Goal: Transaction & Acquisition: Purchase product/service

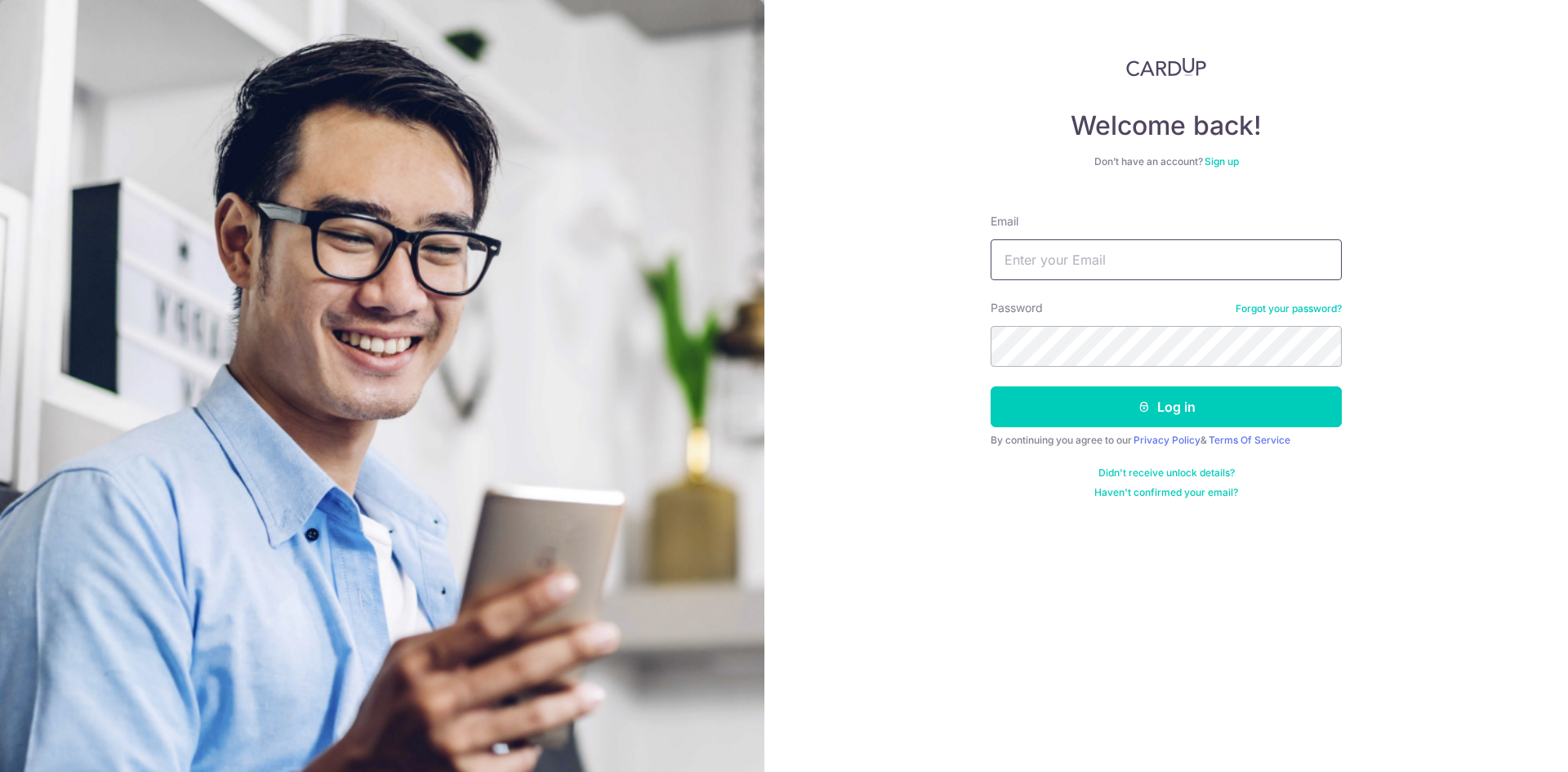
type input "[EMAIL_ADDRESS][DOMAIN_NAME]"
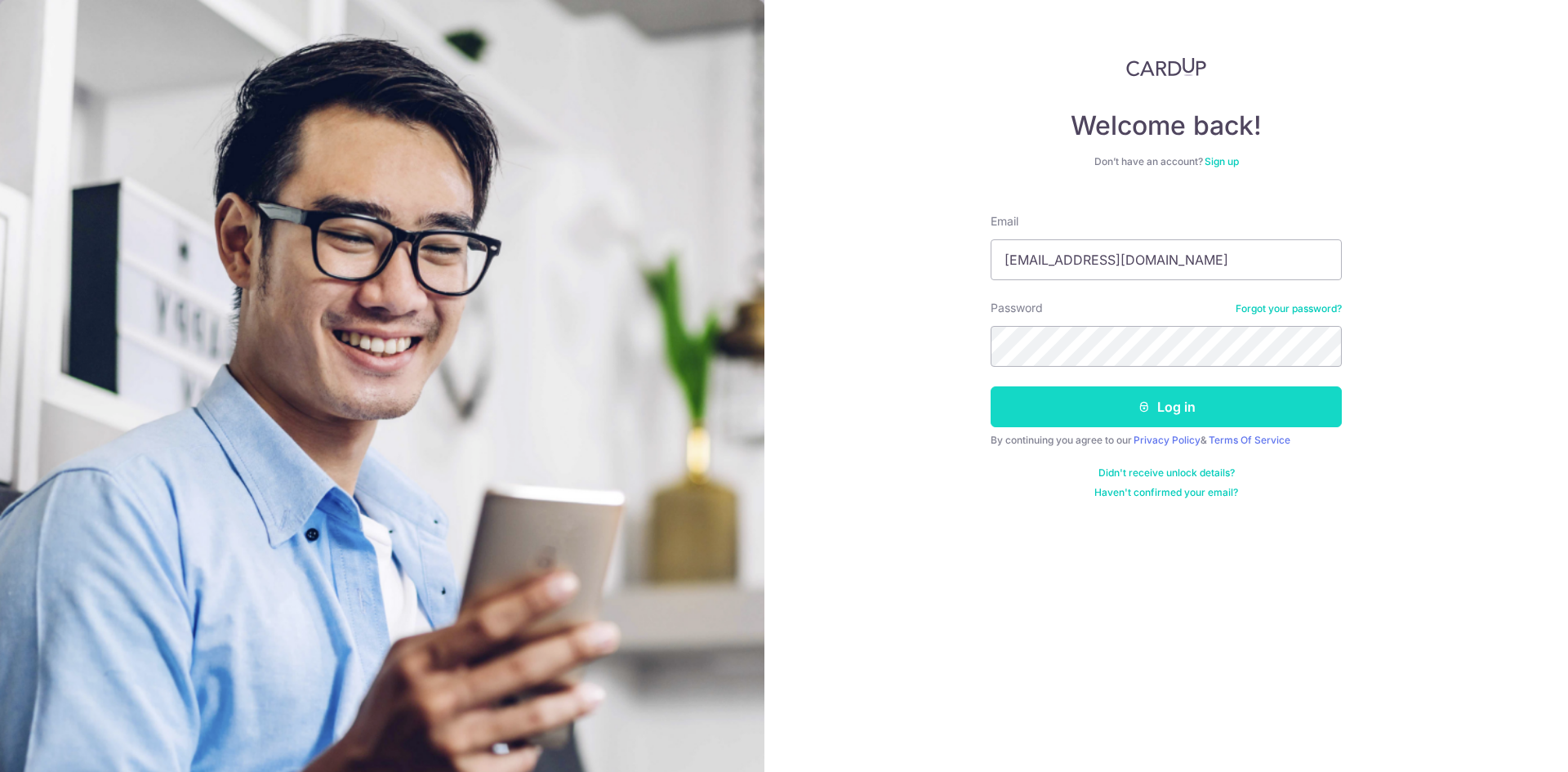
drag, startPoint x: 1131, startPoint y: 428, endPoint x: 1143, endPoint y: 418, distance: 15.6
click at [1137, 424] on form "Email winstonchua-96@hotmail.com Password Forgot your password? Log in By conti…" at bounding box center [1166, 350] width 351 height 298
click at [1143, 417] on button "Log in" at bounding box center [1166, 406] width 351 height 41
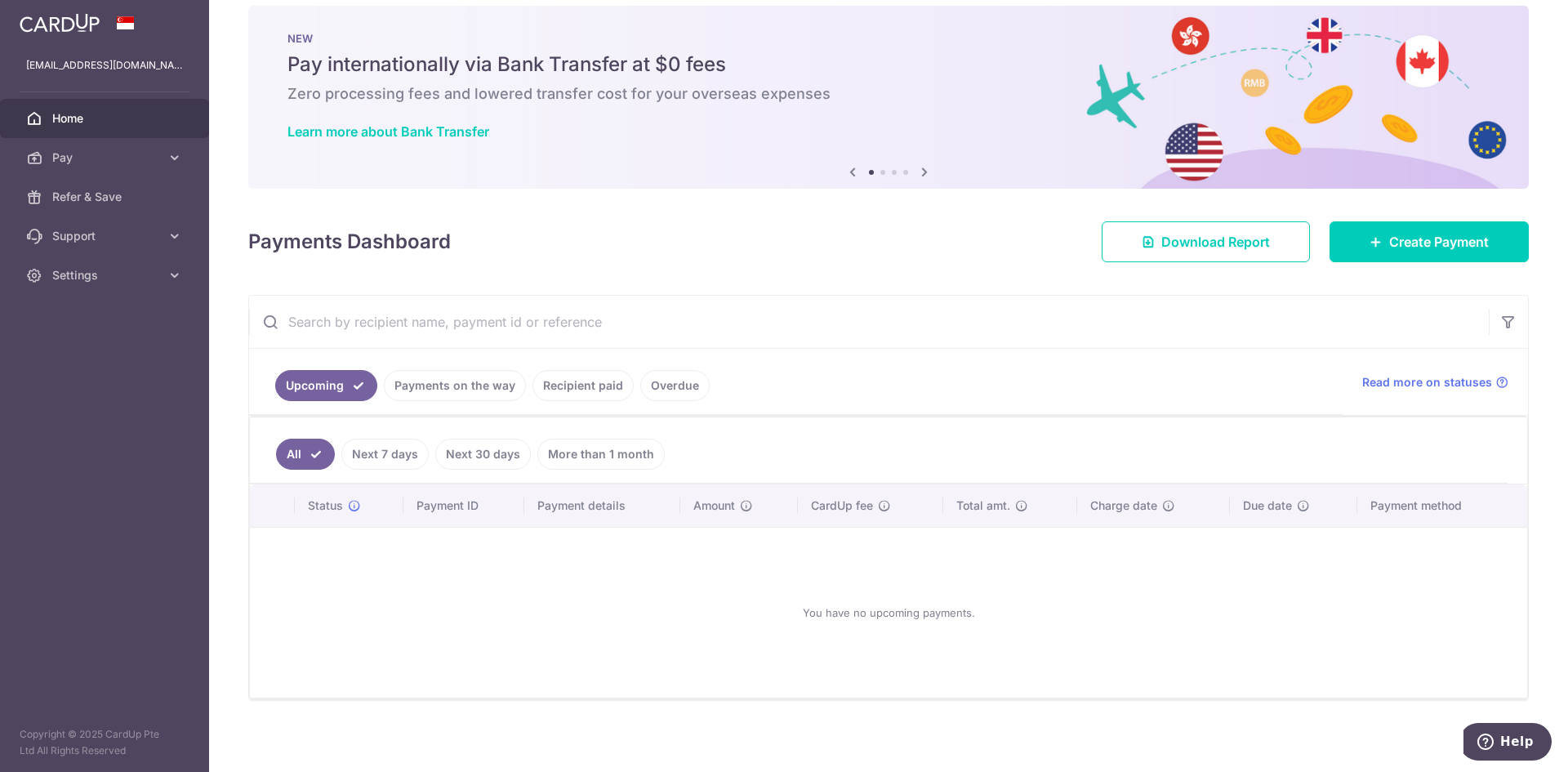
scroll to position [26, 0]
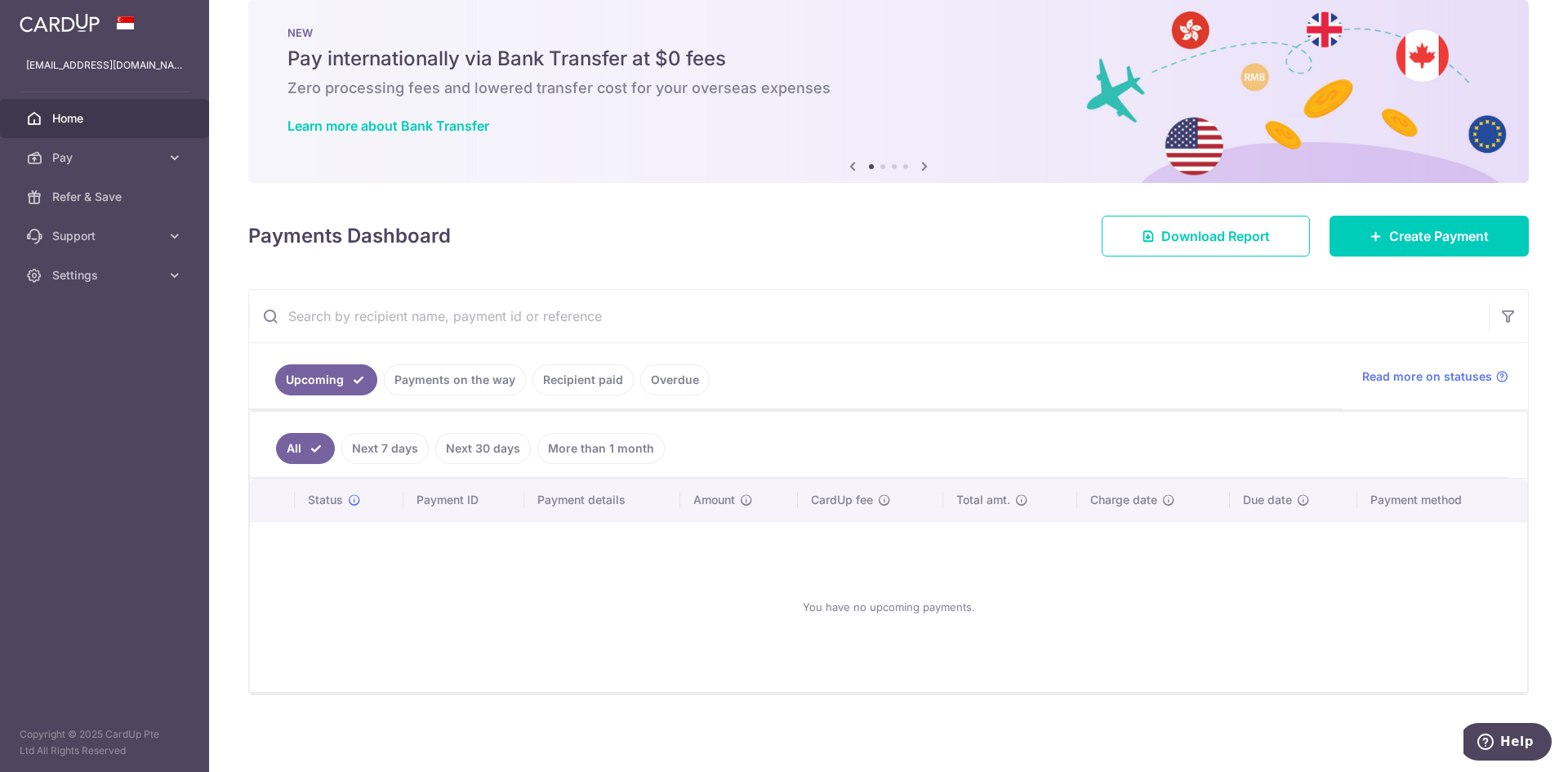
click at [396, 452] on link "Next 7 days" at bounding box center [385, 448] width 88 height 31
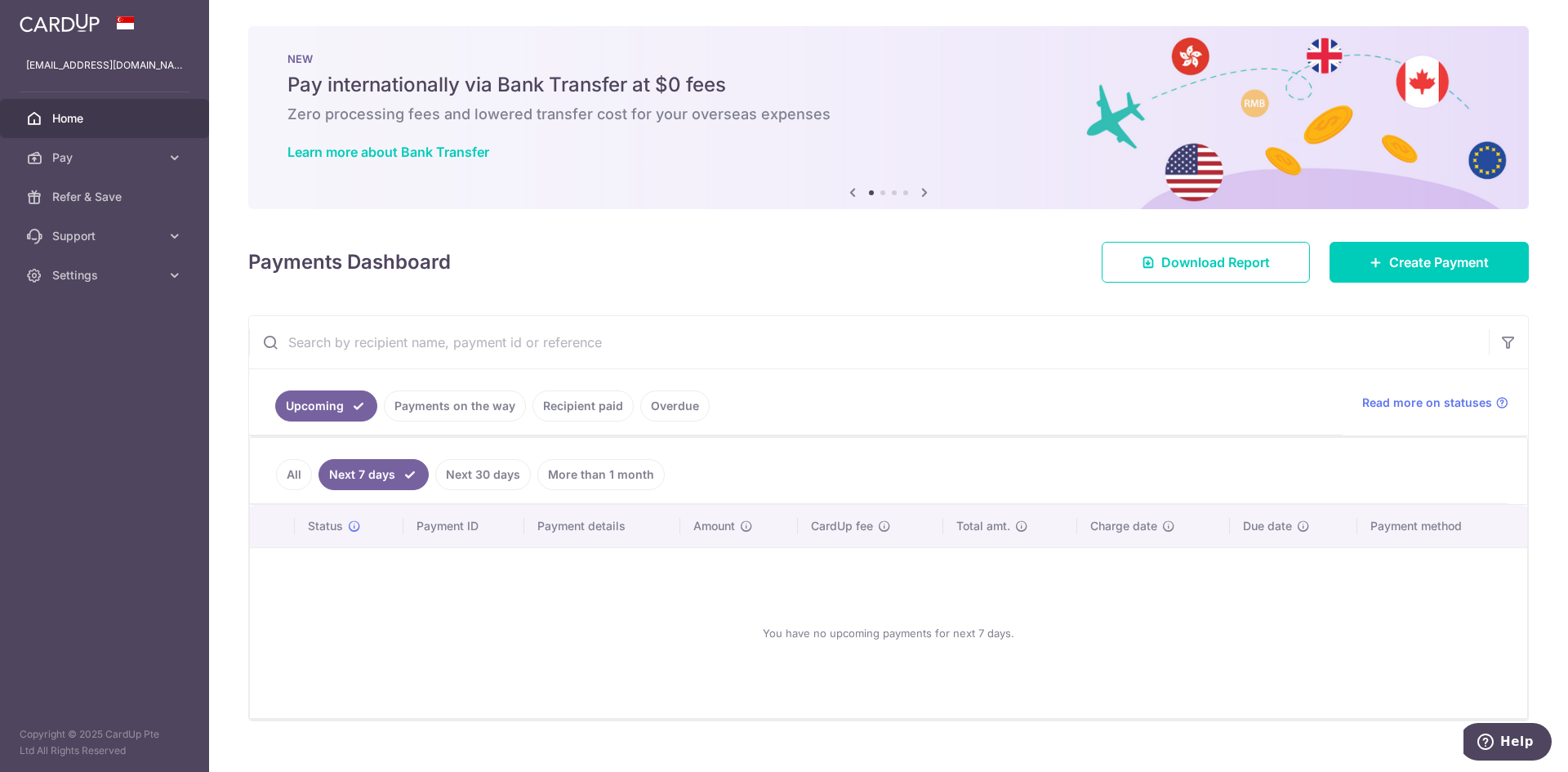
click at [494, 464] on link "Next 30 days" at bounding box center [483, 474] width 95 height 31
click at [588, 472] on link "More than 1 month" at bounding box center [601, 474] width 128 height 31
click at [499, 399] on link "Payments on the way" at bounding box center [455, 406] width 142 height 31
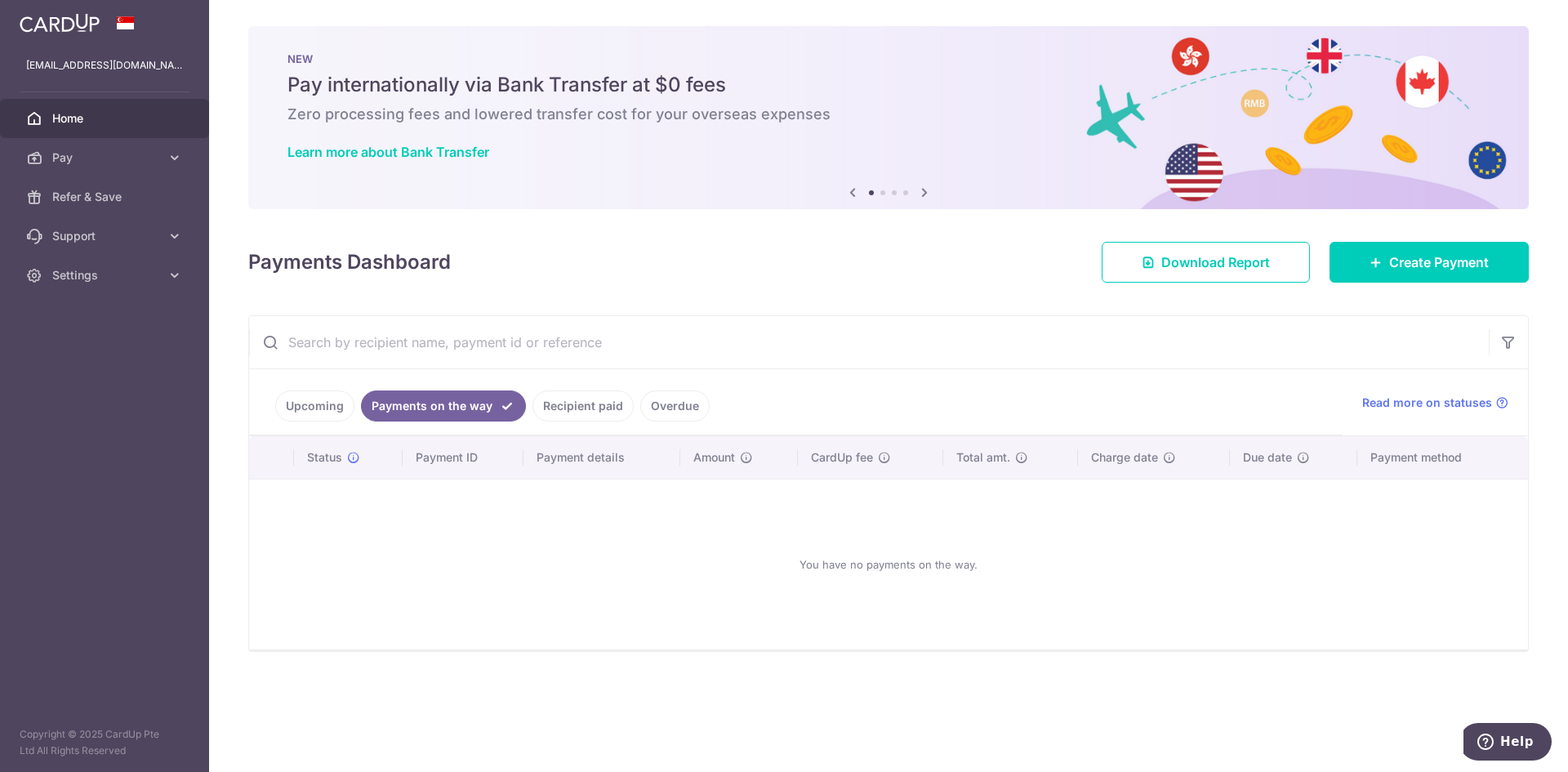
click at [620, 414] on link "Recipient paid" at bounding box center [582, 406] width 101 height 31
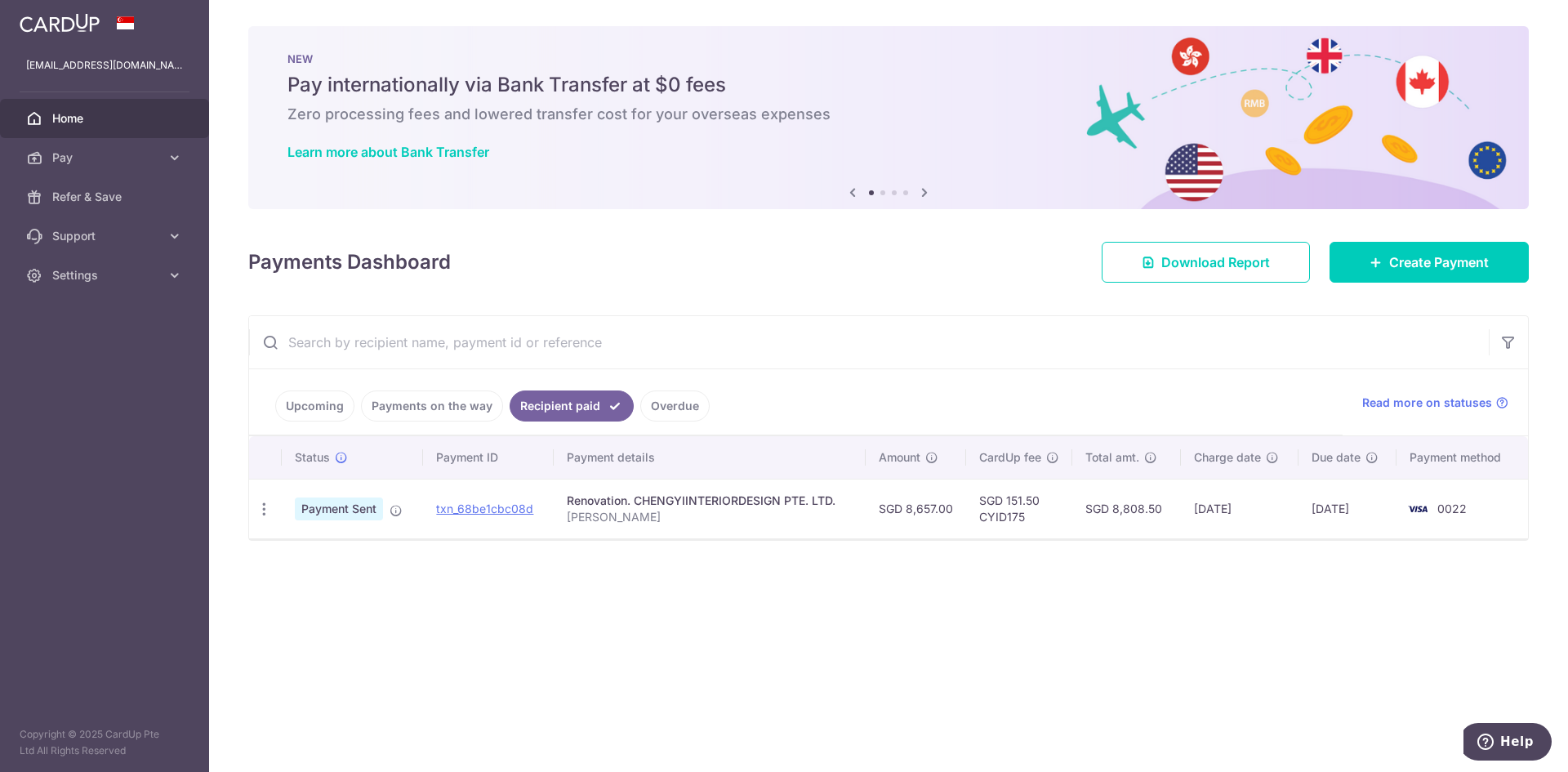
click at [676, 413] on link "Overdue" at bounding box center [674, 406] width 69 height 31
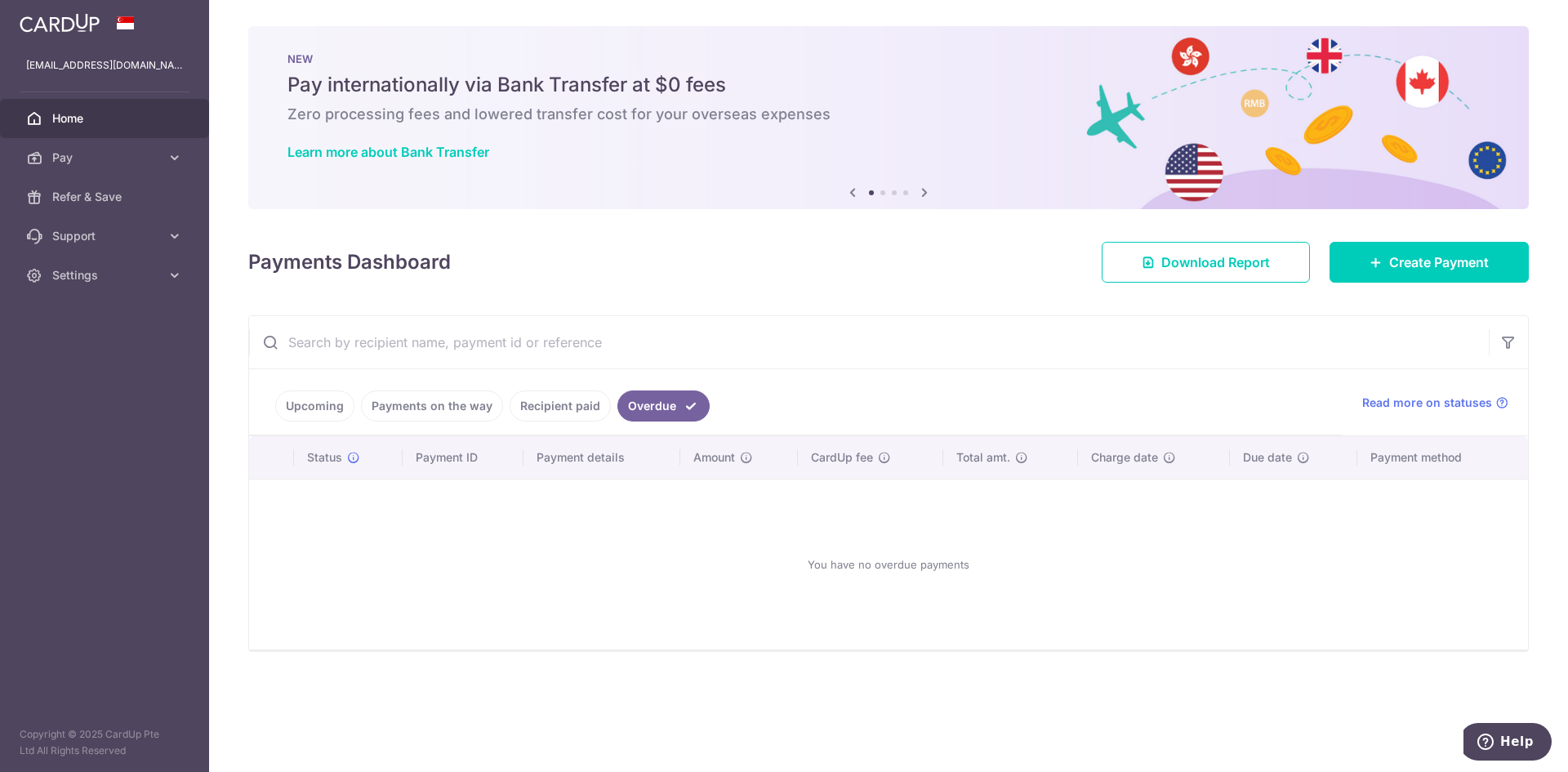
click at [283, 407] on link "Upcoming" at bounding box center [315, 406] width 79 height 31
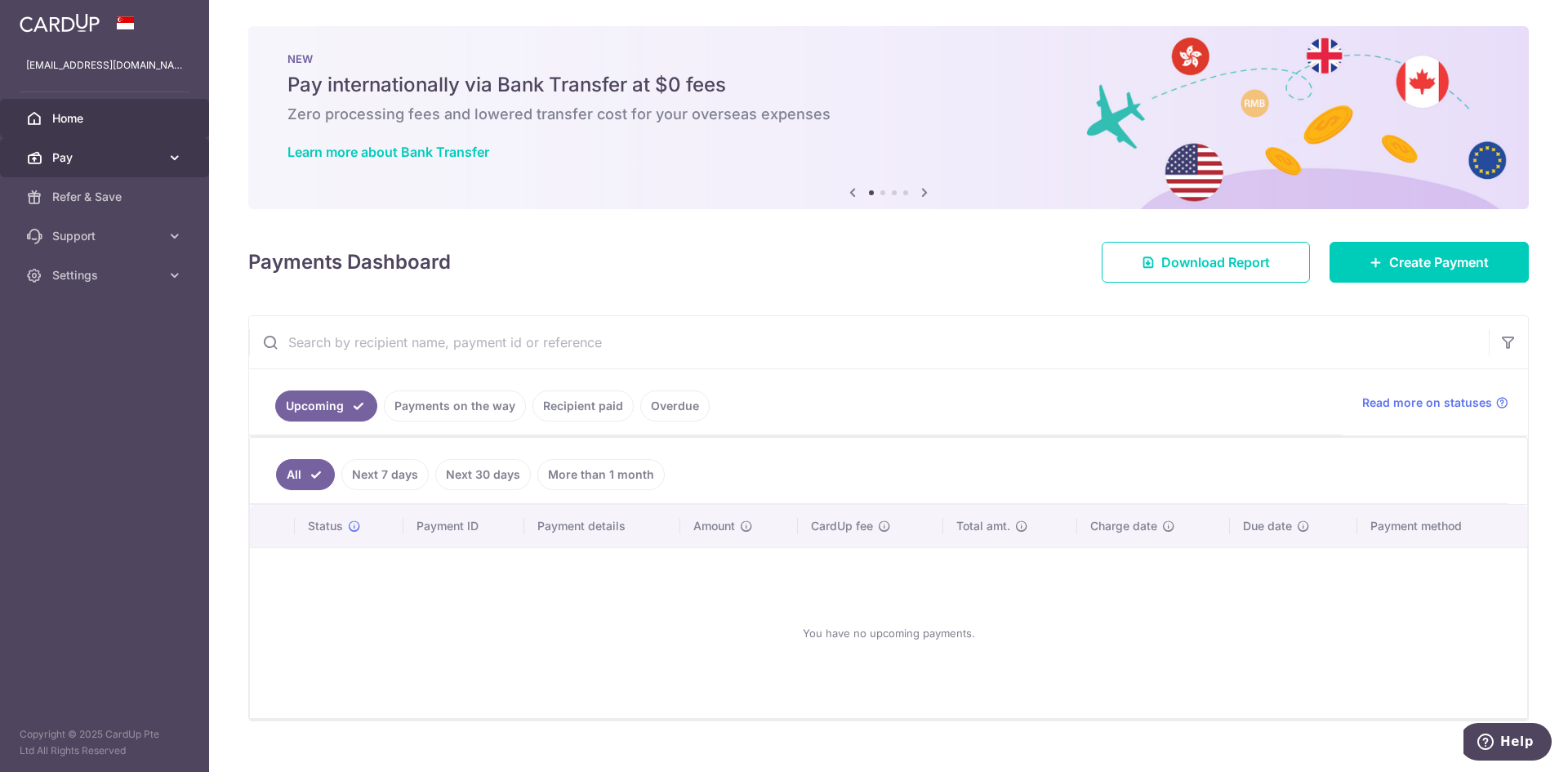
click at [162, 142] on link "Pay" at bounding box center [104, 157] width 209 height 39
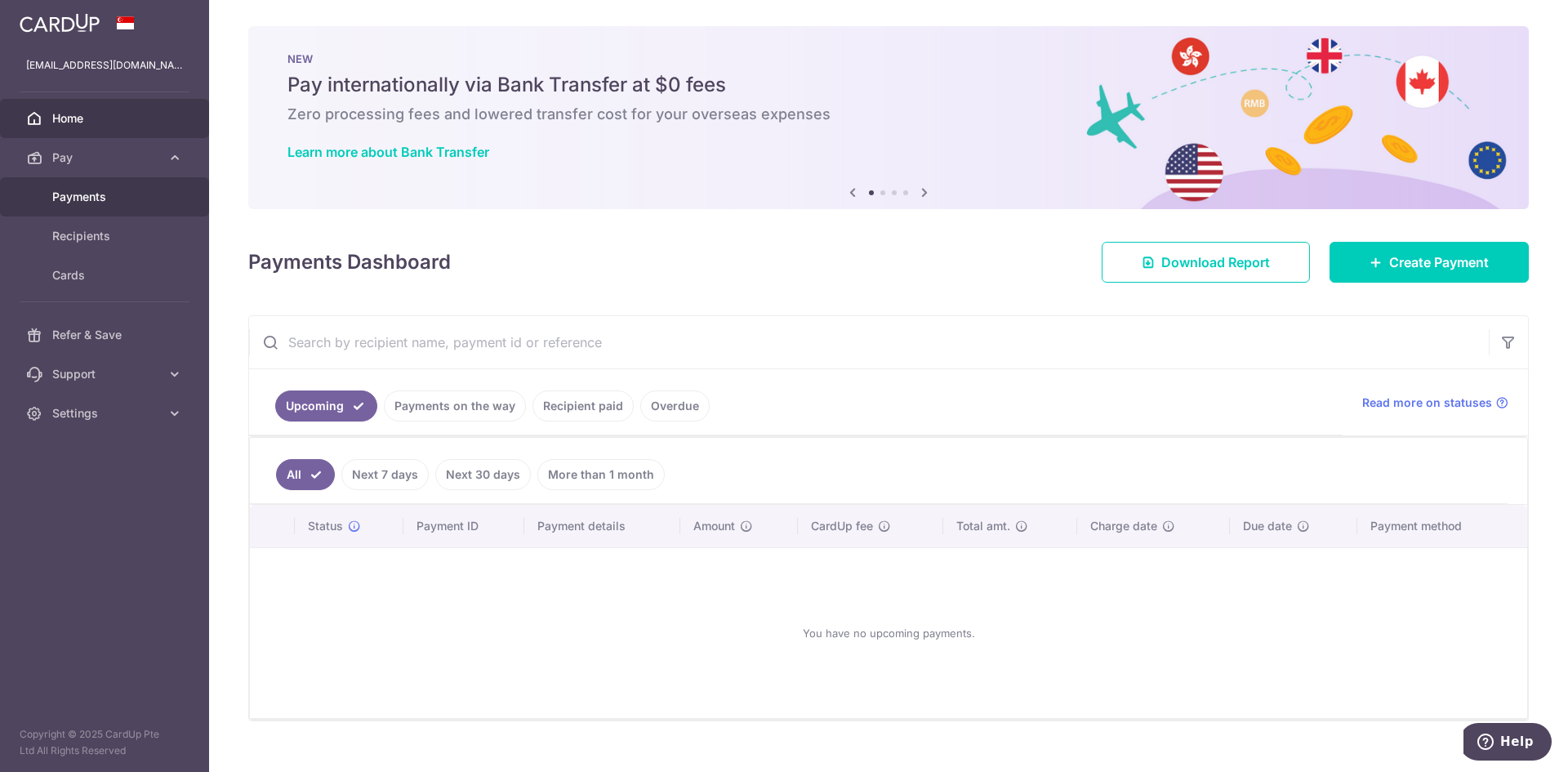
click at [113, 196] on span "Payments" at bounding box center [106, 197] width 108 height 17
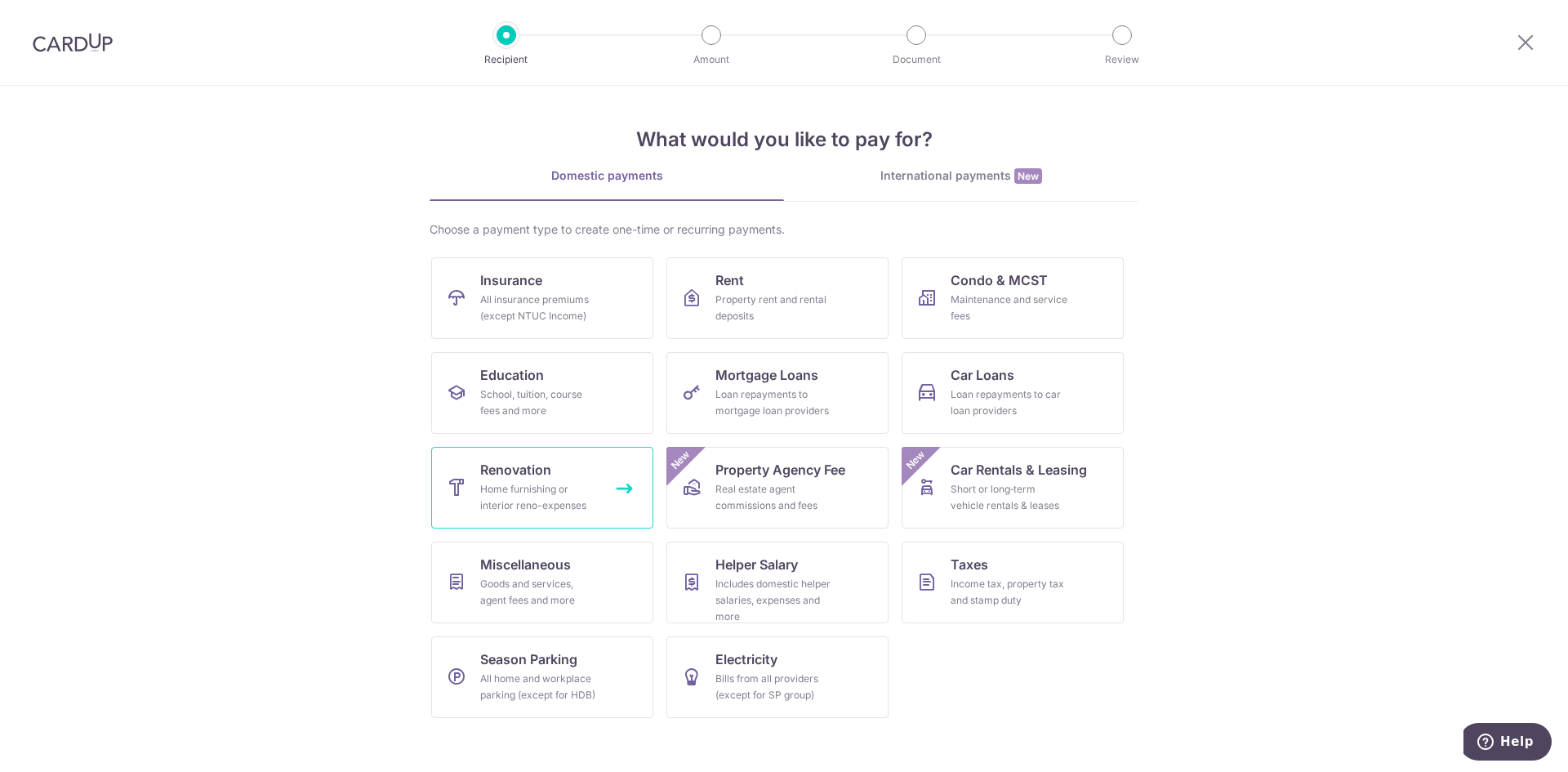
click at [545, 492] on div "Home furnishing or interior reno-expenses" at bounding box center [538, 497] width 118 height 33
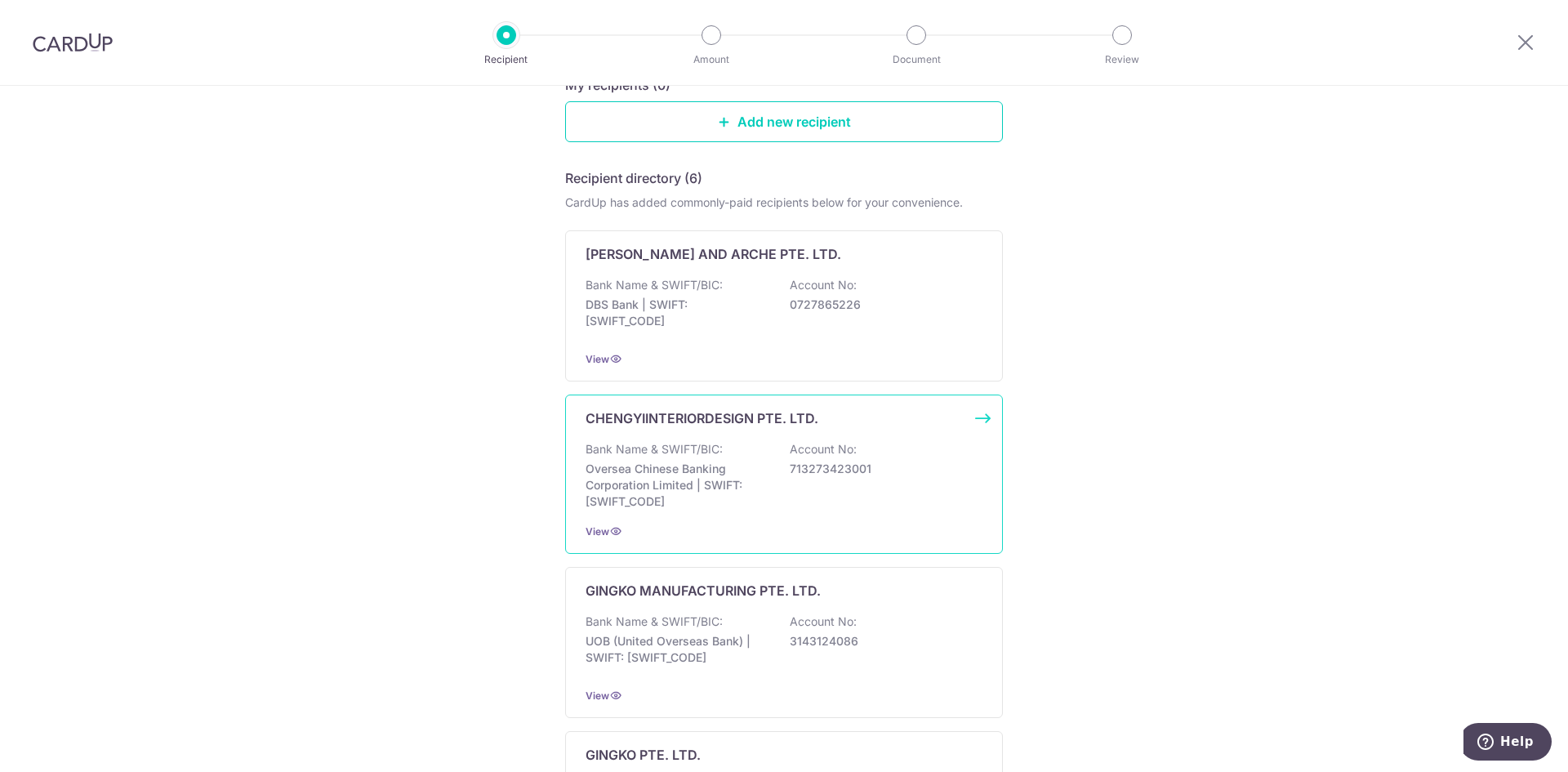
scroll to position [245, 0]
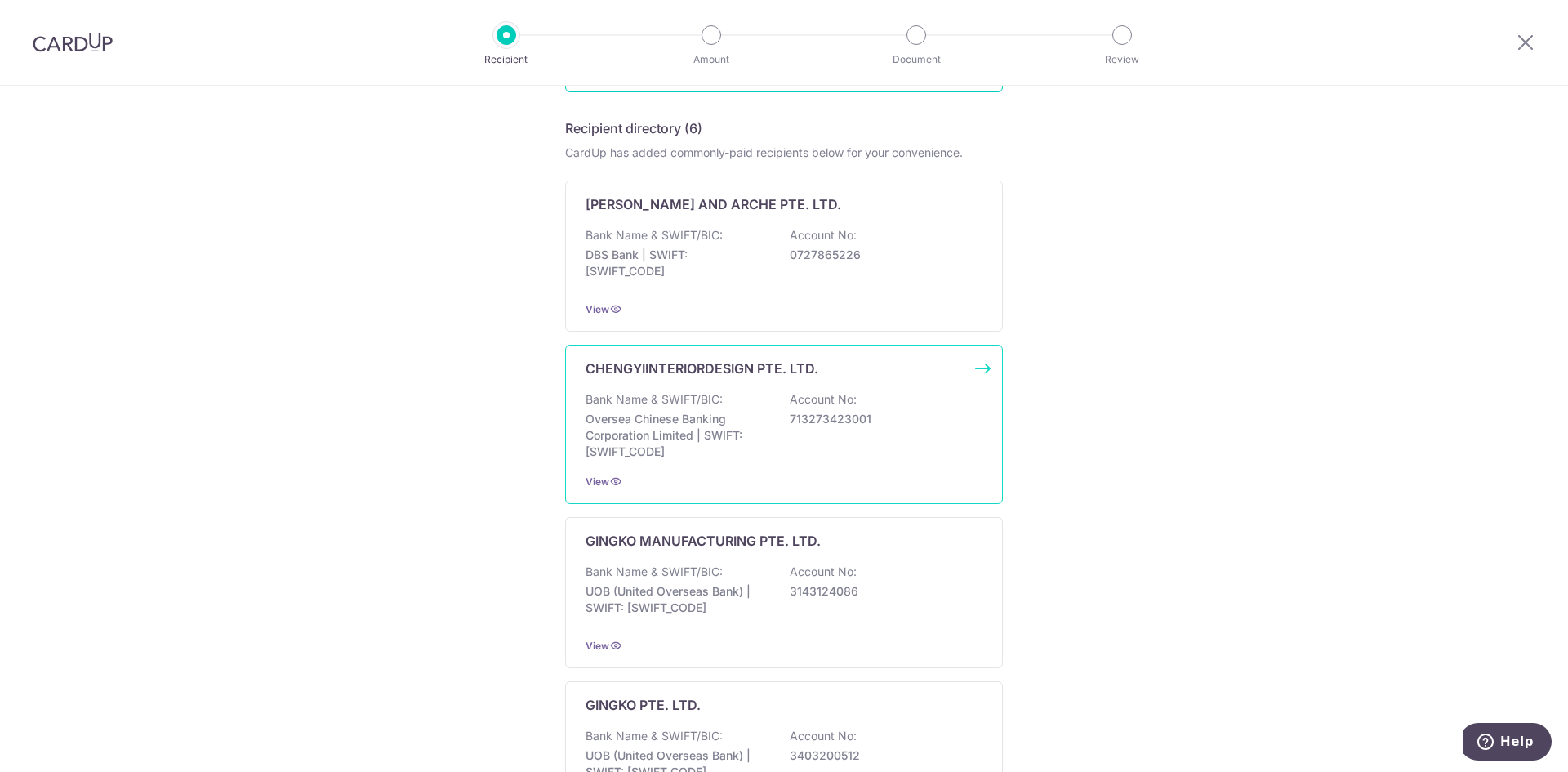
click at [792, 406] on p "Account No:" at bounding box center [823, 400] width 67 height 17
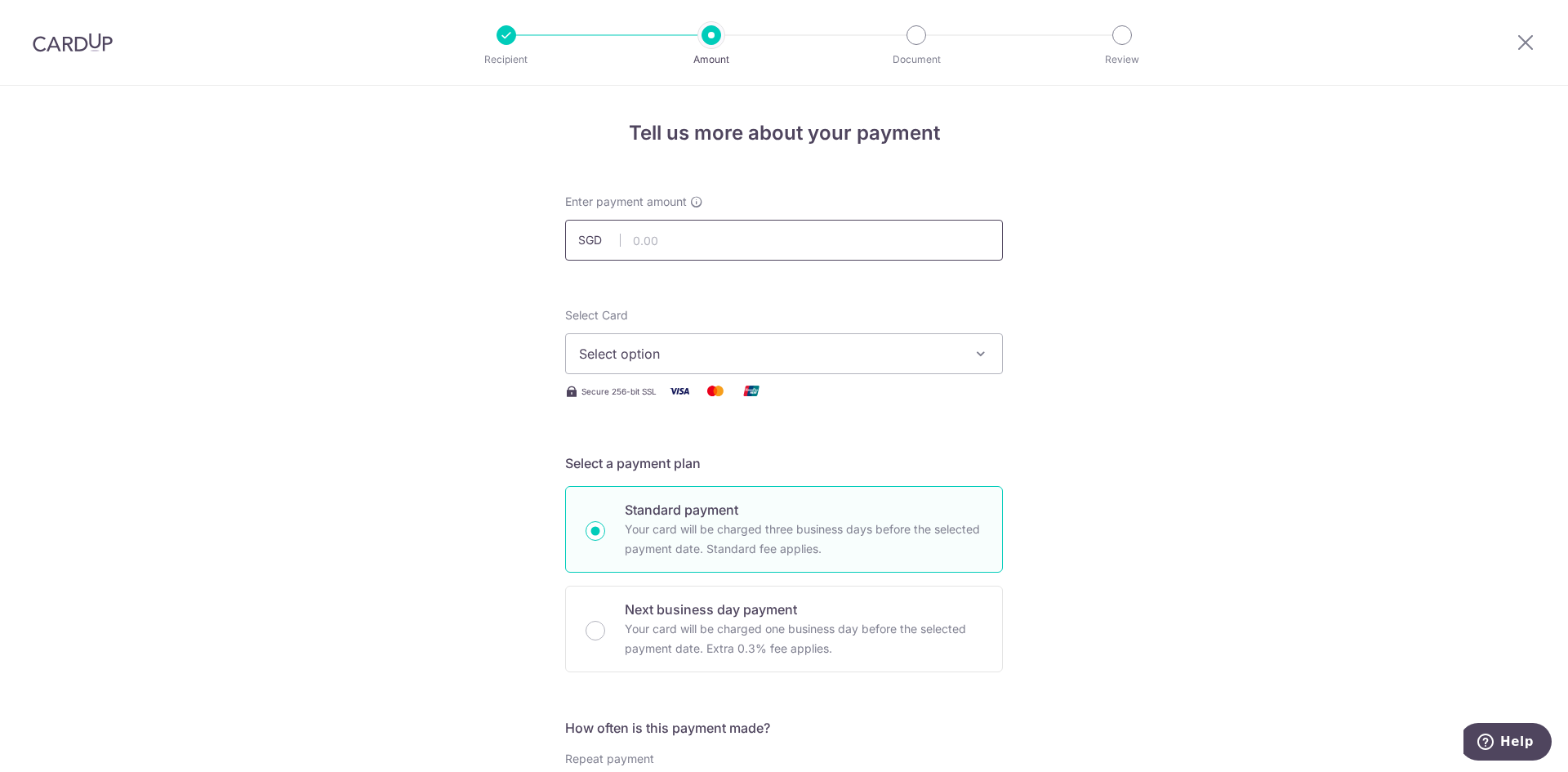
click at [820, 246] on input "text" at bounding box center [784, 240] width 438 height 41
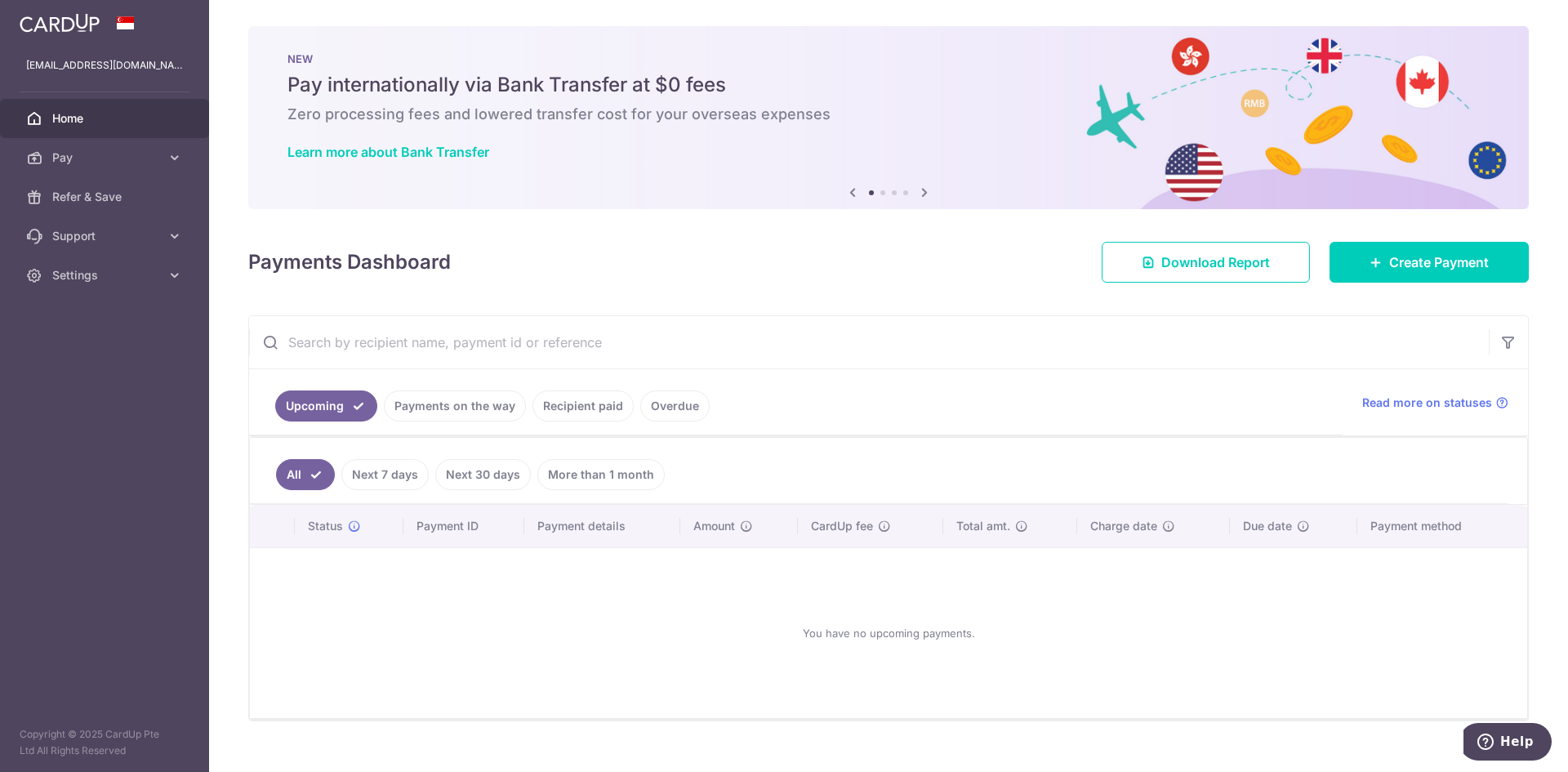
click at [476, 375] on ul "Upcoming Payments on the way Recipient paid Overdue" at bounding box center [795, 401] width 1093 height 66
click at [591, 392] on link "Recipient paid" at bounding box center [582, 406] width 101 height 31
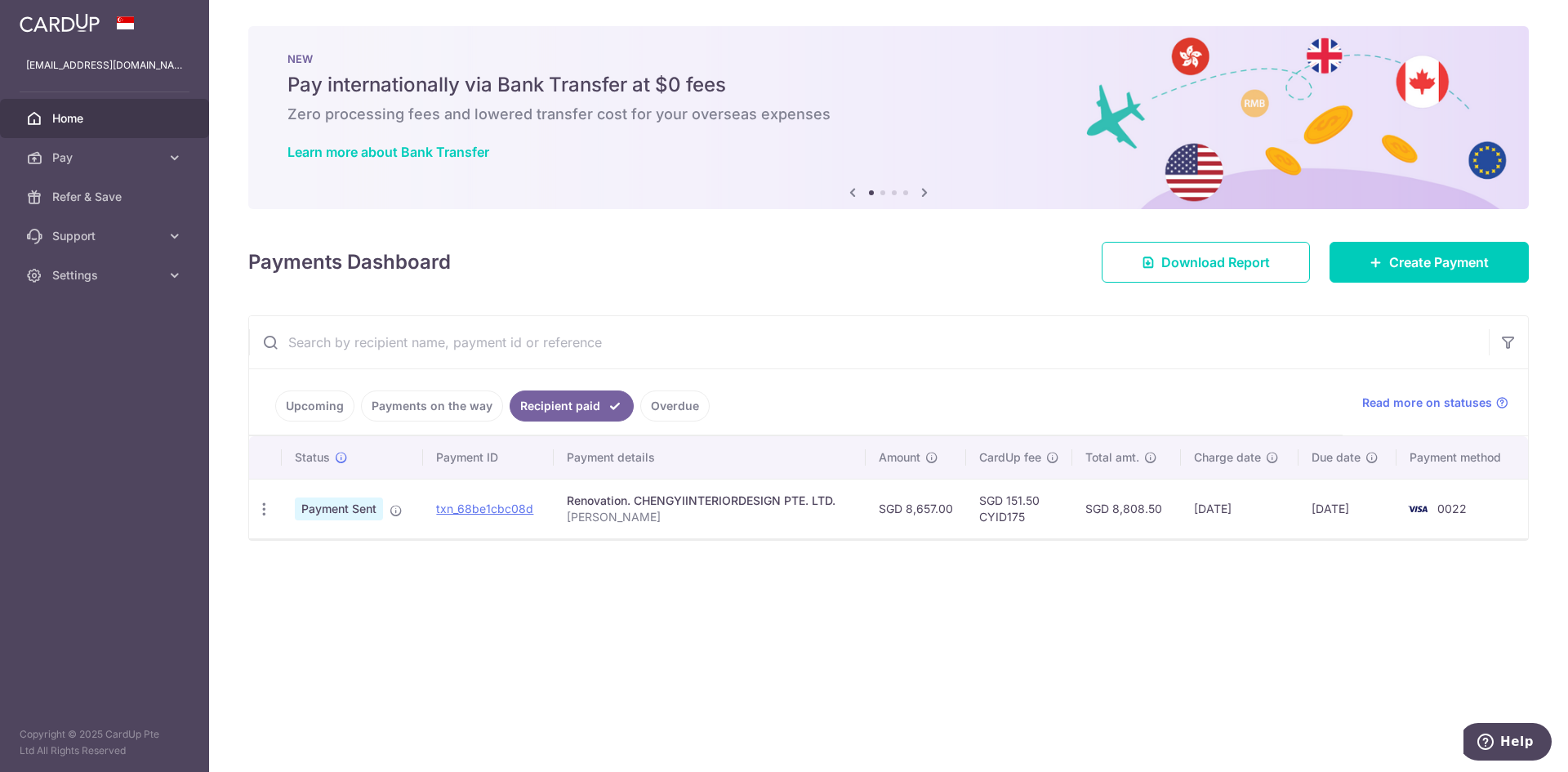
click at [77, 121] on span "Home" at bounding box center [106, 119] width 108 height 17
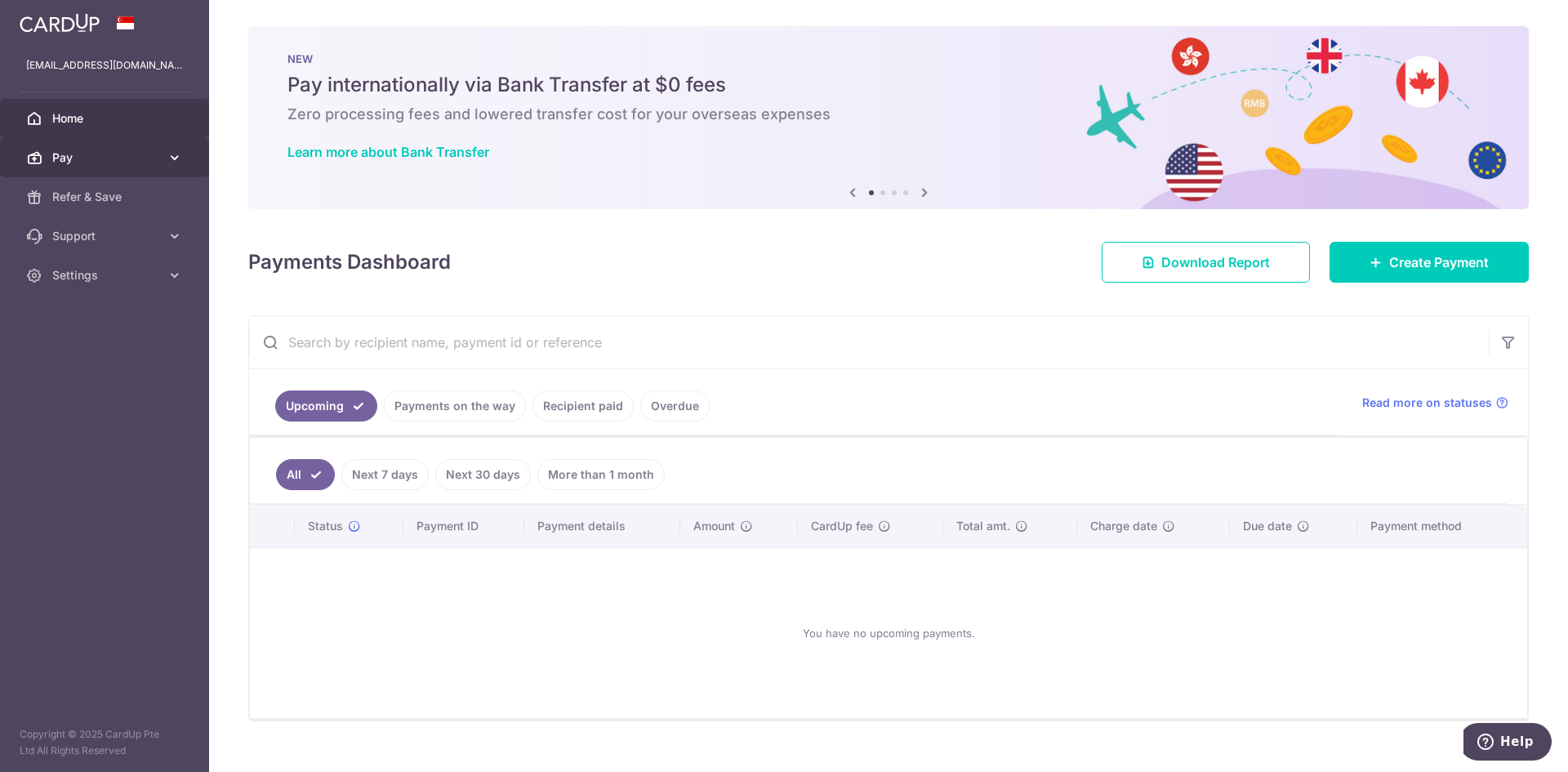
click at [105, 156] on span "Pay" at bounding box center [106, 158] width 108 height 17
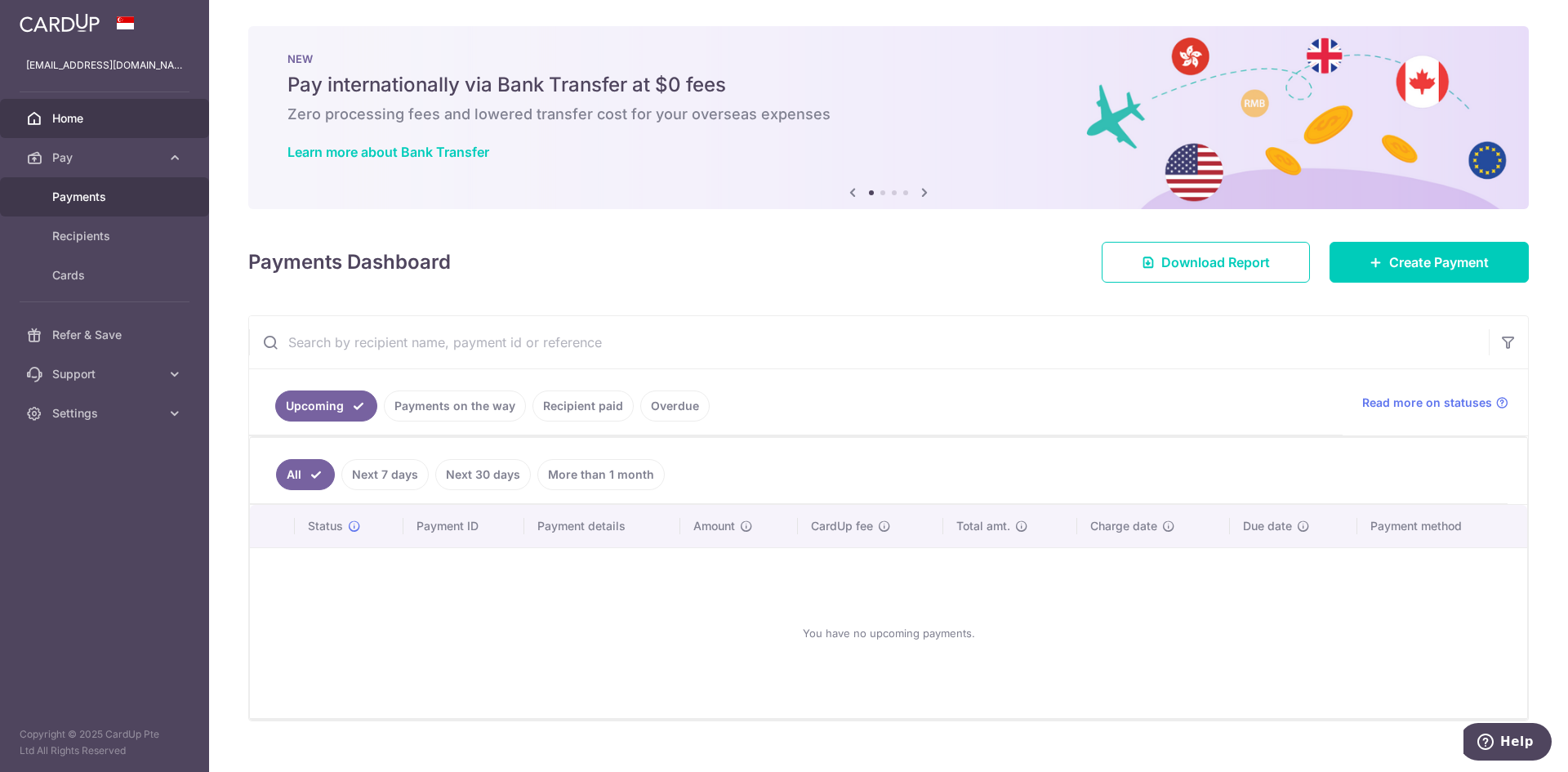
click at [123, 204] on span "Payments" at bounding box center [106, 197] width 108 height 17
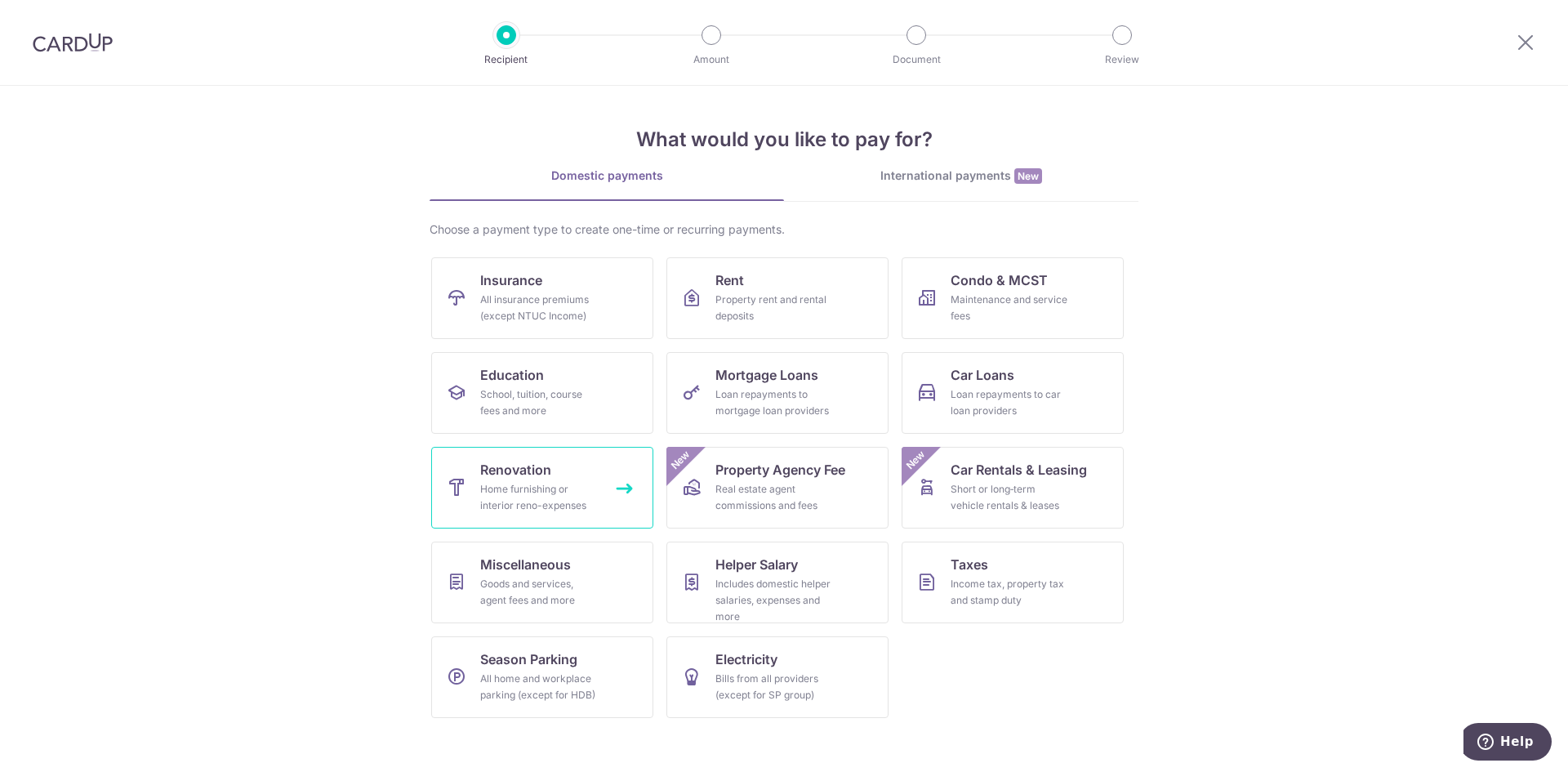
click at [588, 482] on div "Home furnishing or interior reno-expenses" at bounding box center [538, 497] width 118 height 33
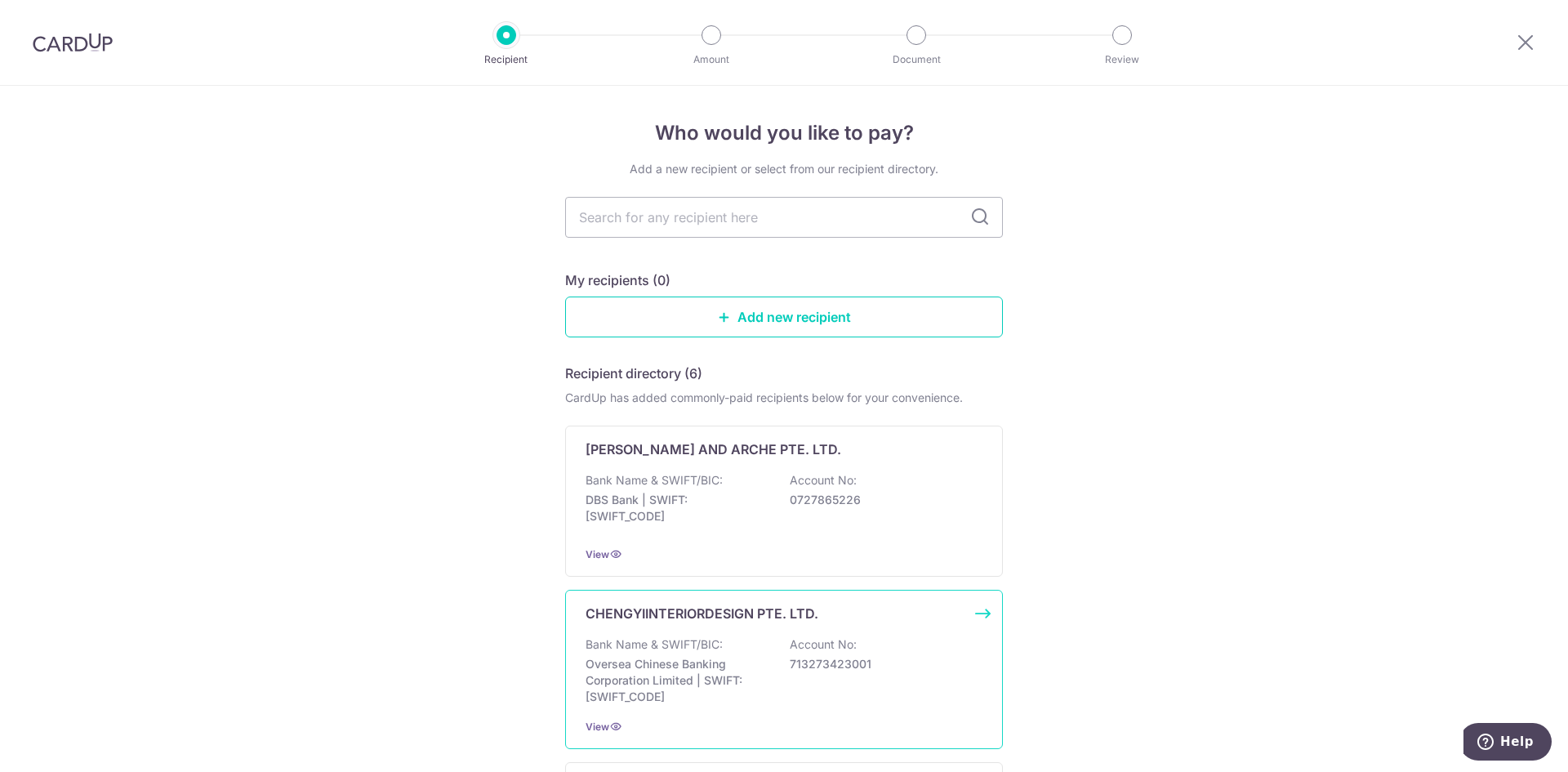
click at [806, 657] on p "713273423001" at bounding box center [880, 664] width 183 height 17
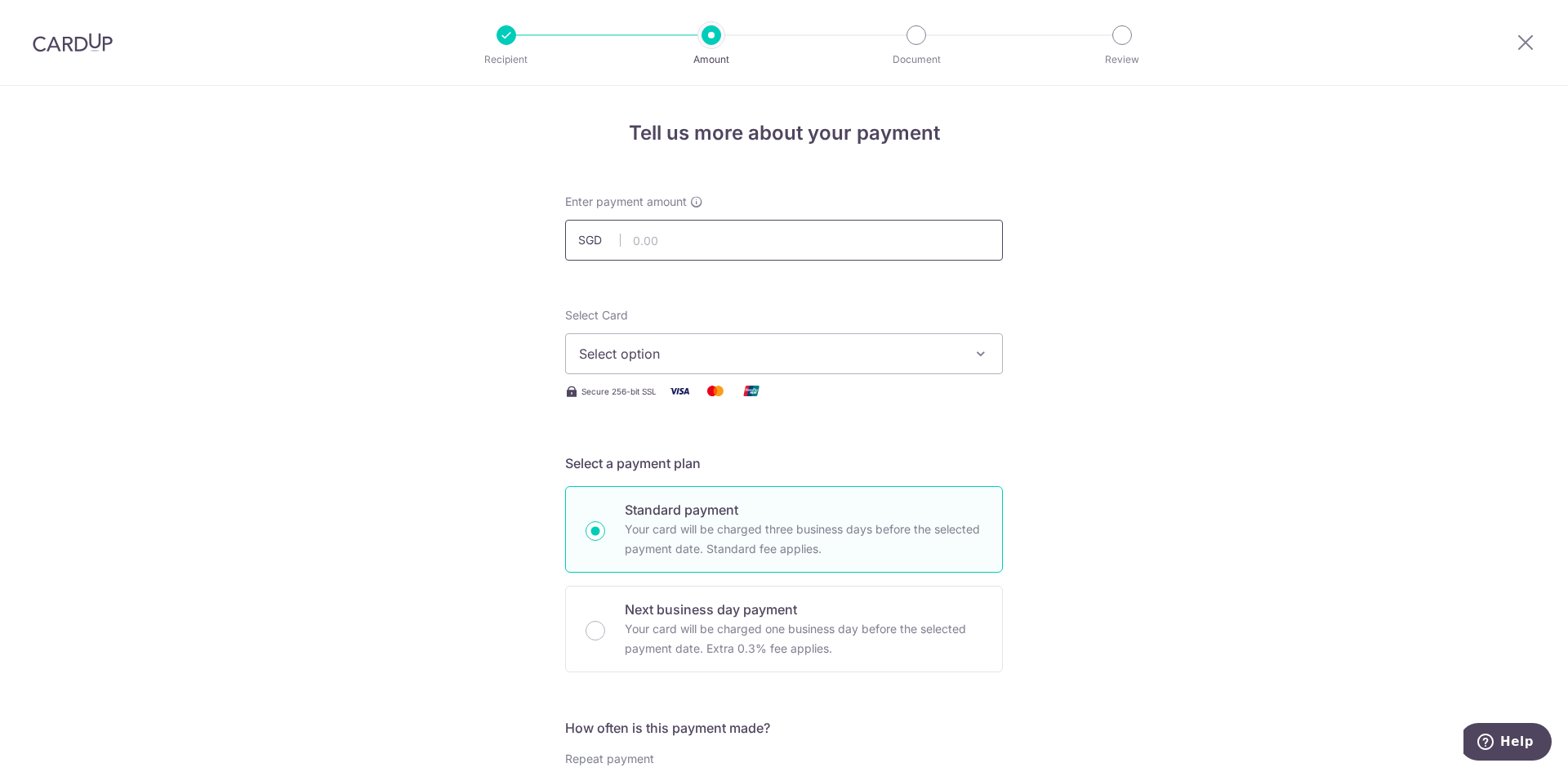
click at [703, 227] on input "text" at bounding box center [784, 240] width 438 height 41
type input "47,000.00"
drag, startPoint x: 1315, startPoint y: 253, endPoint x: 1293, endPoint y: 269, distance: 27.2
click at [761, 364] on button "Select option" at bounding box center [784, 353] width 438 height 41
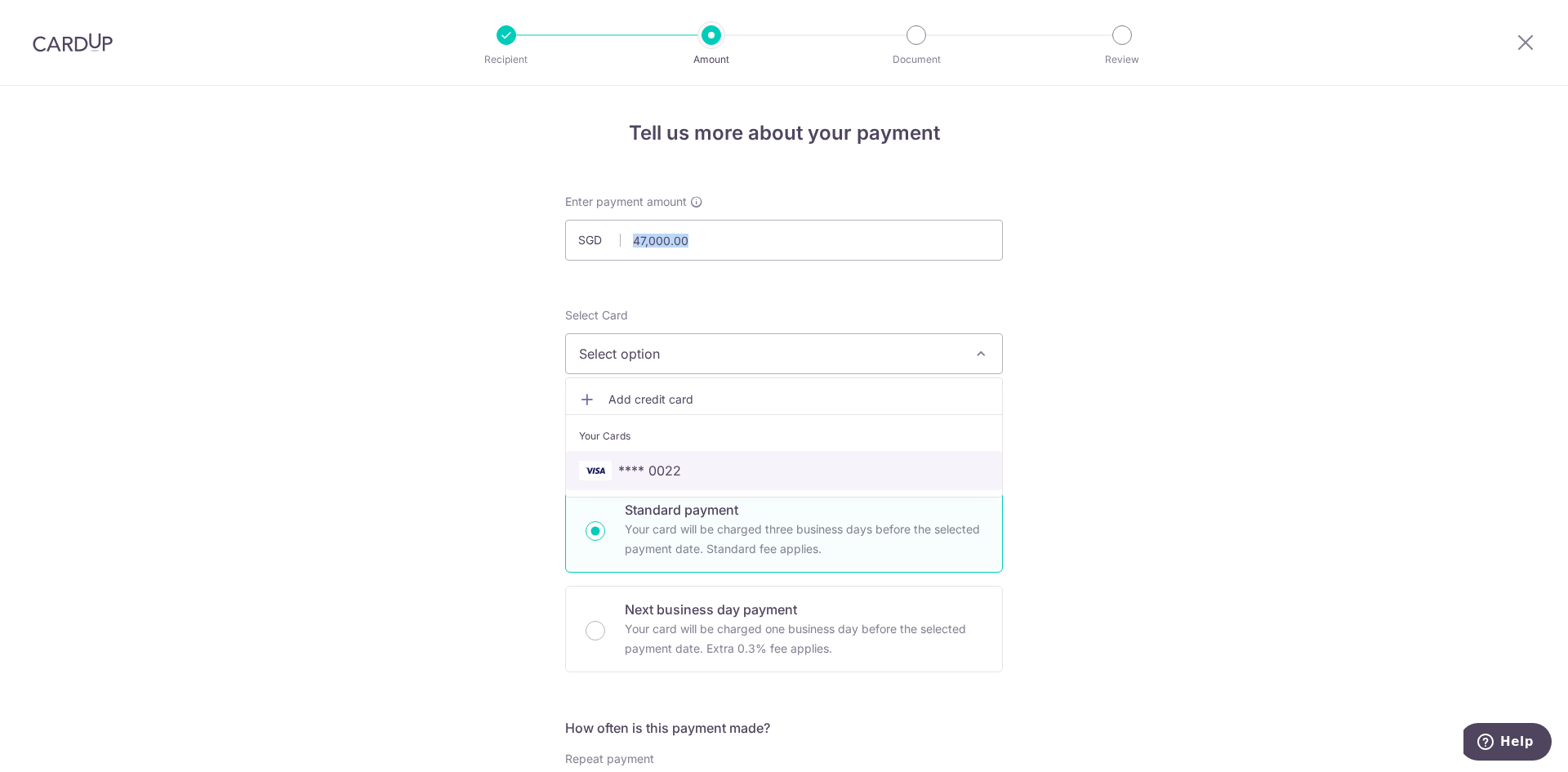
click at [722, 472] on span "**** 0022" at bounding box center [784, 470] width 410 height 19
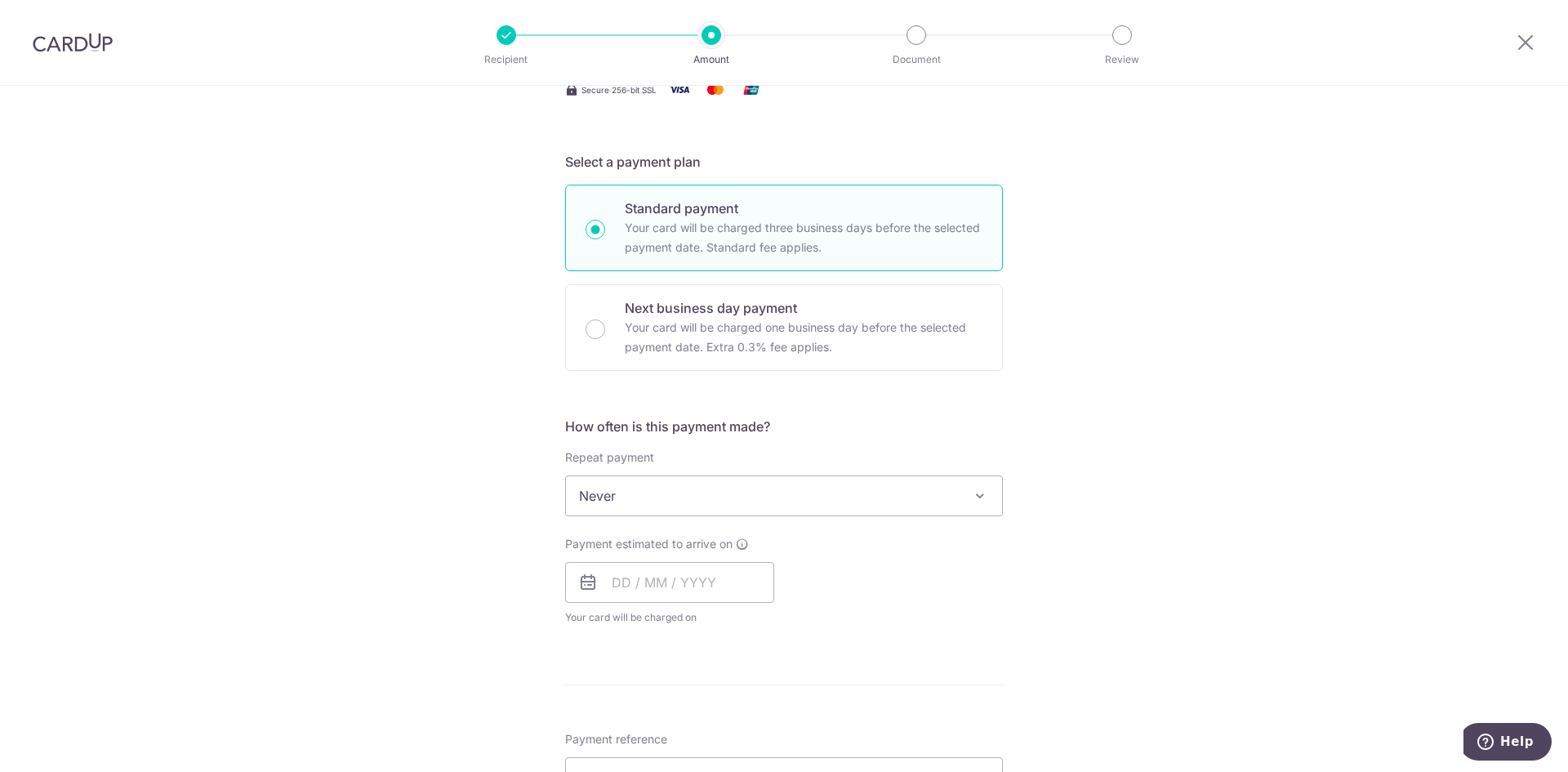
scroll to position [326, 0]
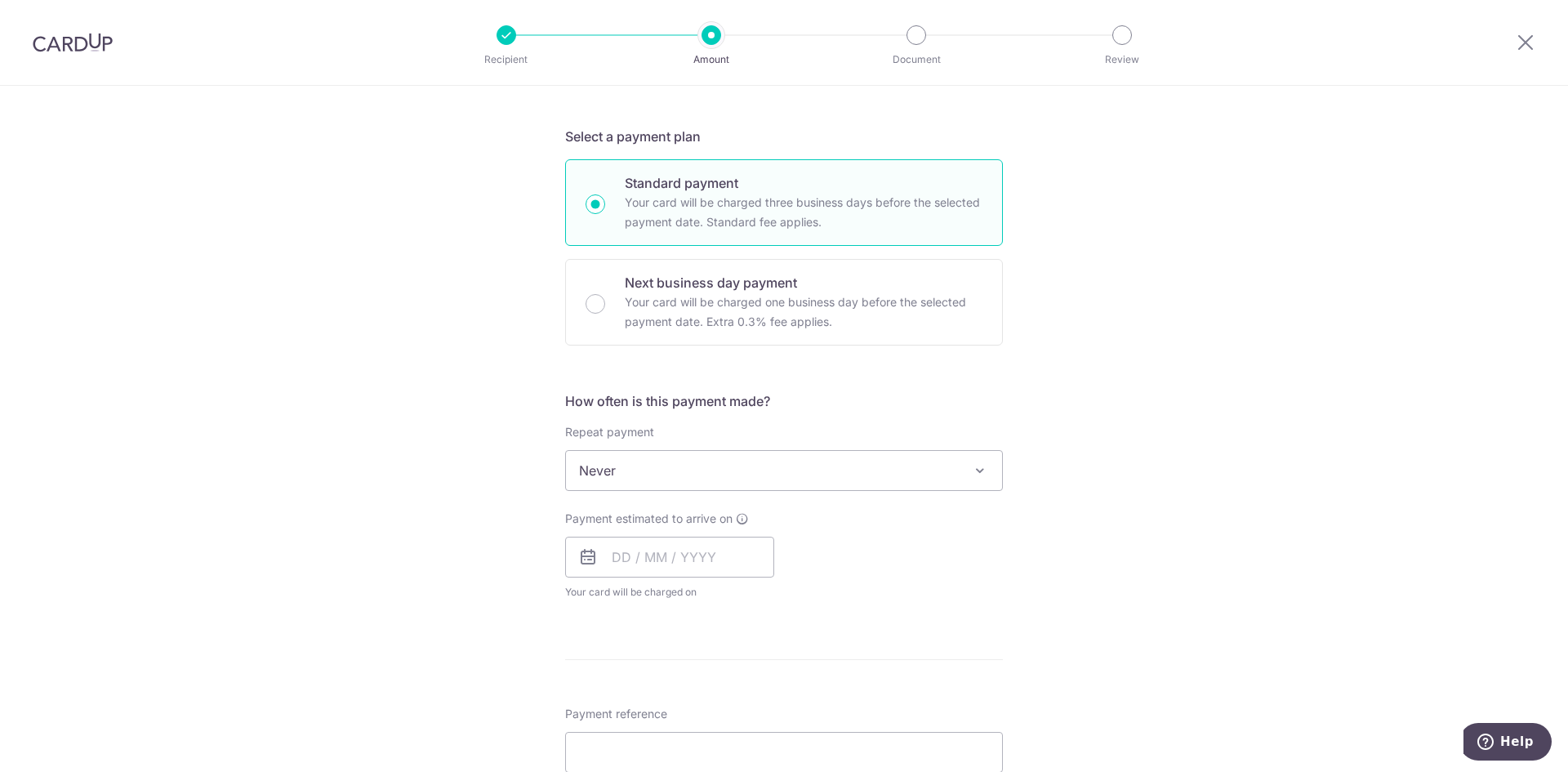
click at [865, 454] on span "Never" at bounding box center [784, 470] width 436 height 39
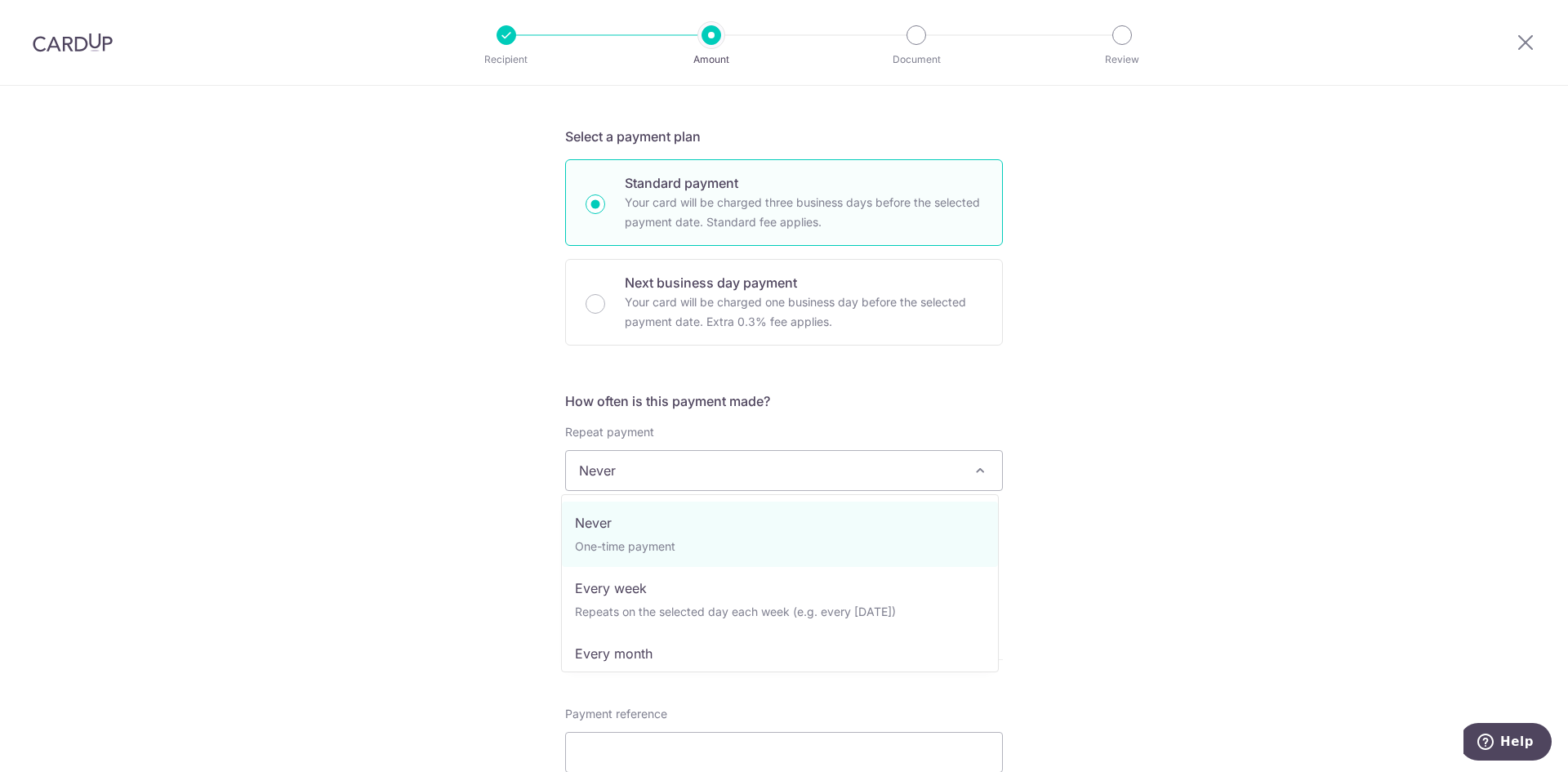
click at [1150, 425] on div "Tell us more about your payment Enter payment amount SGD 47,000.00 47000.00 Sel…" at bounding box center [784, 552] width 1568 height 1587
click at [652, 481] on span "Never" at bounding box center [784, 470] width 436 height 39
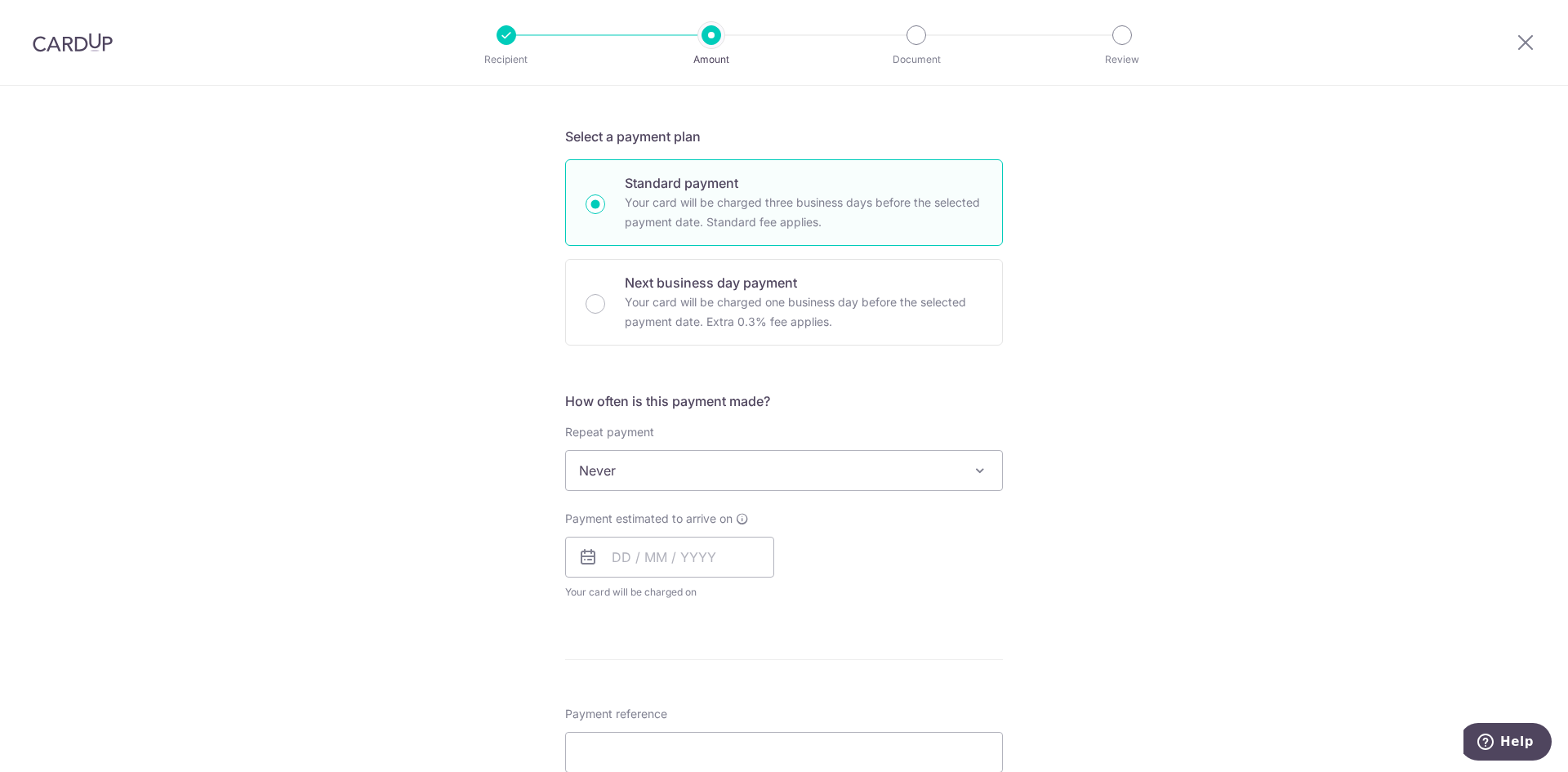
drag, startPoint x: 1132, startPoint y: 357, endPoint x: 1113, endPoint y: 361, distance: 19.4
click at [1132, 356] on div "Tell us more about your payment Enter payment amount SGD 47,000.00 47000.00 Sel…" at bounding box center [784, 552] width 1568 height 1587
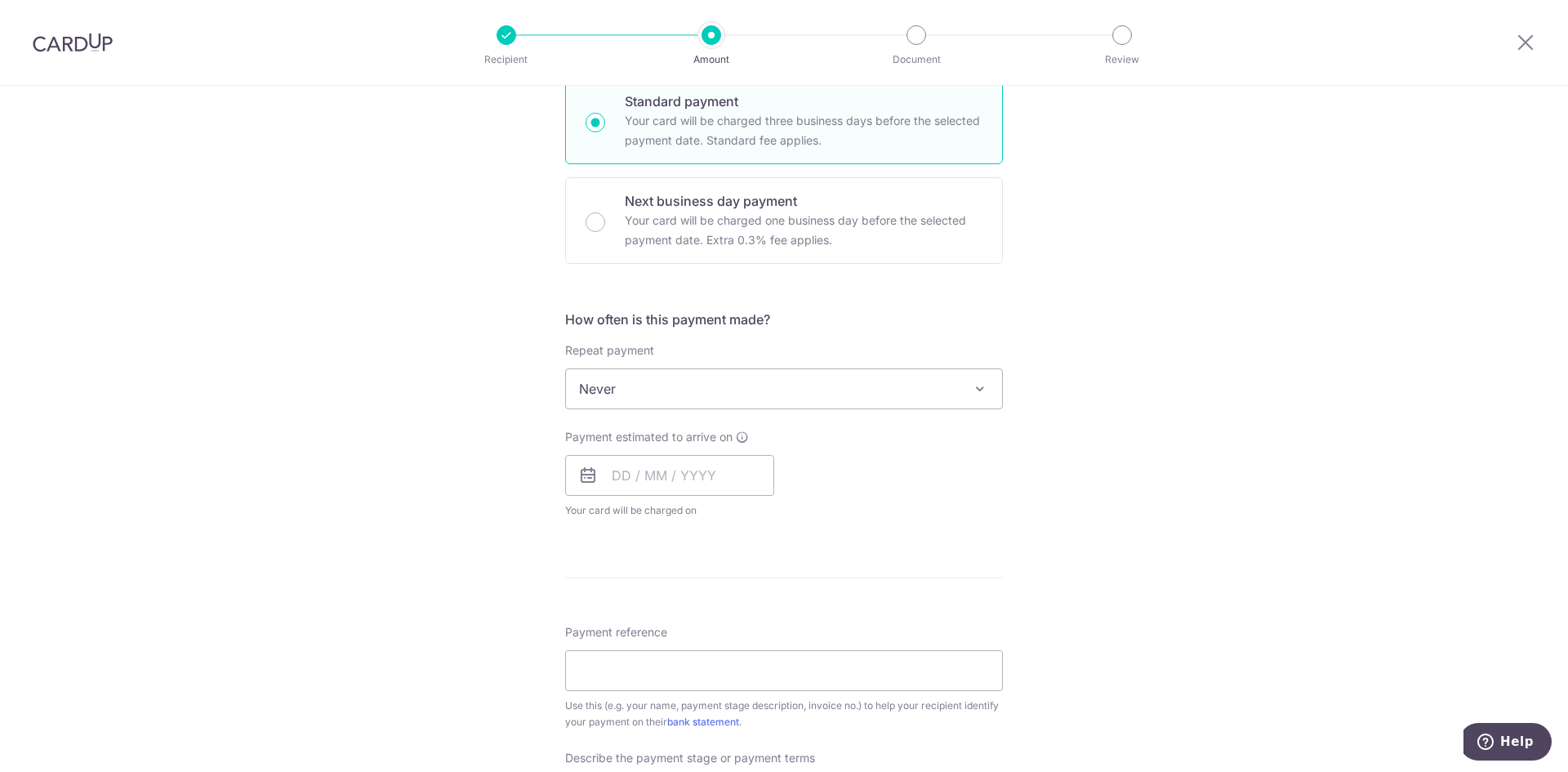
scroll to position [490, 0]
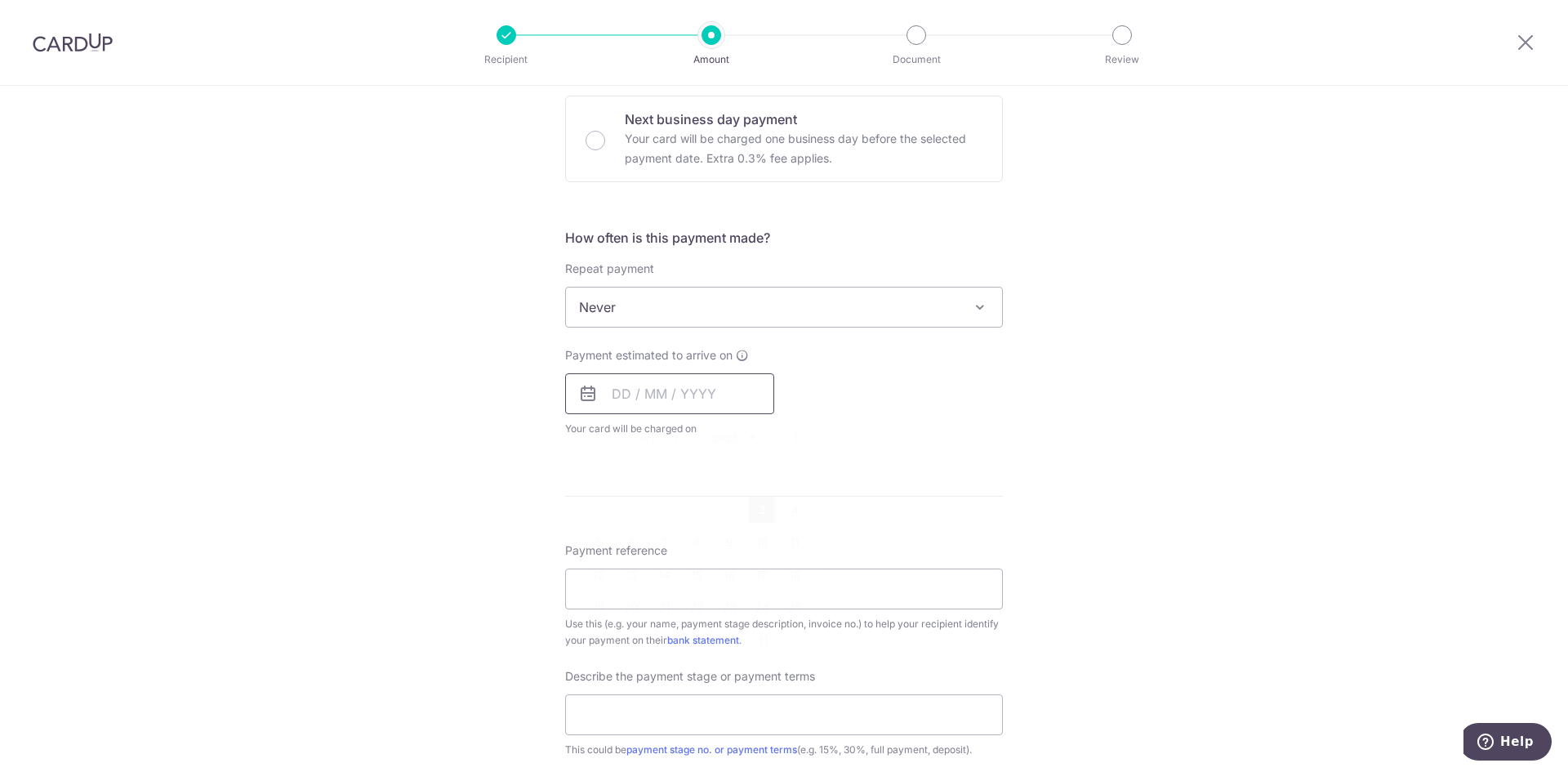
click at [728, 381] on input "text" at bounding box center [669, 393] width 209 height 41
click at [761, 515] on link "3" at bounding box center [761, 509] width 26 height 26
type input "[DATE]"
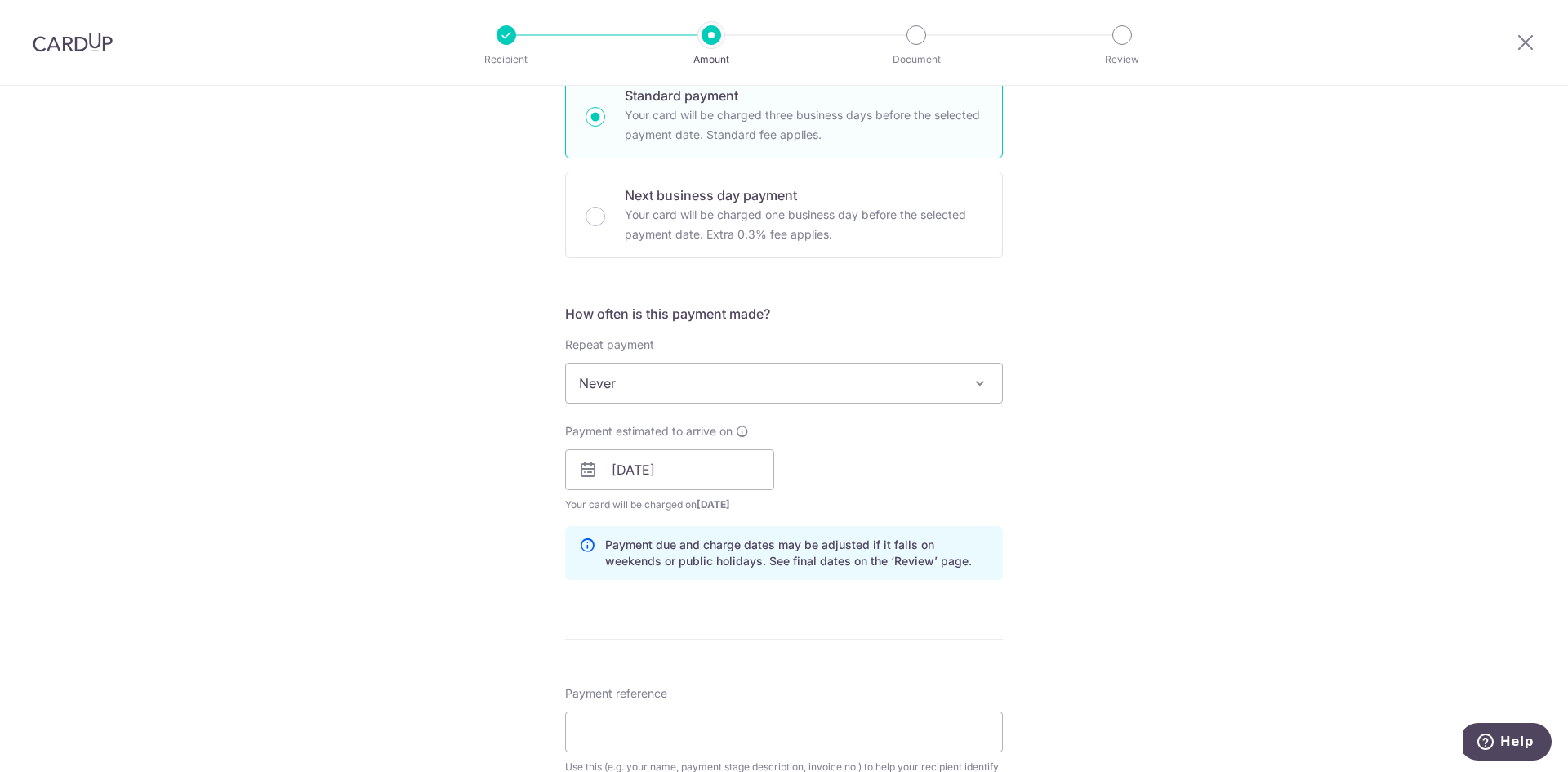
scroll to position [408, 0]
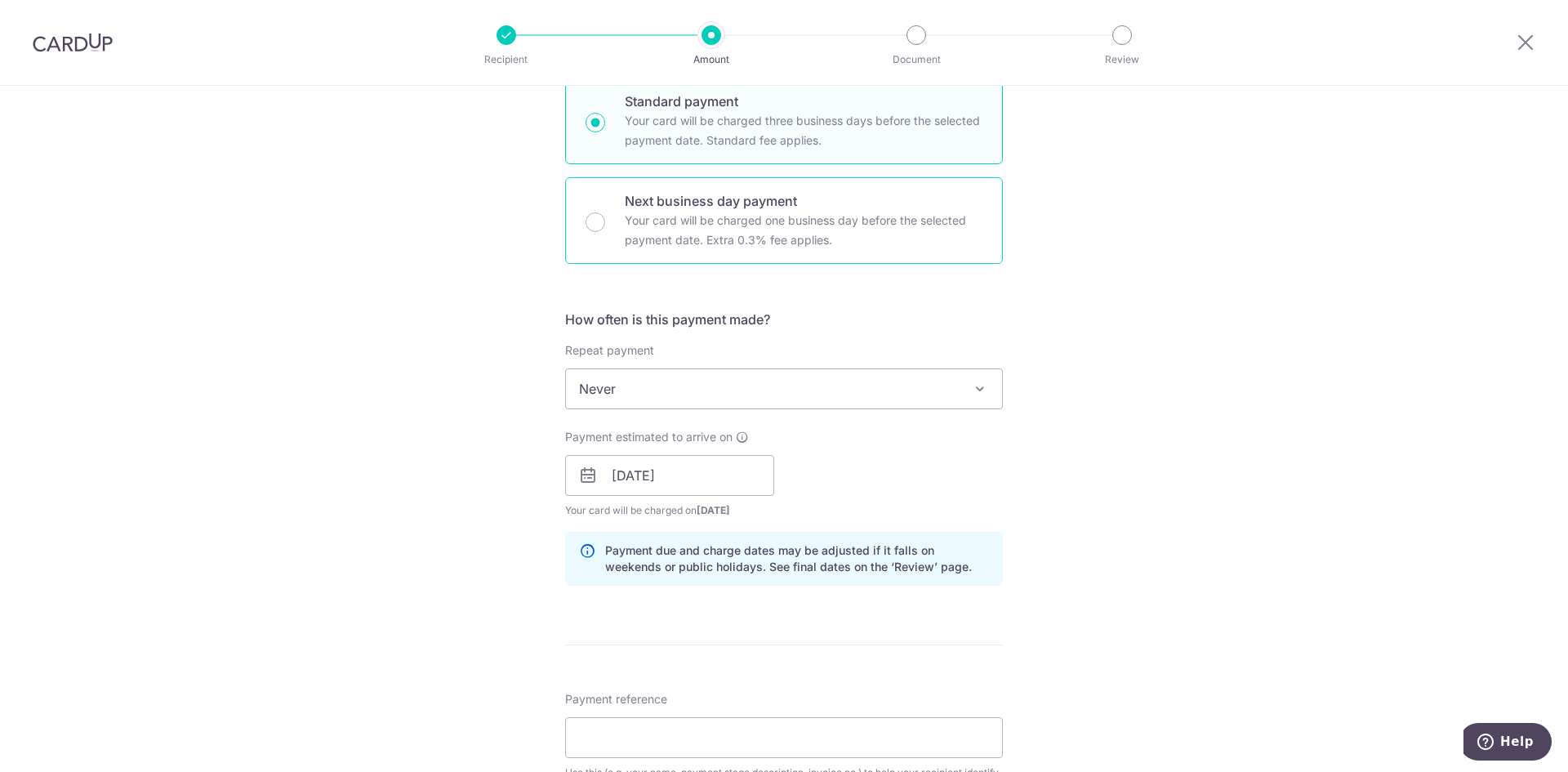
click at [833, 211] on p "Your card will be charged one business day before the selected payment date. Ex…" at bounding box center [804, 230] width 358 height 39
click at [605, 212] on input "Next business day payment Your card will be charged one business day before the…" at bounding box center [595, 221] width 19 height 19
radio input "false"
radio input "true"
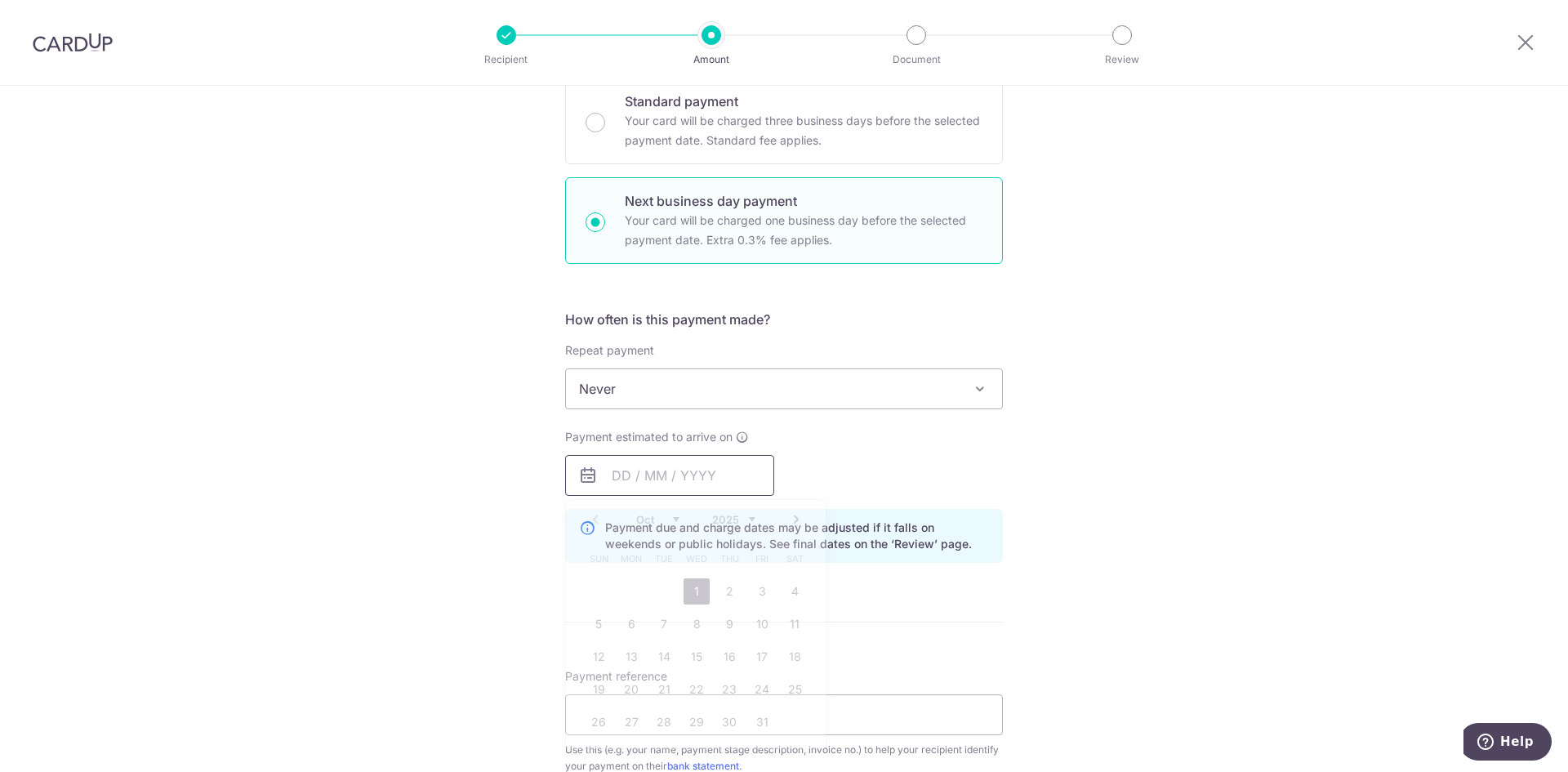
click at [717, 474] on input "text" at bounding box center [669, 475] width 209 height 41
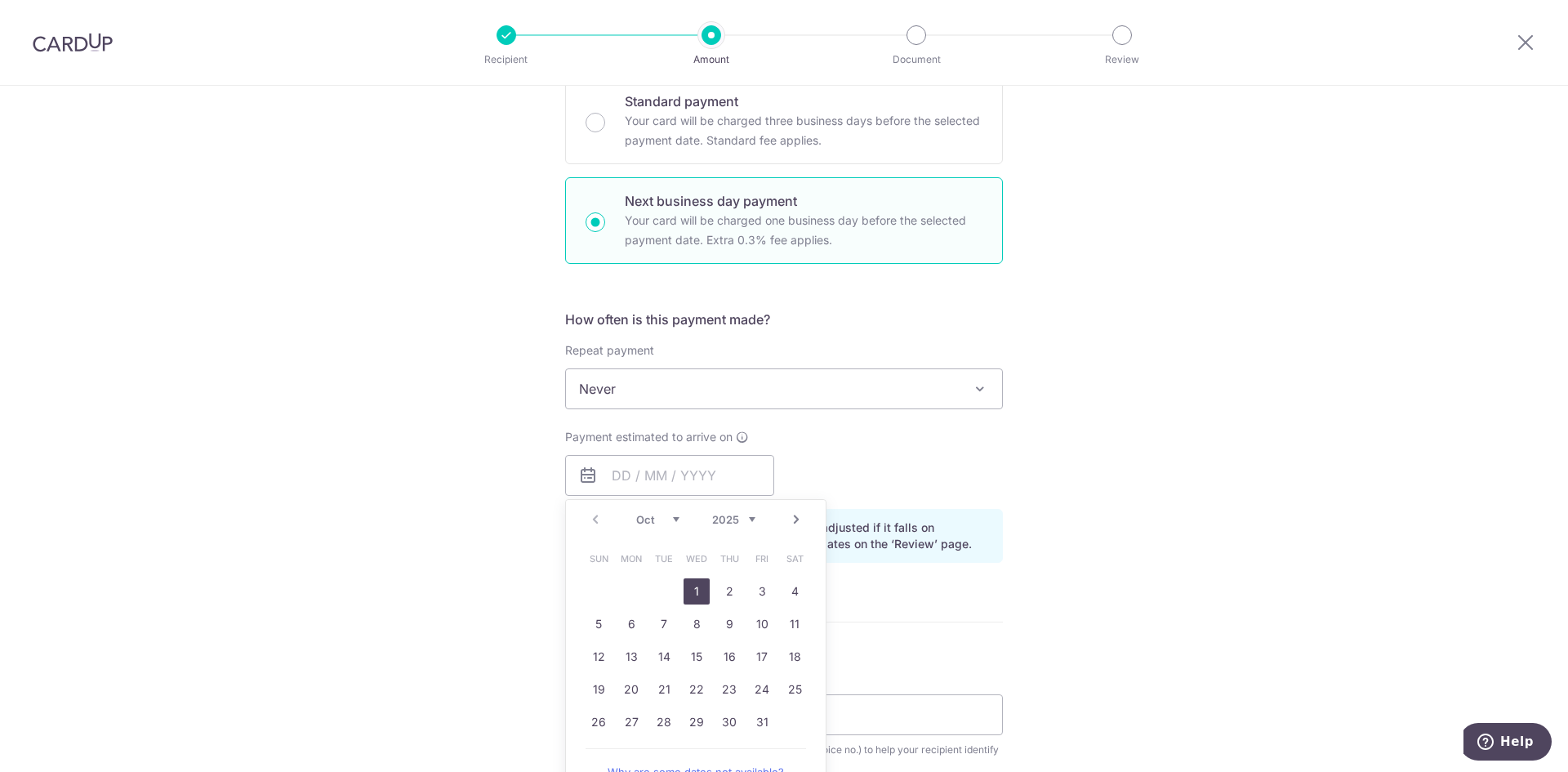
click at [696, 598] on link "1" at bounding box center [696, 591] width 26 height 26
type input "[DATE]"
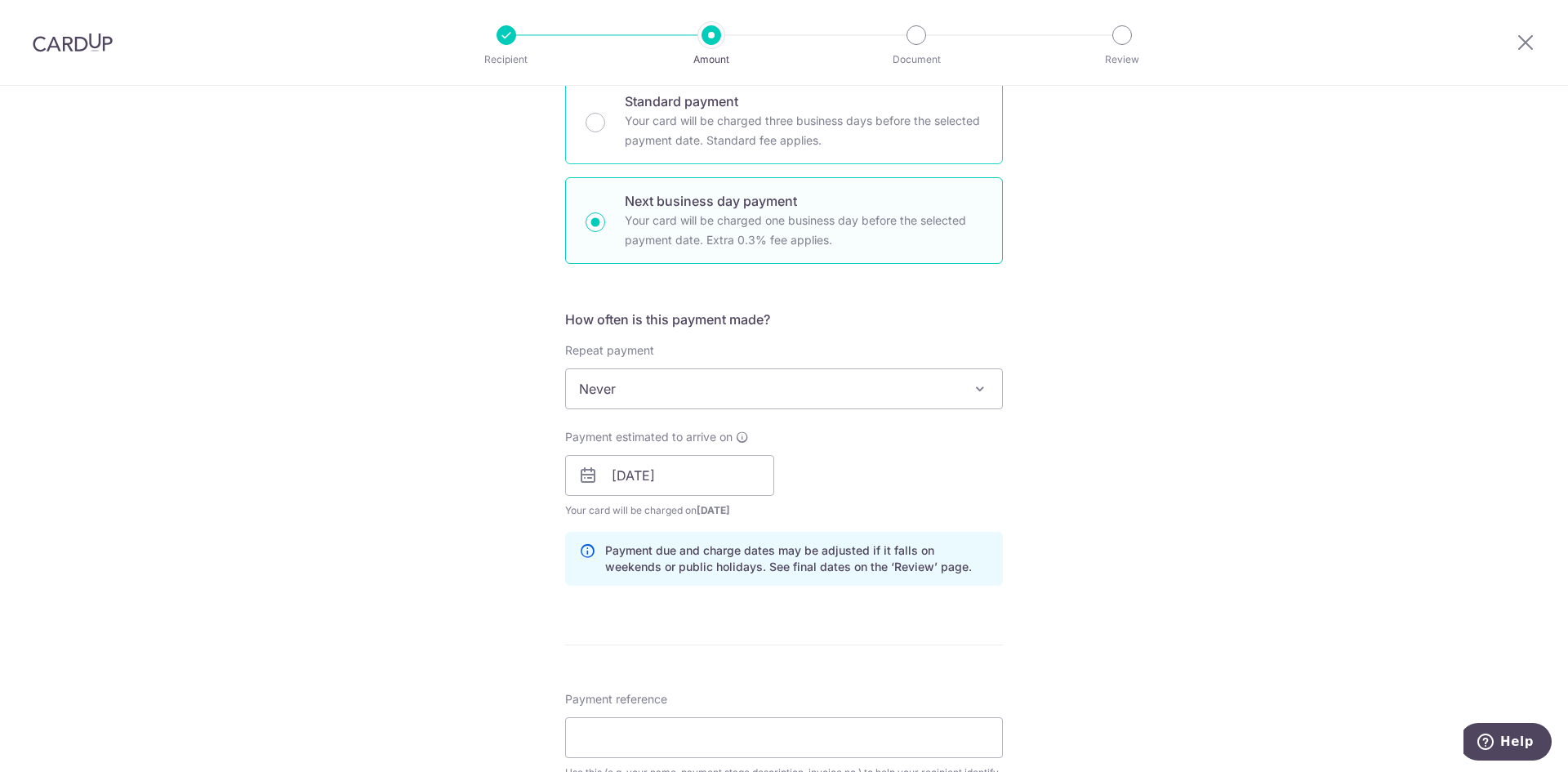
click at [764, 137] on p "Your card will be charged three business days before the selected payment date.…" at bounding box center [804, 130] width 358 height 39
click at [605, 133] on input "Standard payment Your card will be charged three business days before the selec…" at bounding box center [595, 122] width 19 height 19
radio input "true"
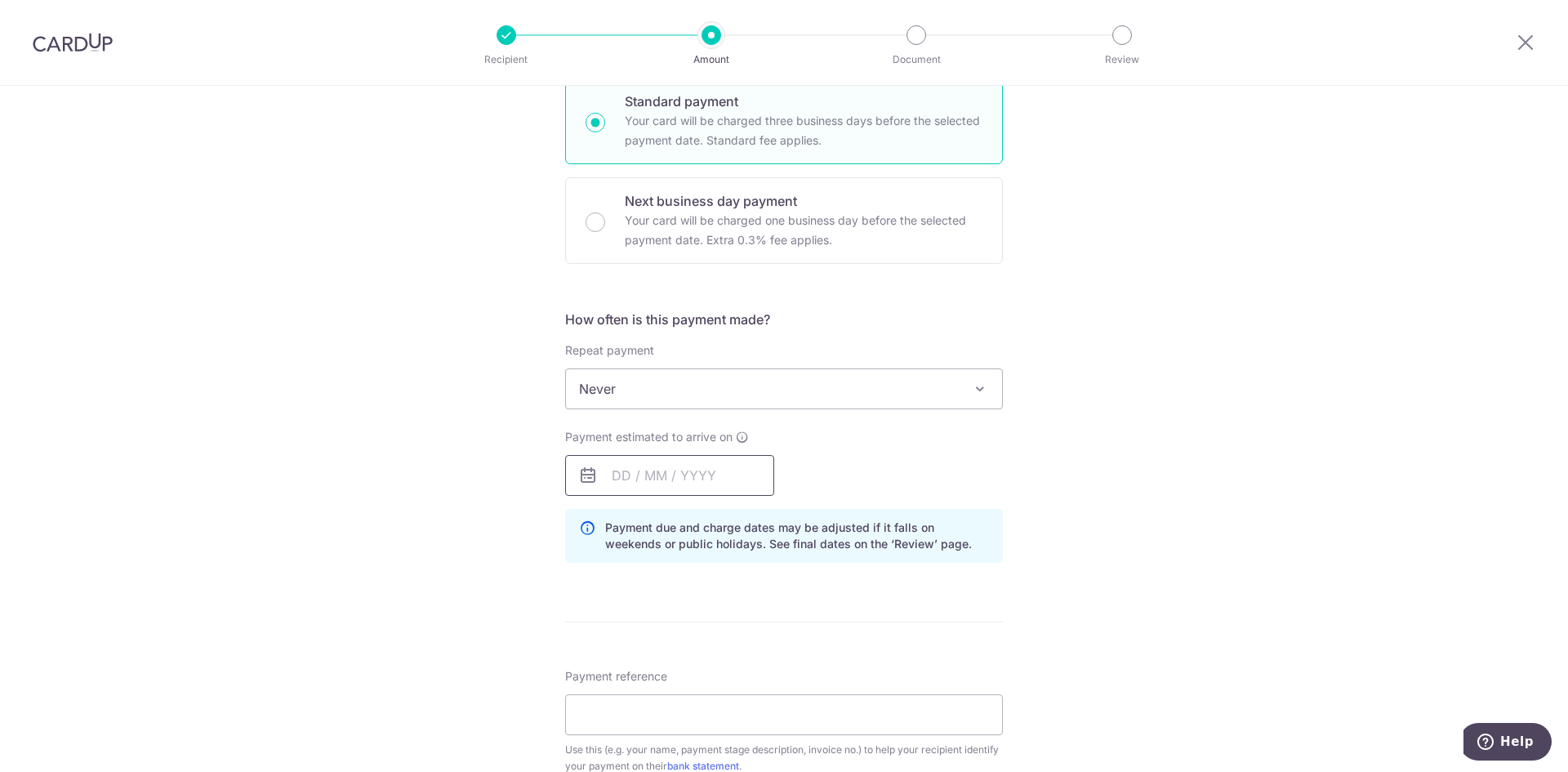
click at [714, 476] on input "text" at bounding box center [669, 475] width 209 height 41
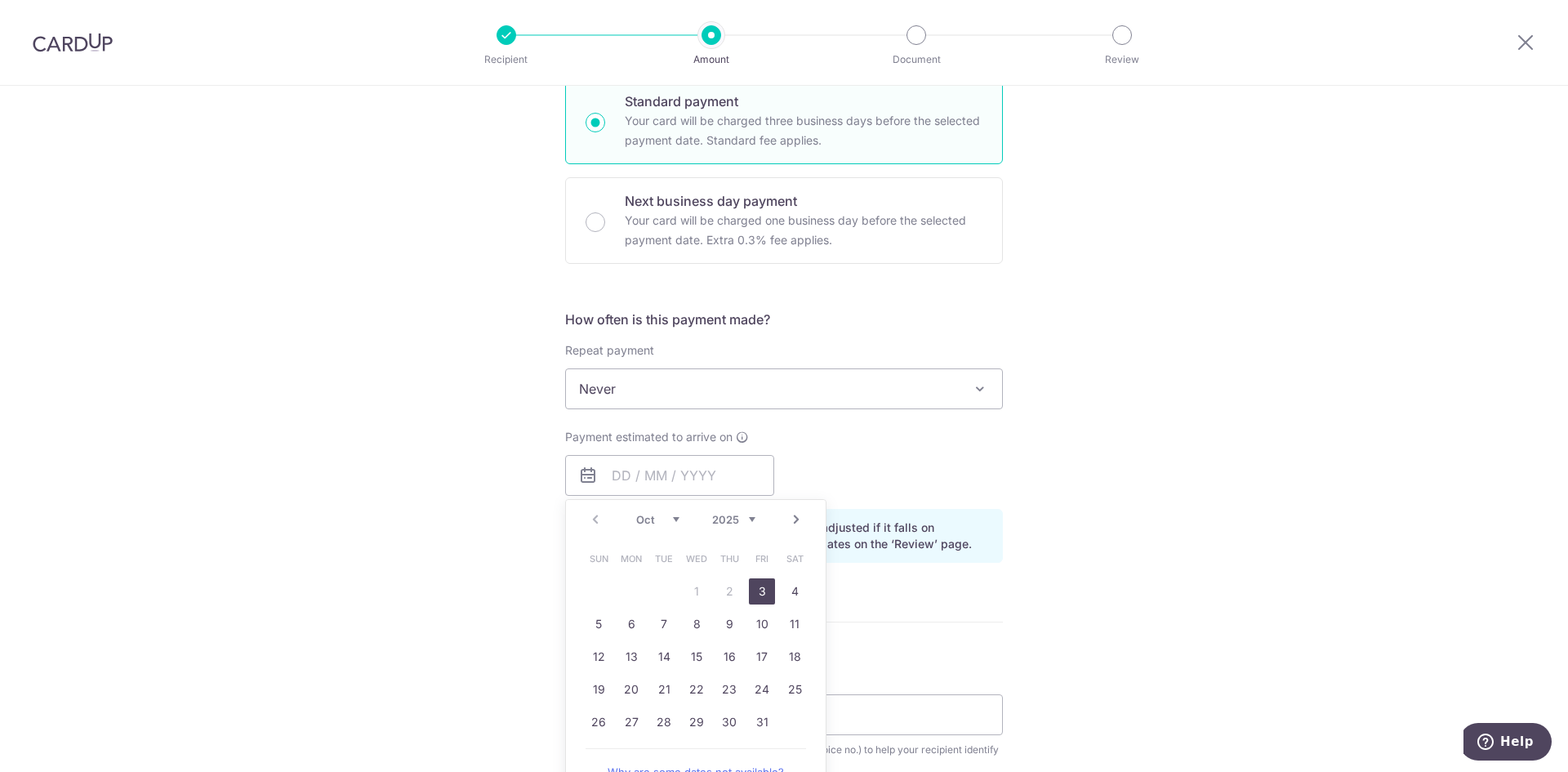
click at [751, 597] on link "3" at bounding box center [761, 591] width 26 height 26
type input "03/10/2025"
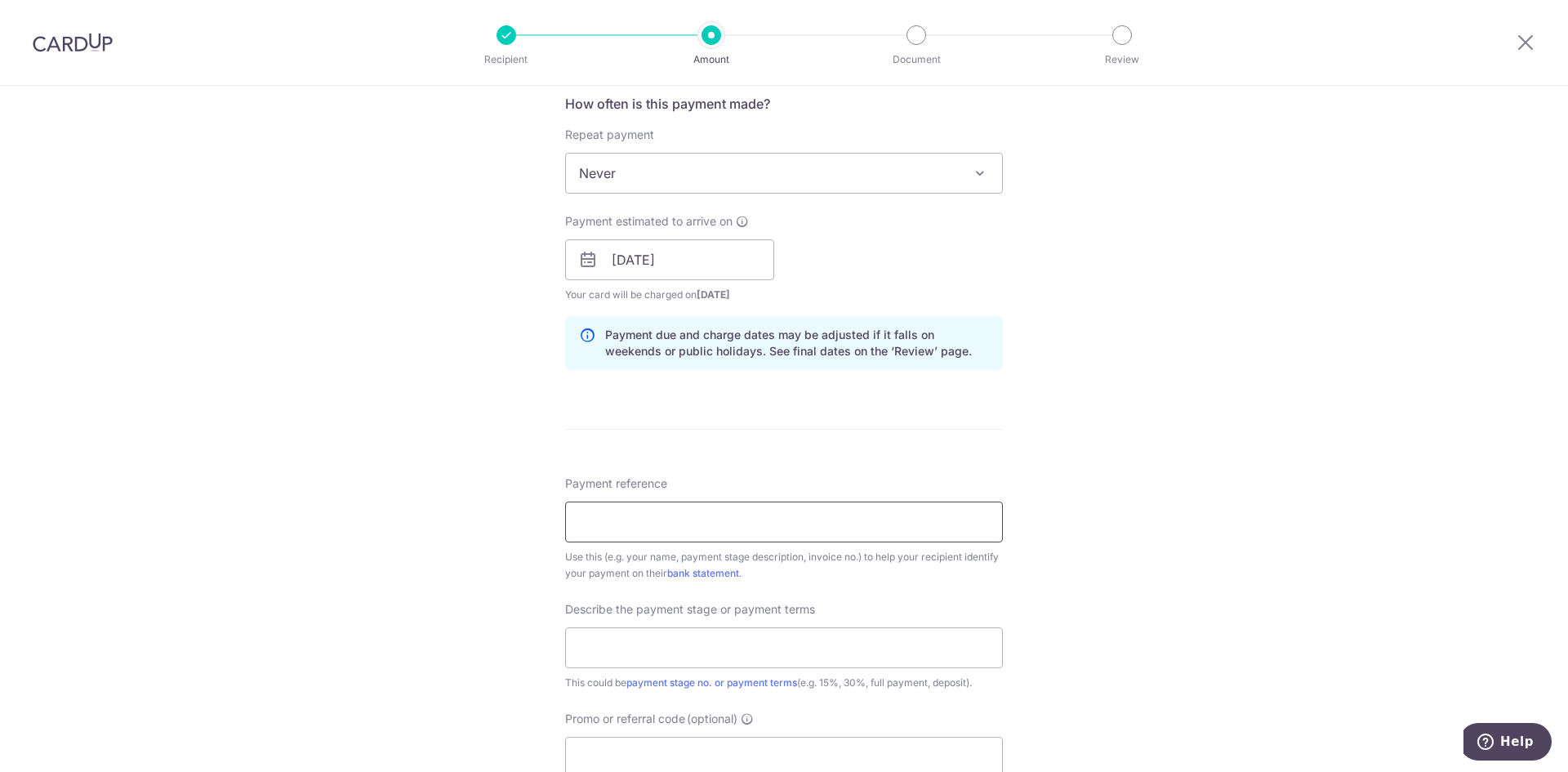
scroll to position [653, 0]
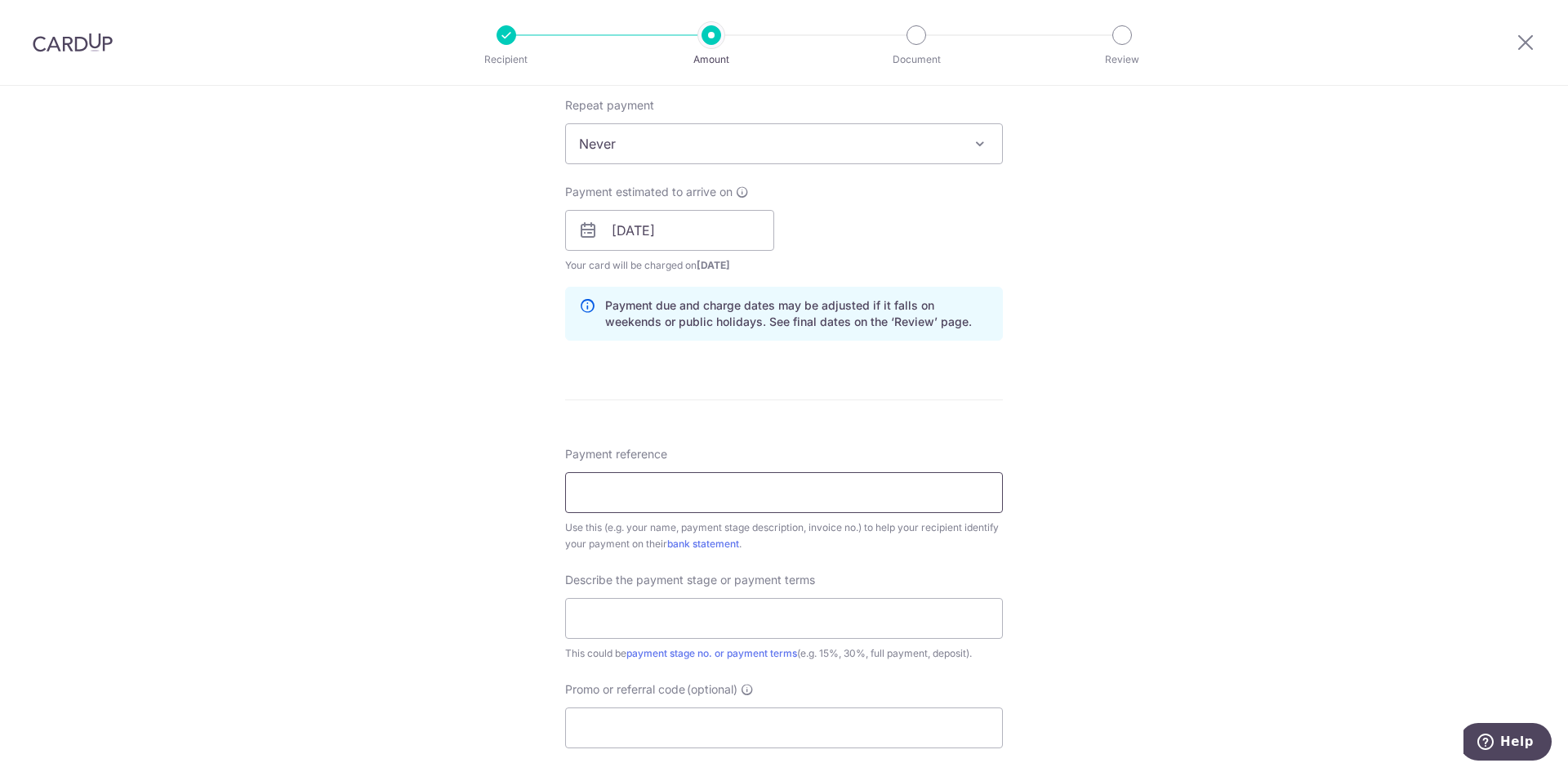
click at [824, 497] on input "Payment reference" at bounding box center [784, 492] width 438 height 41
type input "W"
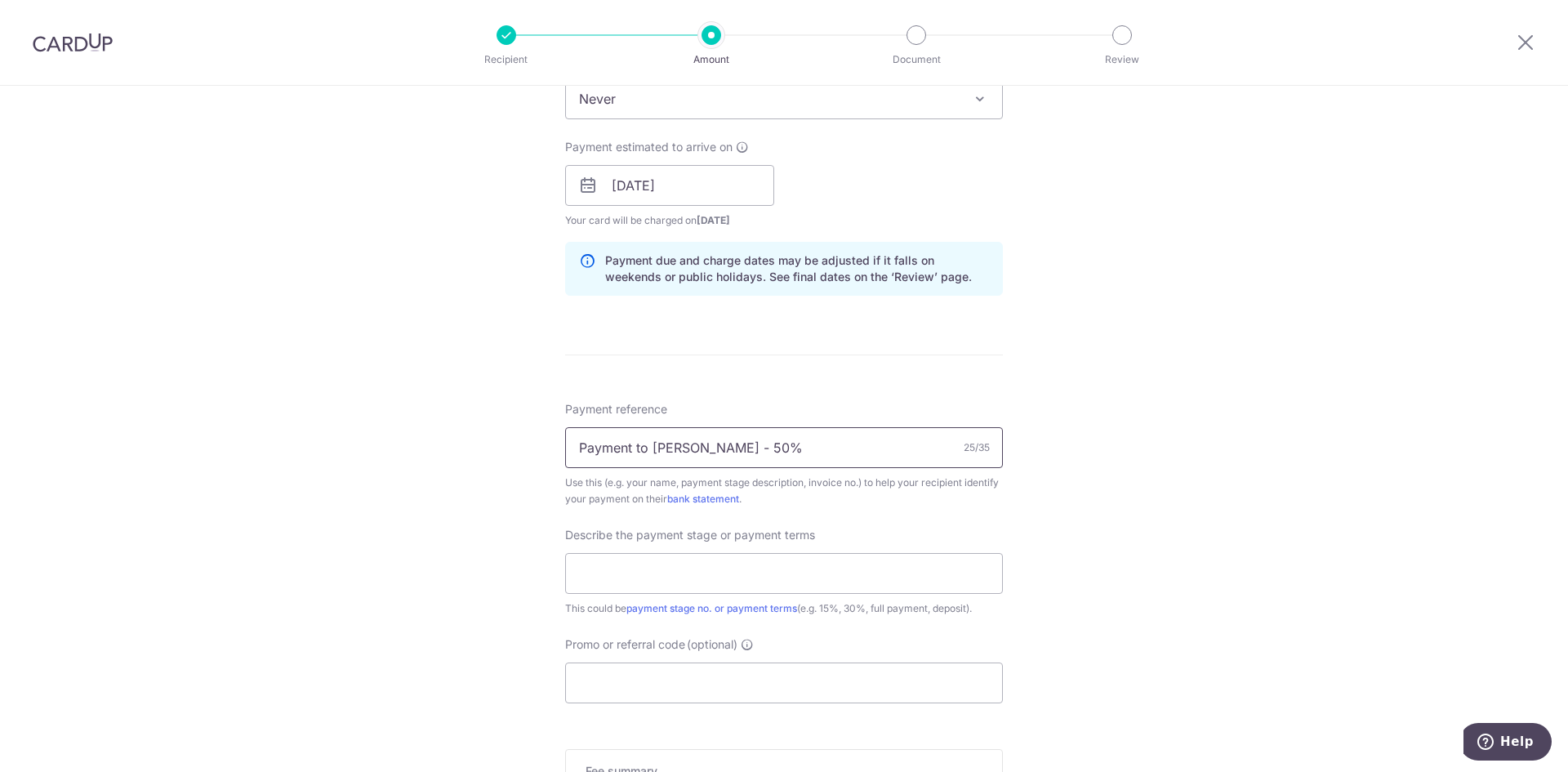
scroll to position [735, 0]
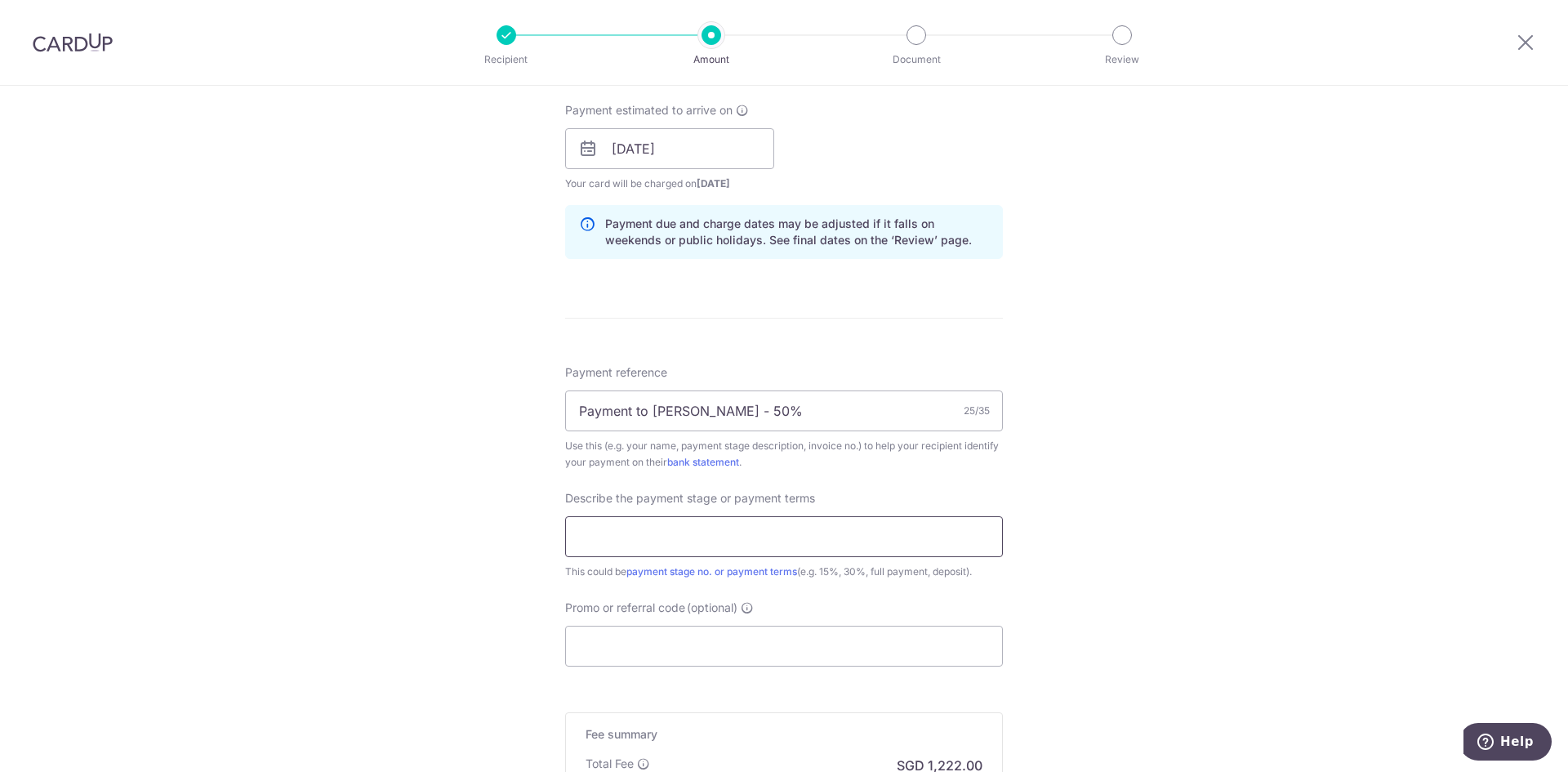
click at [894, 536] on input "text" at bounding box center [784, 536] width 438 height 41
drag, startPoint x: 795, startPoint y: 415, endPoint x: 300, endPoint y: 426, distance: 495.1
click at [300, 426] on div "Tell us more about your payment Enter payment amount SGD 47,000.00 47000.00 Sel…" at bounding box center [784, 178] width 1568 height 1654
type input "Winston Chua x Joanne Tan 331A"
click at [784, 526] on input "text" at bounding box center [784, 536] width 438 height 41
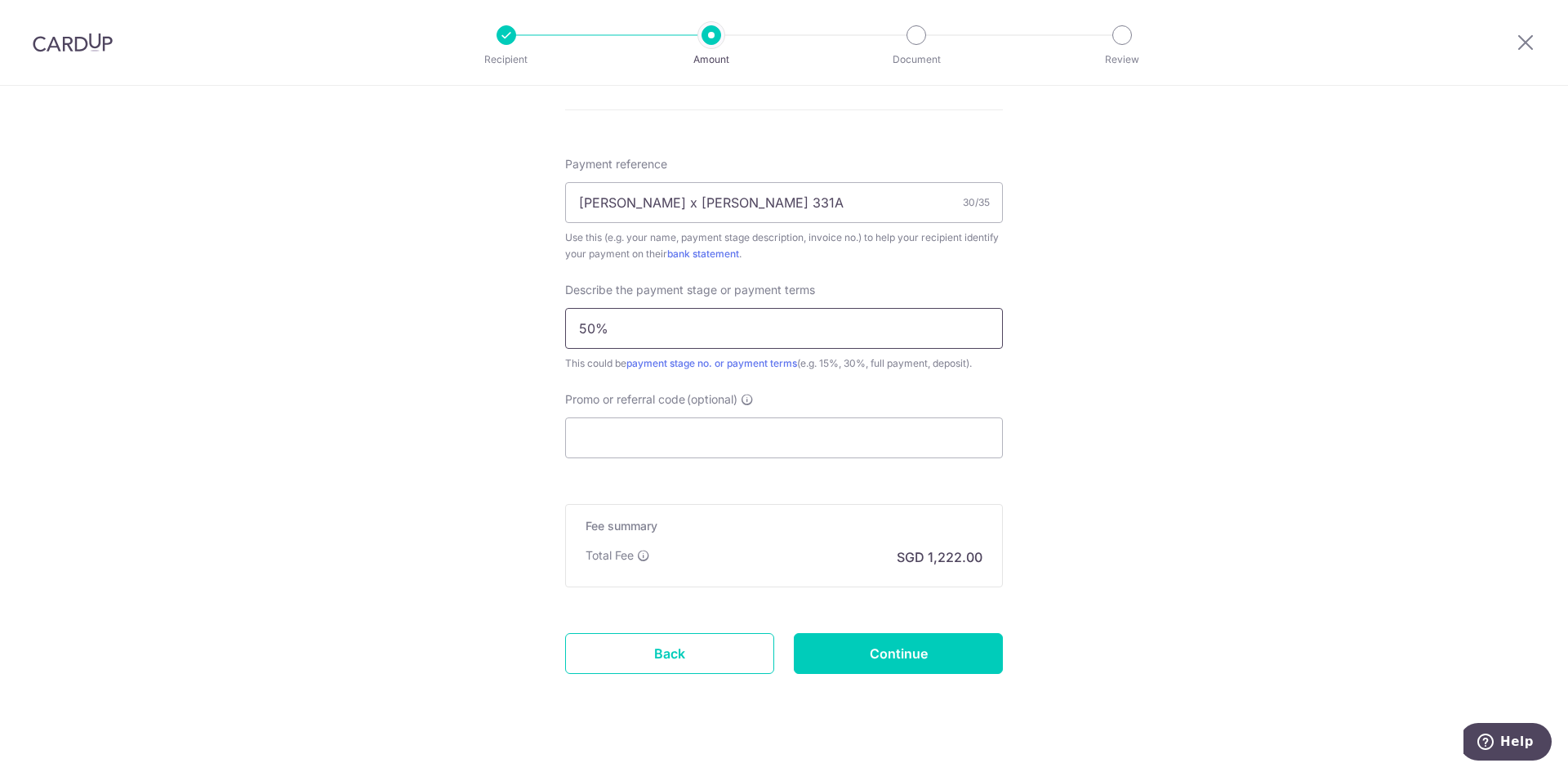
scroll to position [968, 0]
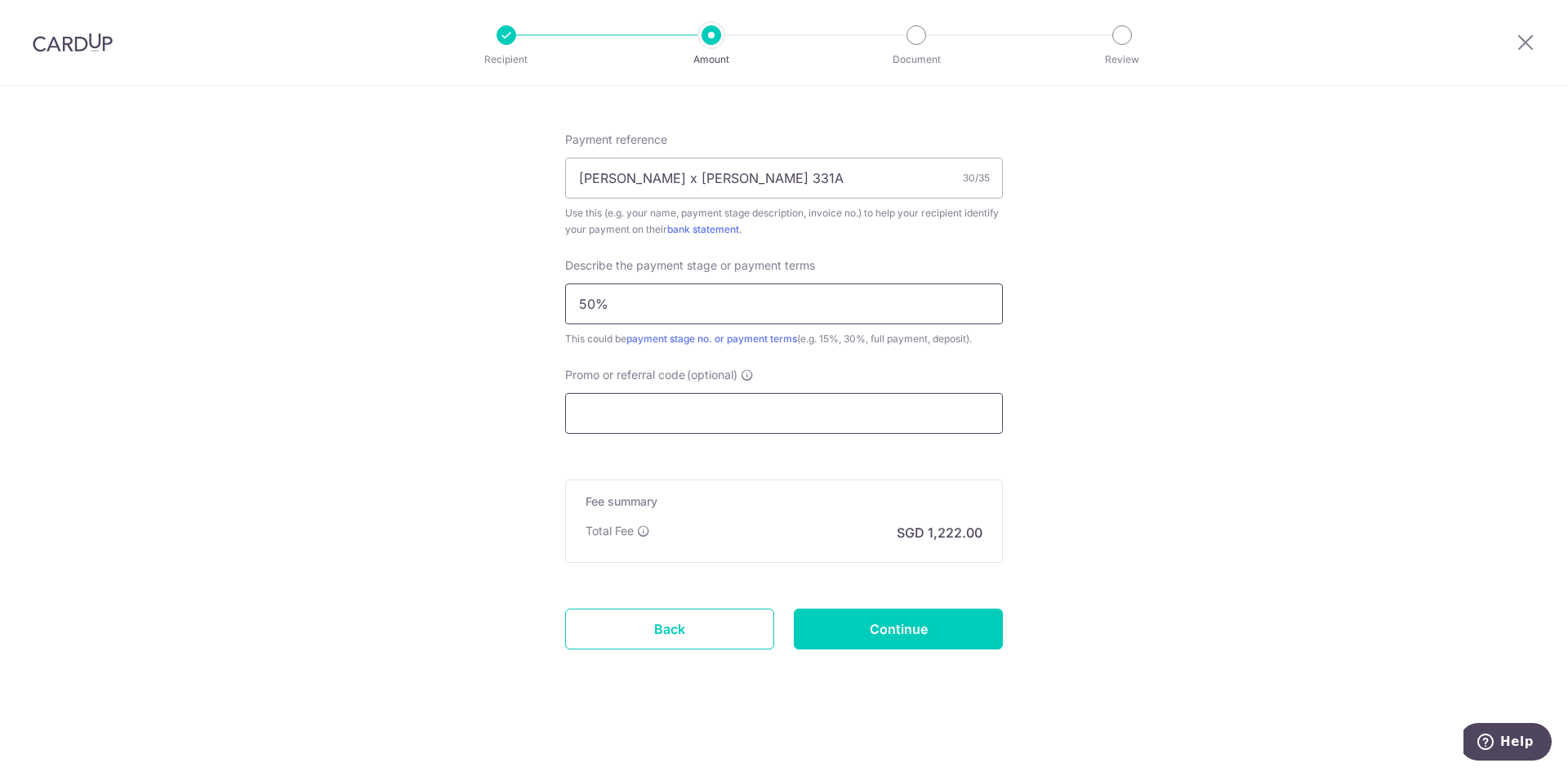
type input "50%"
click at [747, 426] on input "Promo or referral code (optional)" at bounding box center [784, 413] width 438 height 41
click at [695, 636] on link "Back" at bounding box center [669, 628] width 209 height 41
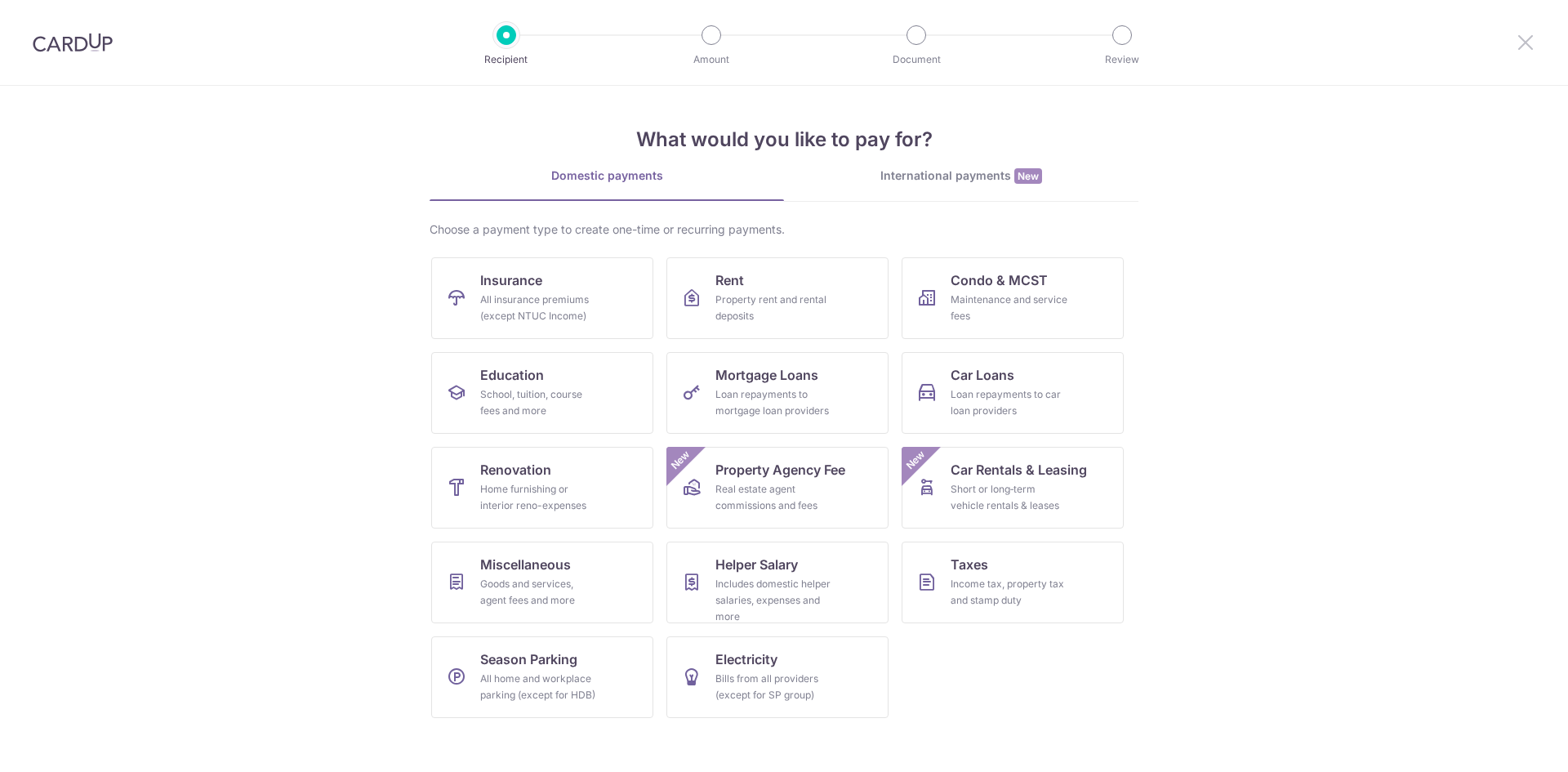
click at [1520, 42] on icon at bounding box center [1525, 42] width 19 height 20
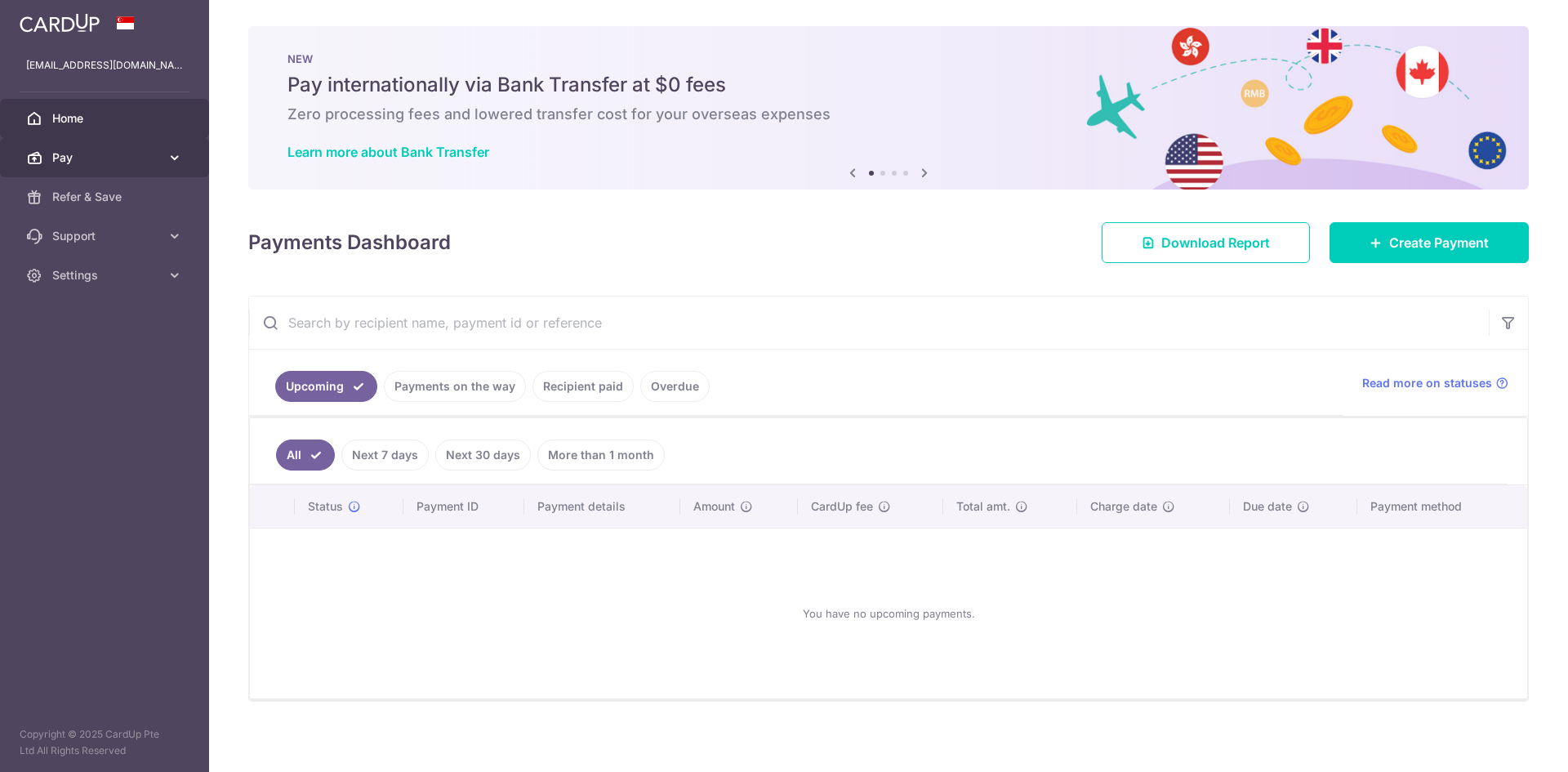
click at [136, 162] on span "Pay" at bounding box center [106, 158] width 108 height 17
click at [662, 391] on link "Overdue" at bounding box center [674, 386] width 69 height 31
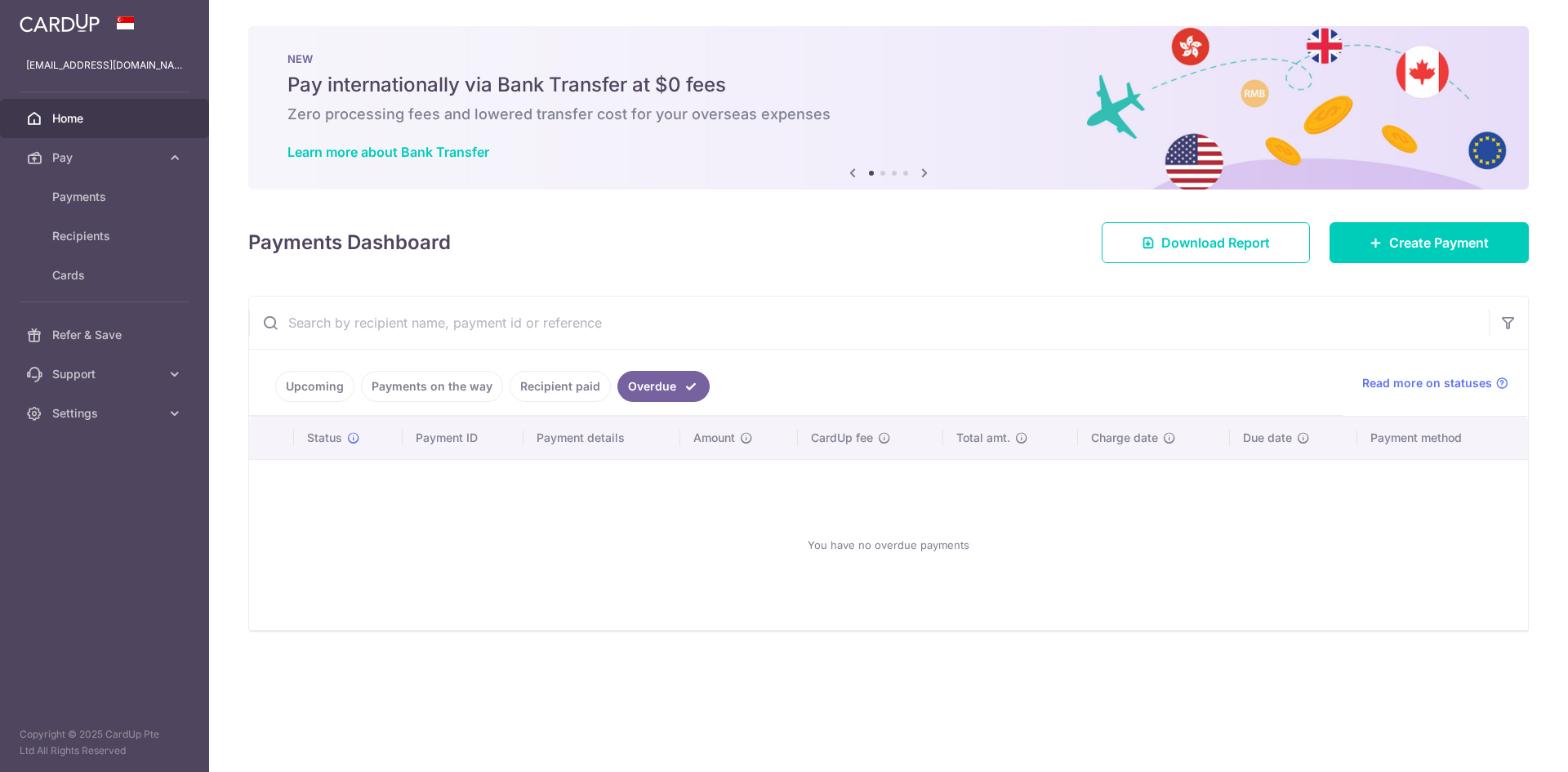
click at [563, 382] on link "Recipient paid" at bounding box center [560, 386] width 101 height 31
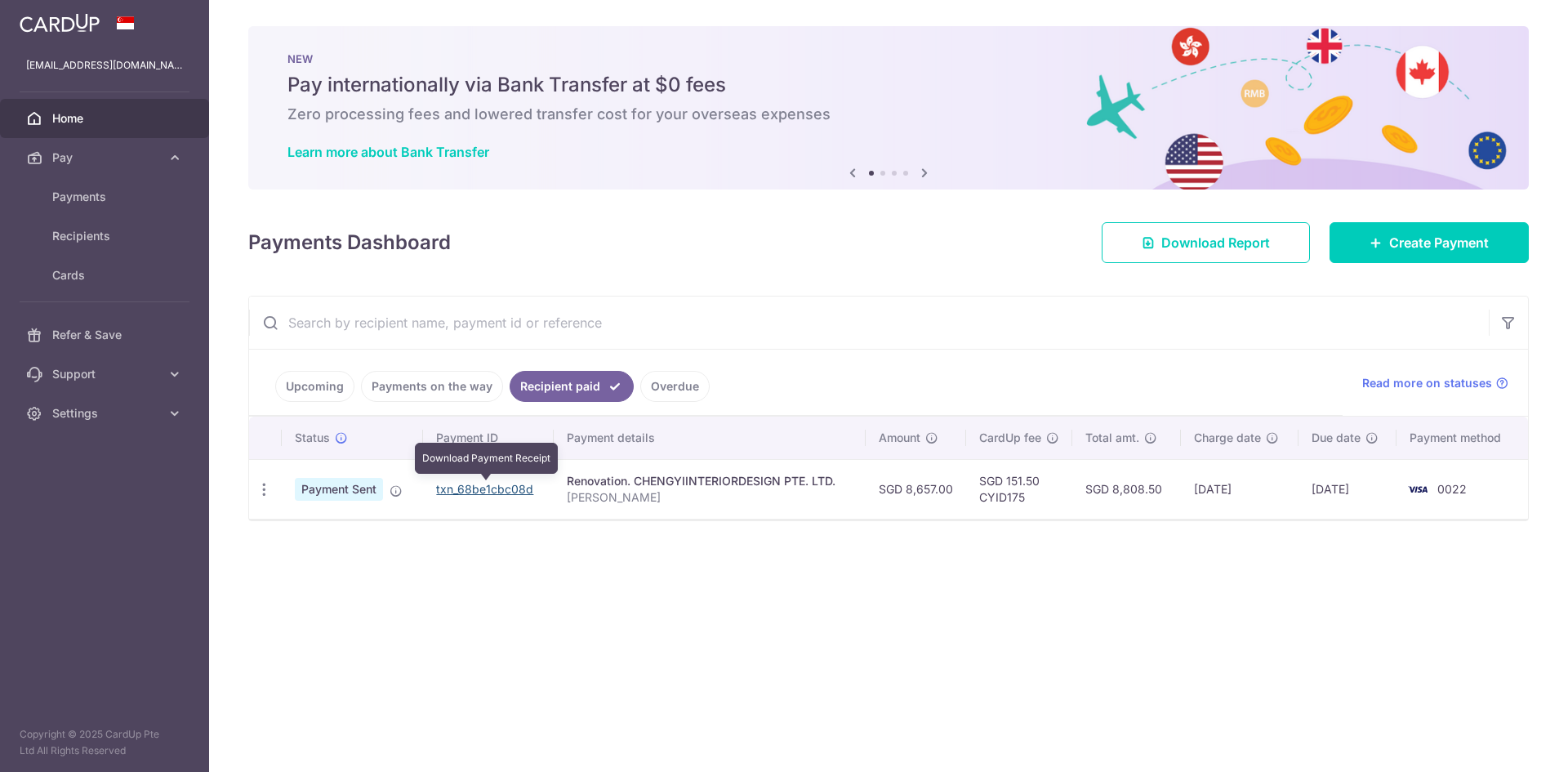
click at [504, 490] on link "txn_68be1cbc08d" at bounding box center [485, 488] width 97 height 14
click at [1006, 491] on td "SGD 151.50 CYID175" at bounding box center [1019, 488] width 106 height 59
copy td "CYID175"
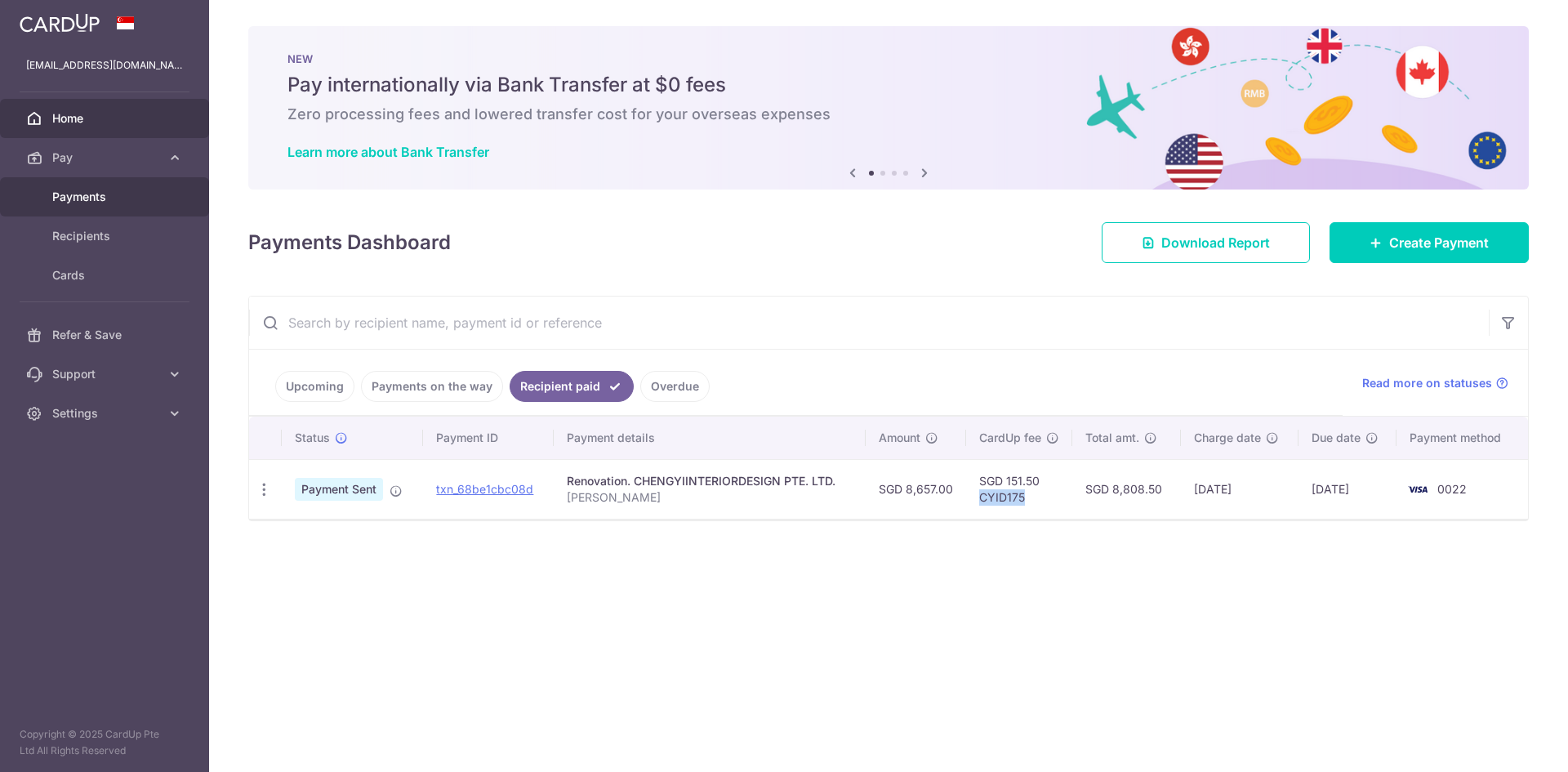
click at [128, 189] on span "Payments" at bounding box center [106, 197] width 108 height 17
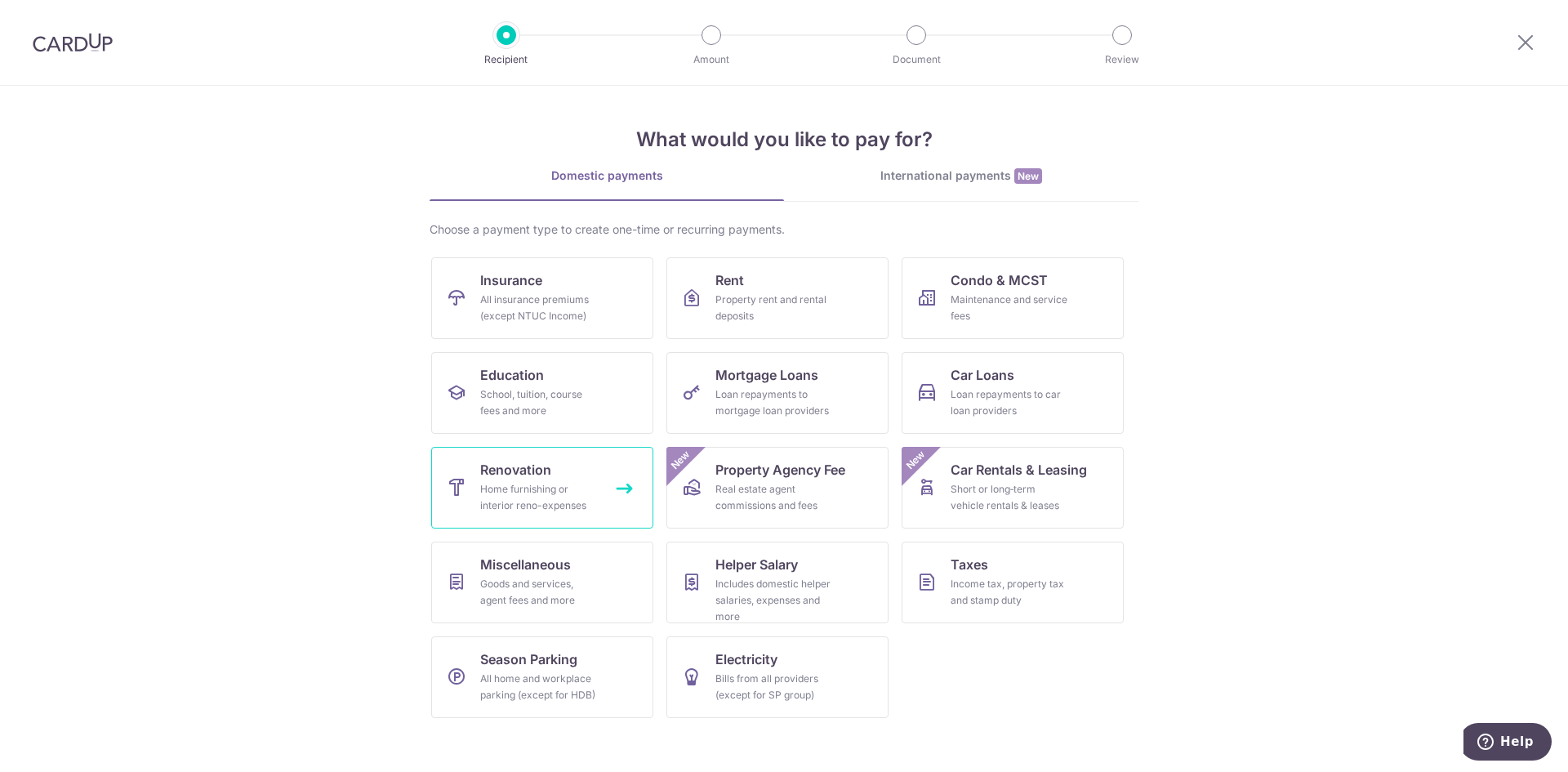
click at [580, 514] on link "Renovation Home furnishing or interior reno-expenses" at bounding box center [542, 487] width 222 height 82
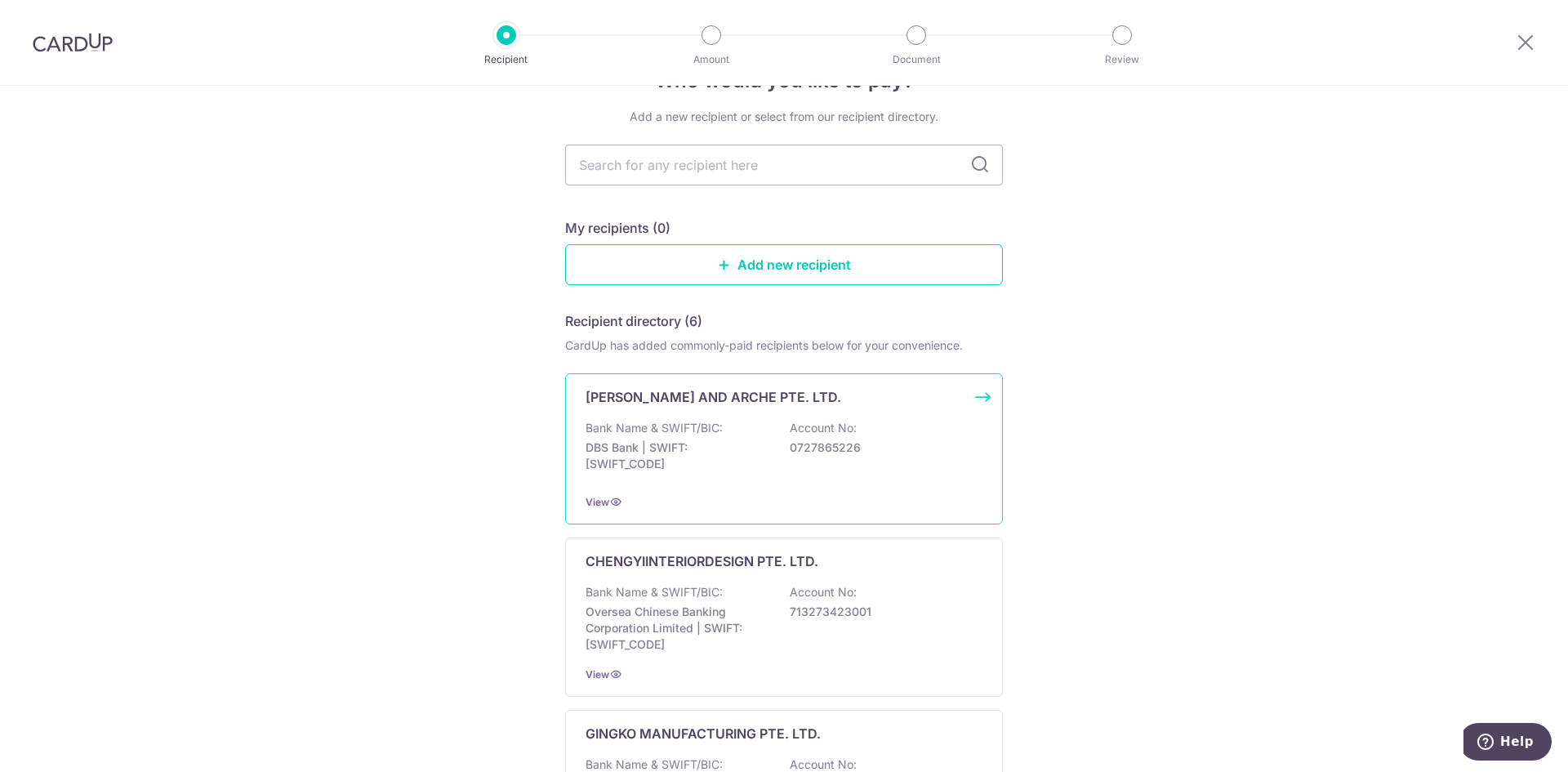
scroll to position [82, 0]
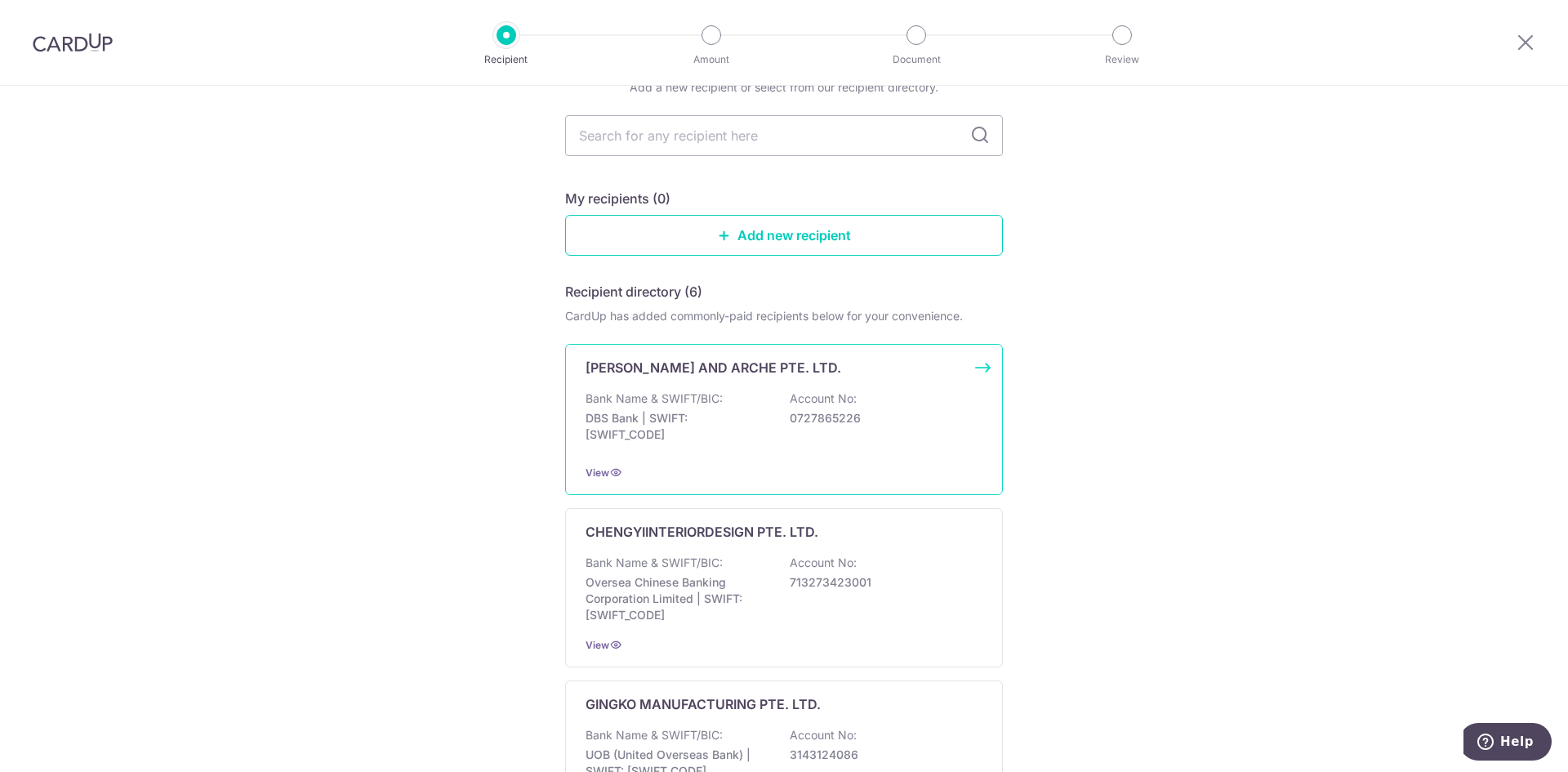
click at [755, 537] on p "CHENGYIINTERIORDESIGN PTE. LTD." at bounding box center [702, 531] width 233 height 19
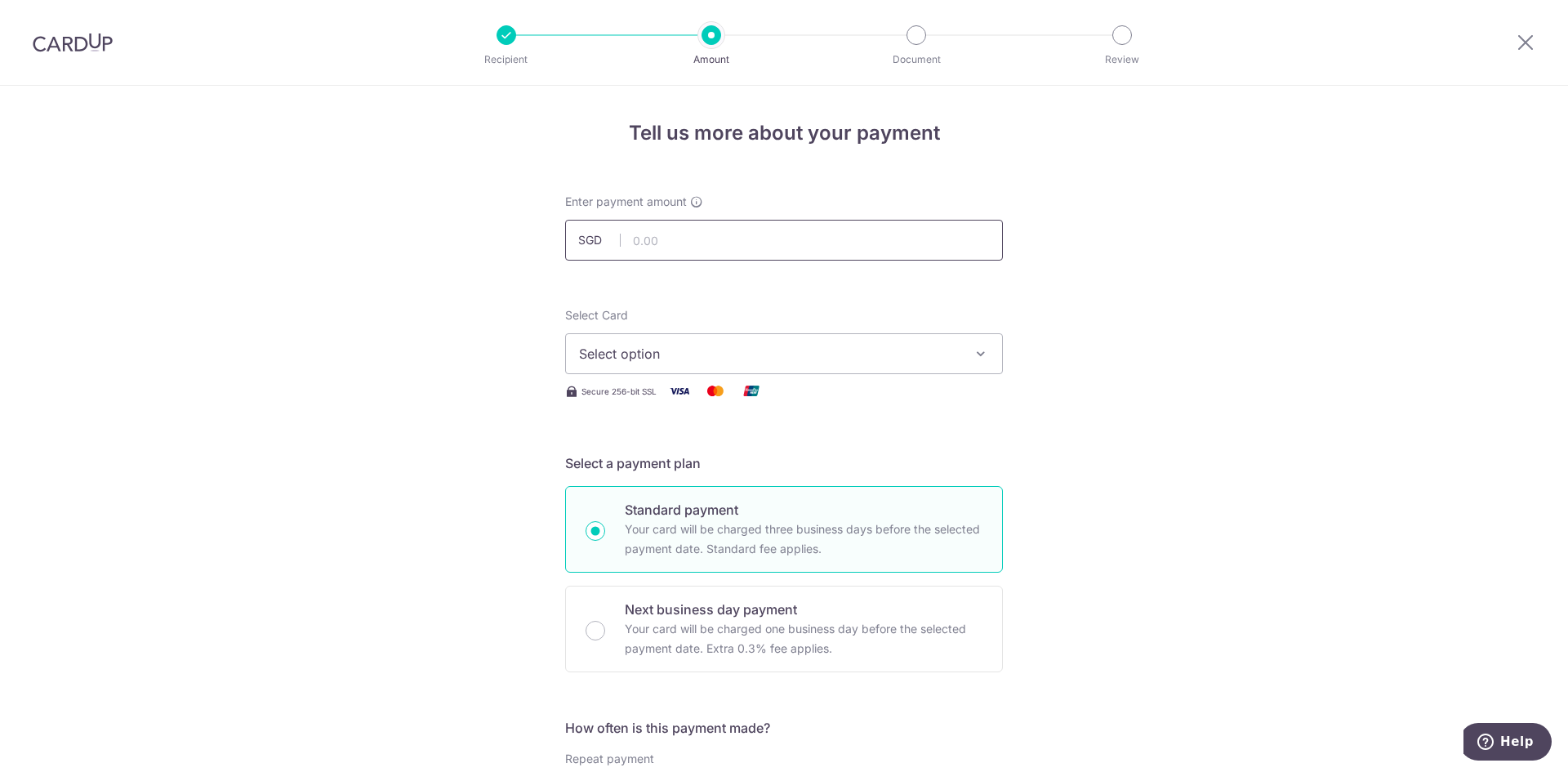
click at [752, 224] on input "text" at bounding box center [784, 240] width 438 height 41
type input "9"
type input "47,000.00"
click at [797, 357] on span "Select option" at bounding box center [769, 353] width 381 height 19
click at [757, 470] on span "**** 0022" at bounding box center [784, 470] width 410 height 19
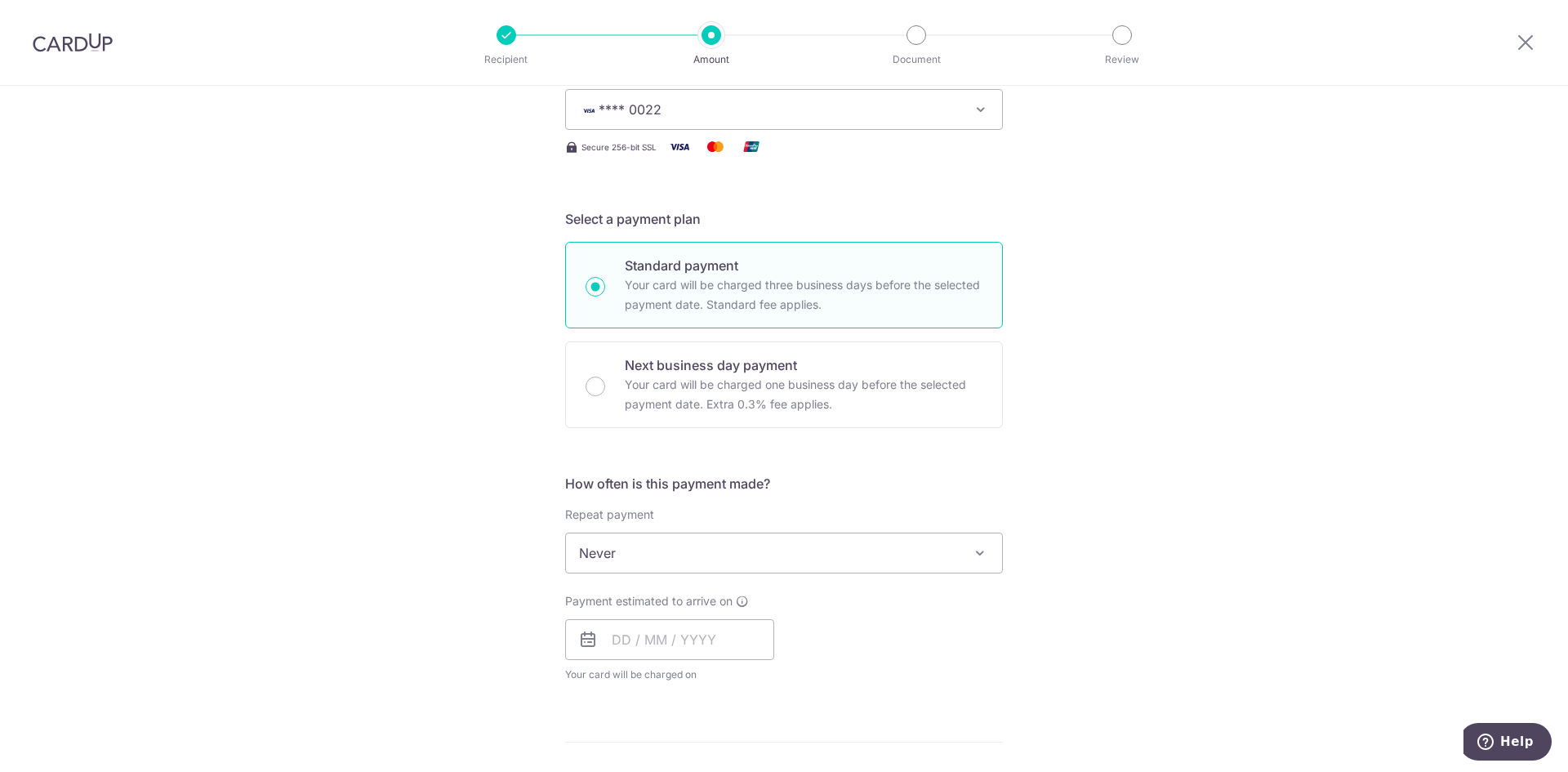
scroll to position [245, 0]
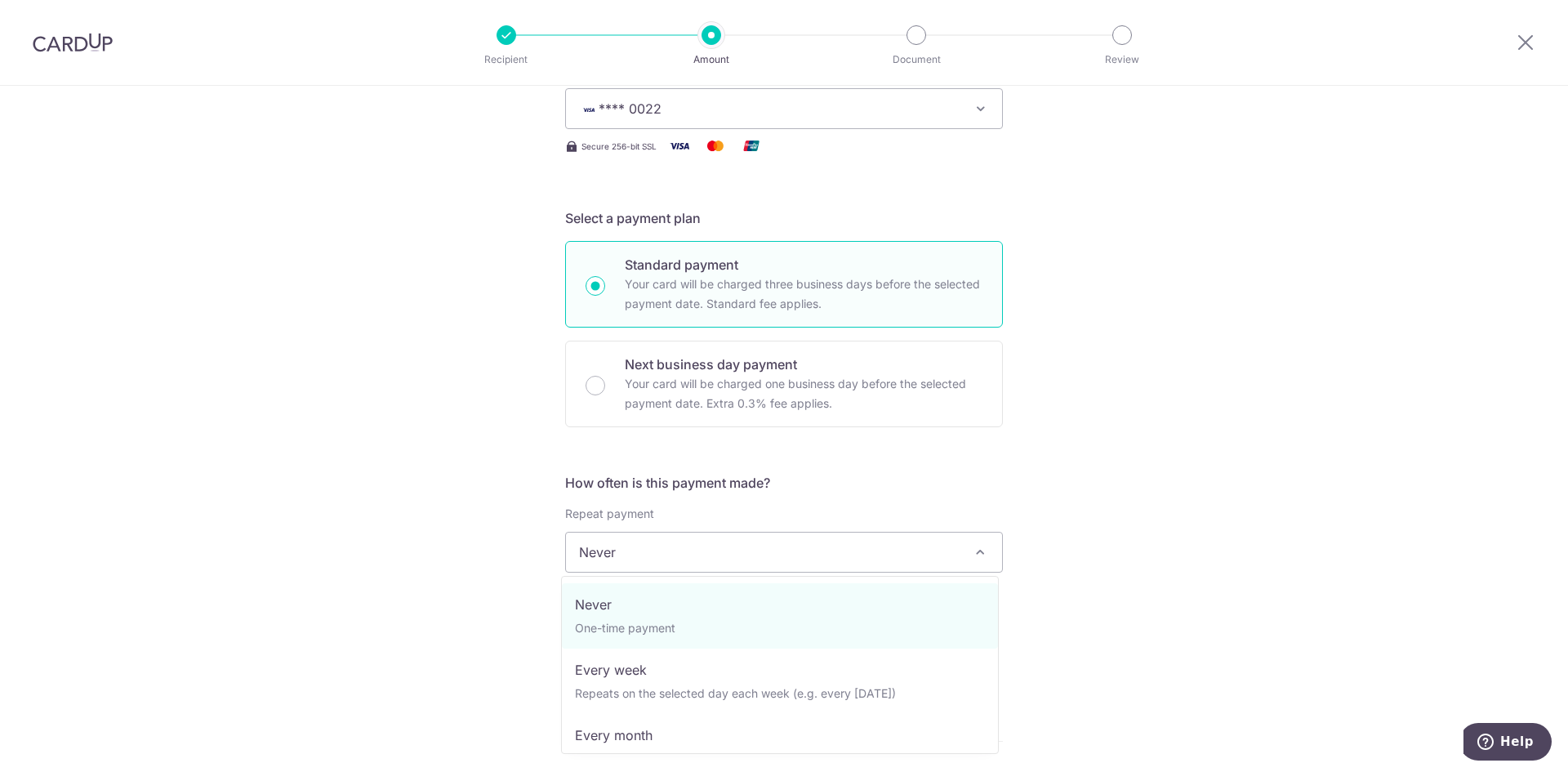
click at [739, 552] on span "Never" at bounding box center [784, 552] width 436 height 39
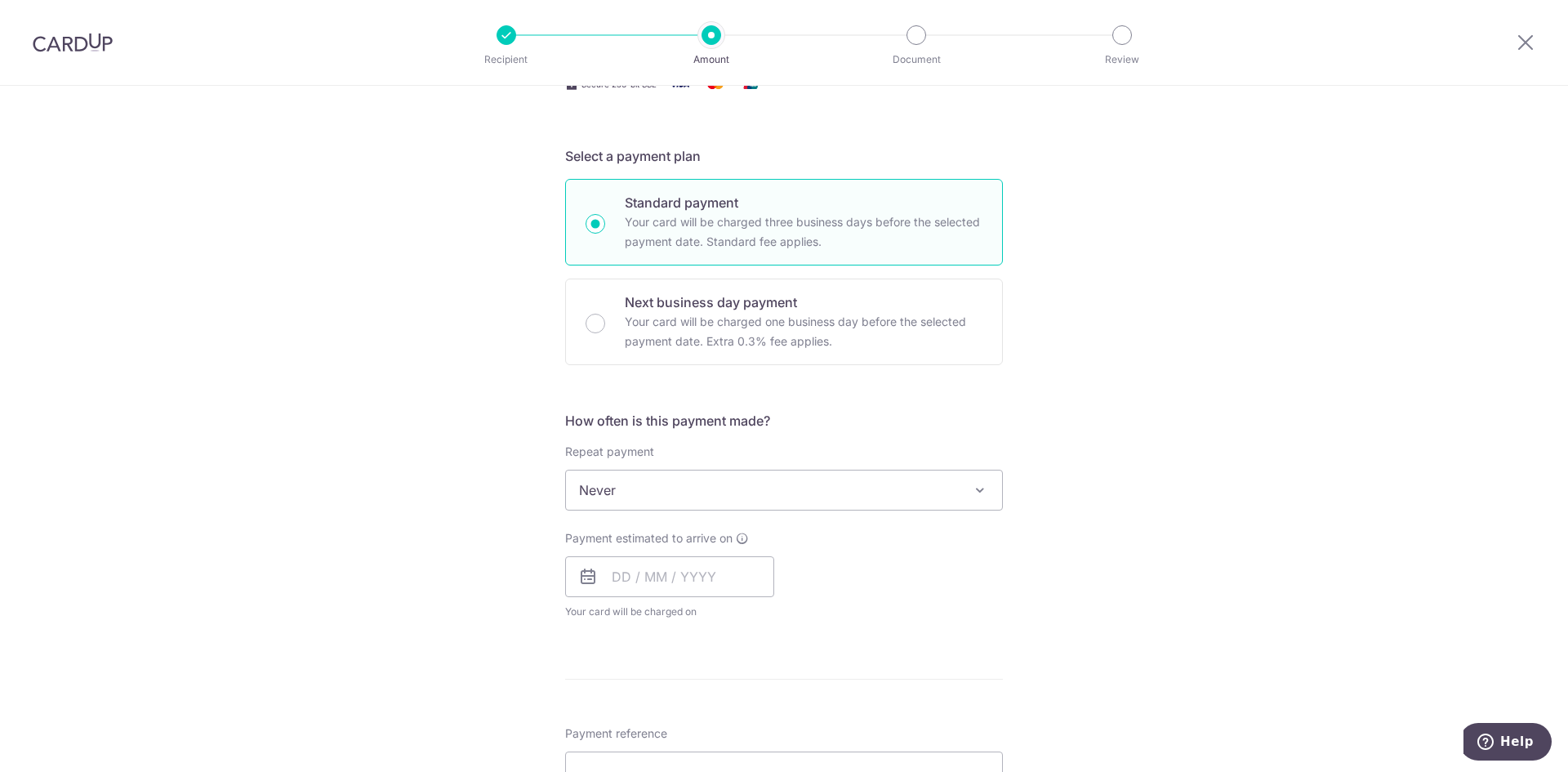
scroll to position [408, 0]
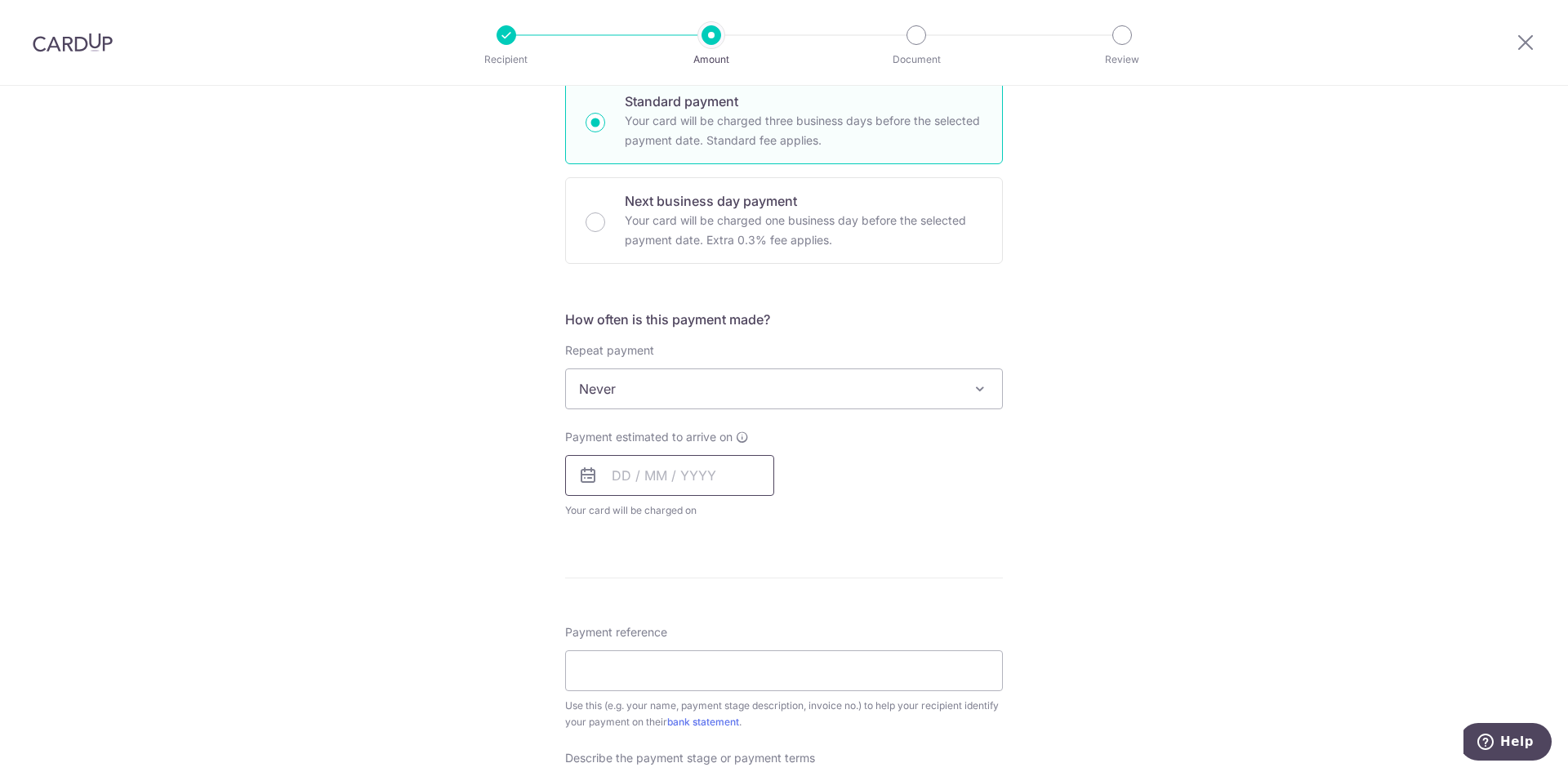
drag, startPoint x: 627, startPoint y: 447, endPoint x: 628, endPoint y: 464, distance: 17.0
click at [627, 448] on div "Payment estimated to arrive on Your card will be charged on for the first payme…" at bounding box center [669, 474] width 209 height 90
click at [629, 478] on input "text" at bounding box center [669, 475] width 209 height 41
click at [761, 591] on link "3" at bounding box center [761, 591] width 26 height 26
type input "[DATE]"
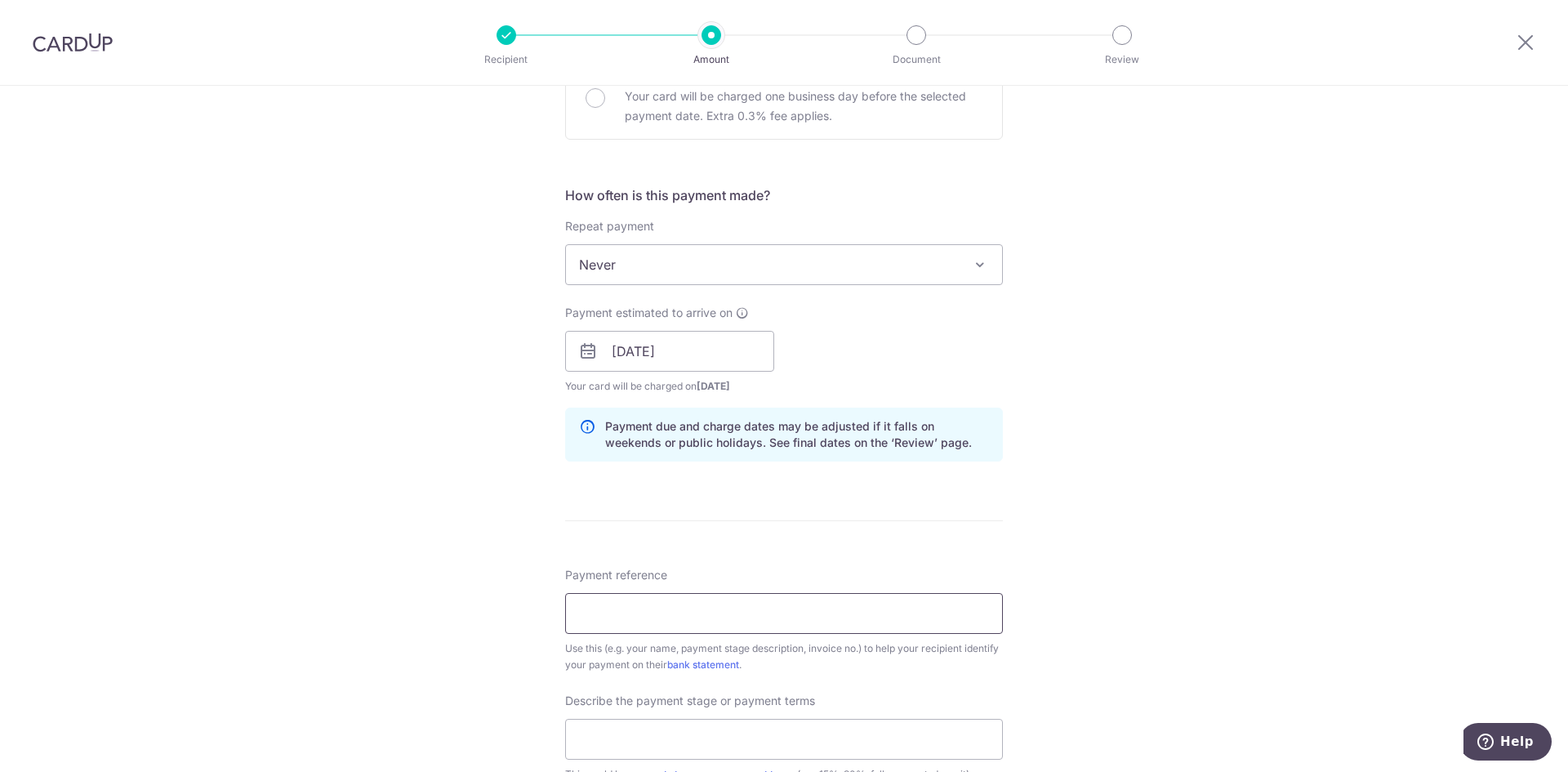
scroll to position [572, 0]
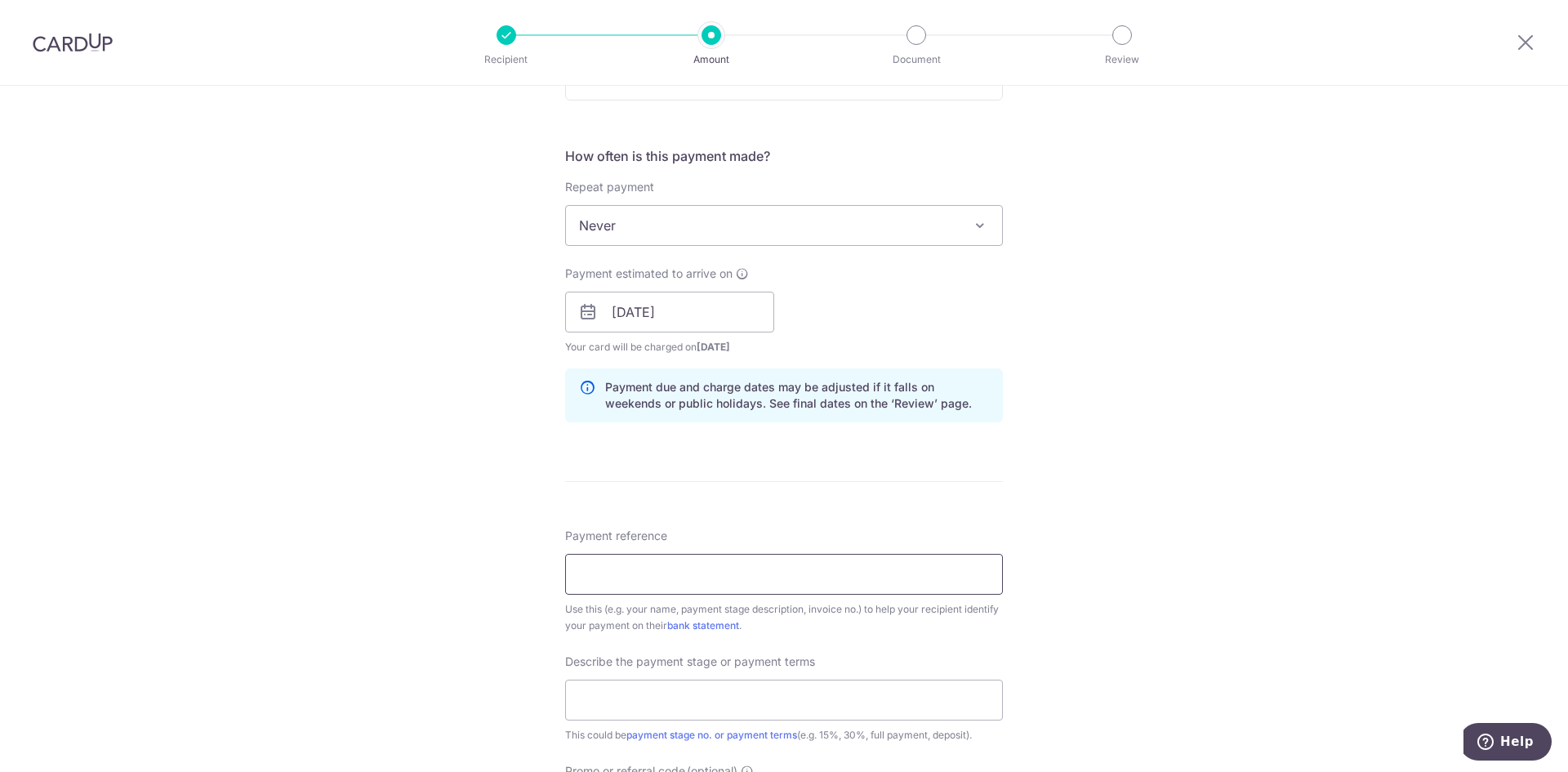
click at [773, 575] on input "Payment reference" at bounding box center [784, 573] width 438 height 41
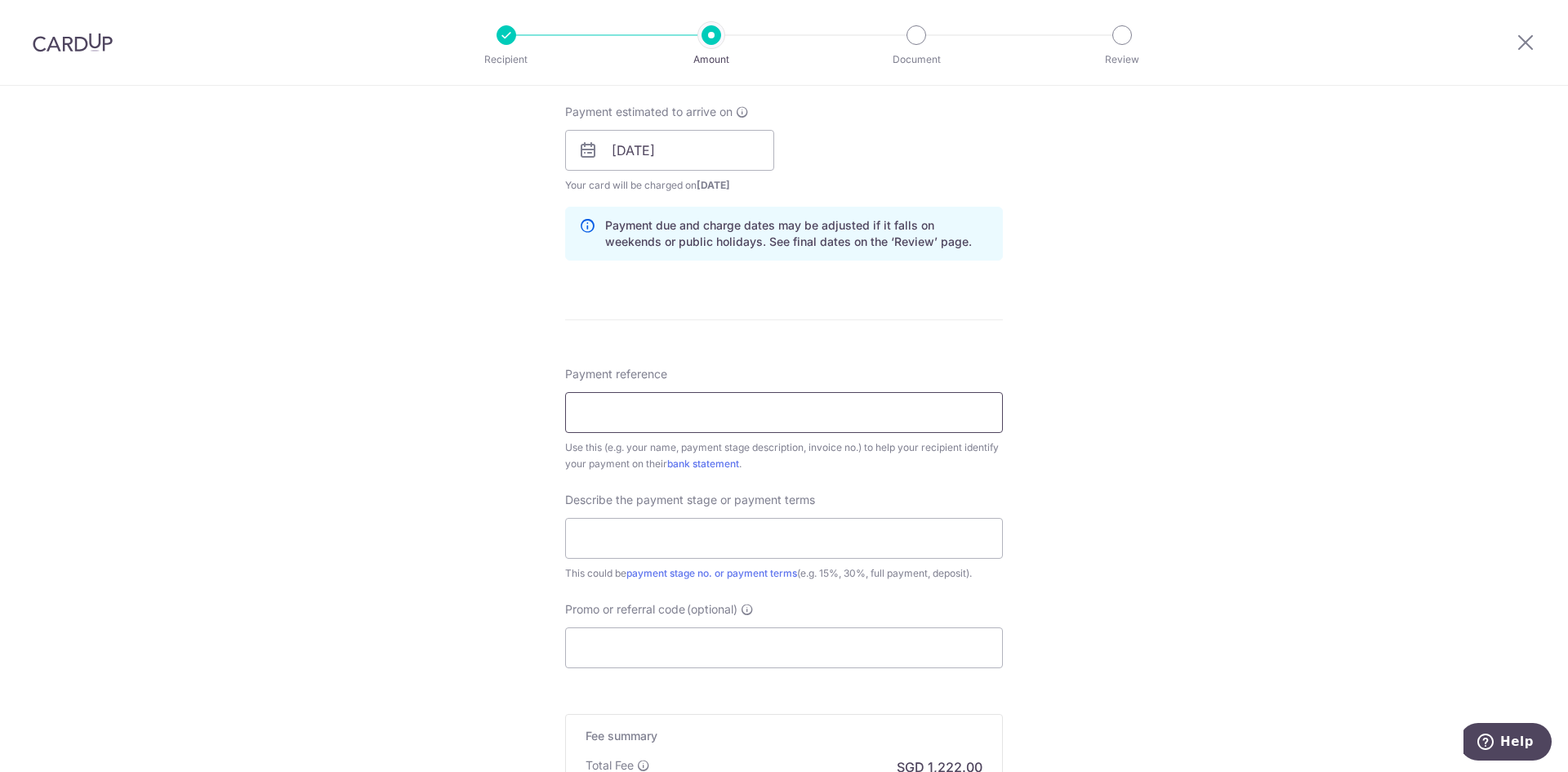
scroll to position [735, 0]
type input "[PERSON_NAME] x [PERSON_NAME] 331A"
click at [853, 555] on input "text" at bounding box center [784, 536] width 438 height 41
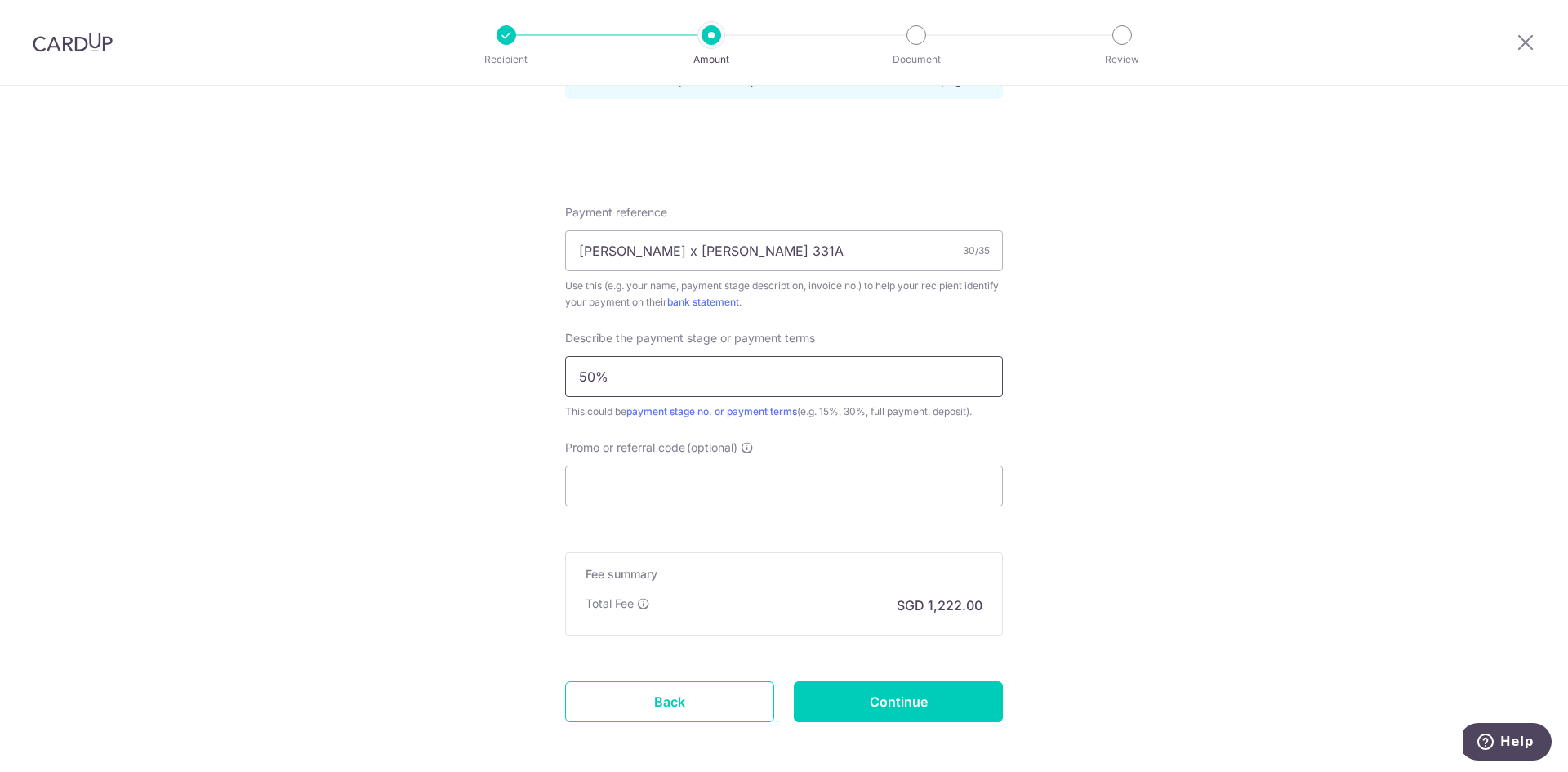
scroll to position [898, 0]
type input "50%"
click at [842, 462] on input "Promo or referral code (optional)" at bounding box center [784, 482] width 438 height 41
paste input "CYID175"
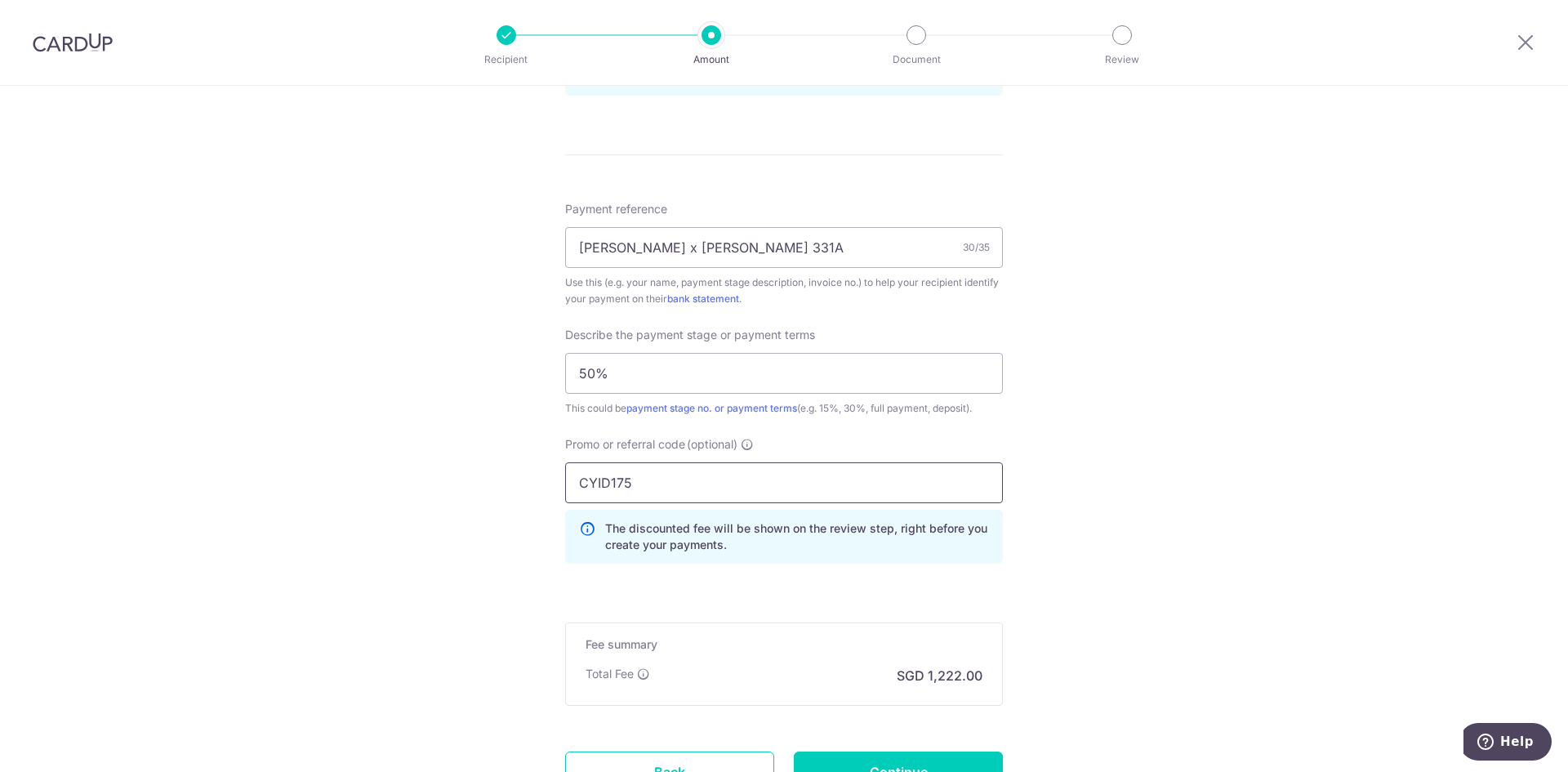
type input "CYID175"
click at [1045, 541] on div "Tell us more about your payment Enter payment amount SGD 47,000.00 47000.00 Sel…" at bounding box center [784, 51] width 1568 height 1728
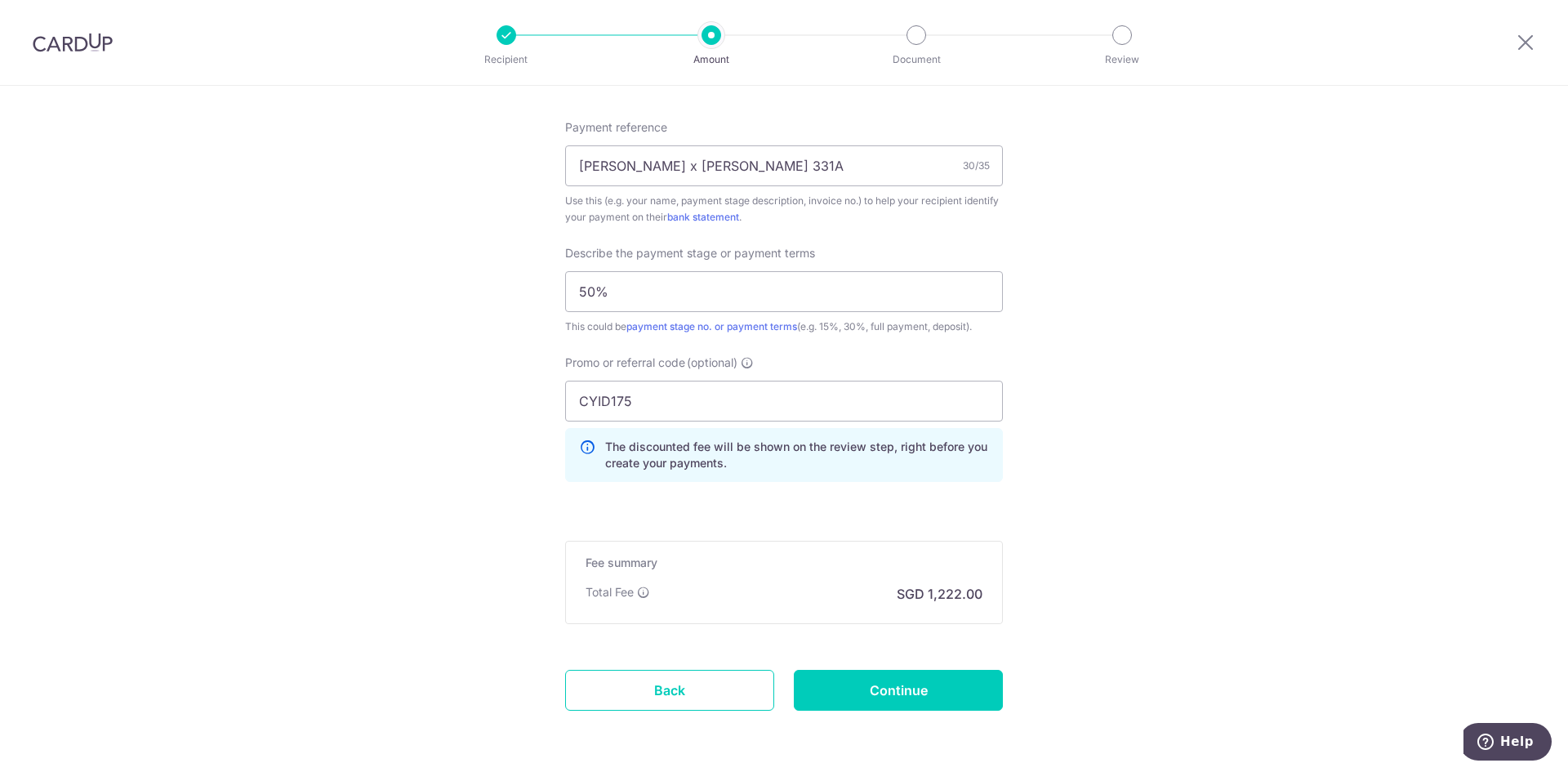
scroll to position [1042, 0]
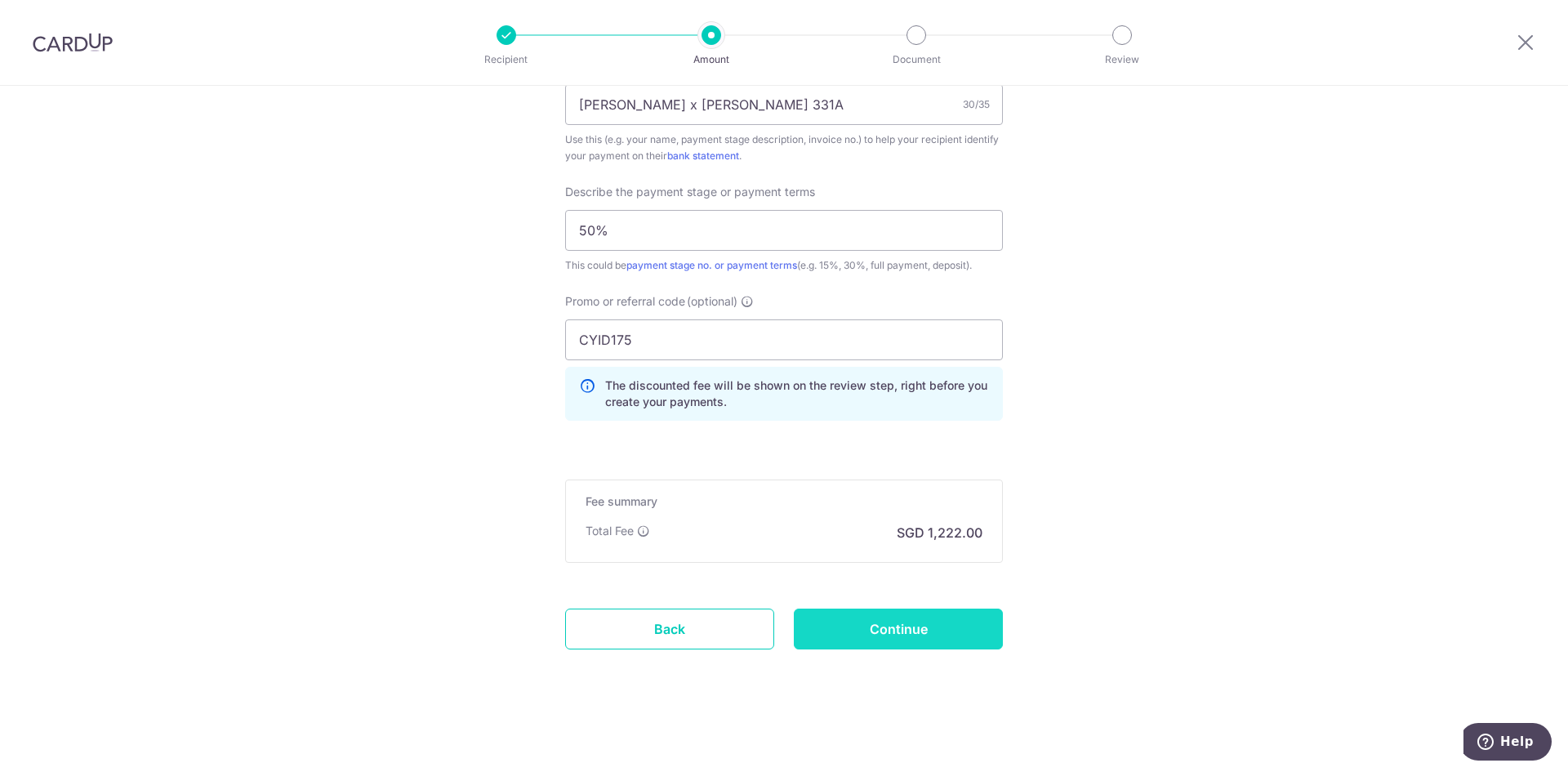
click at [958, 635] on input "Continue" at bounding box center [898, 628] width 209 height 41
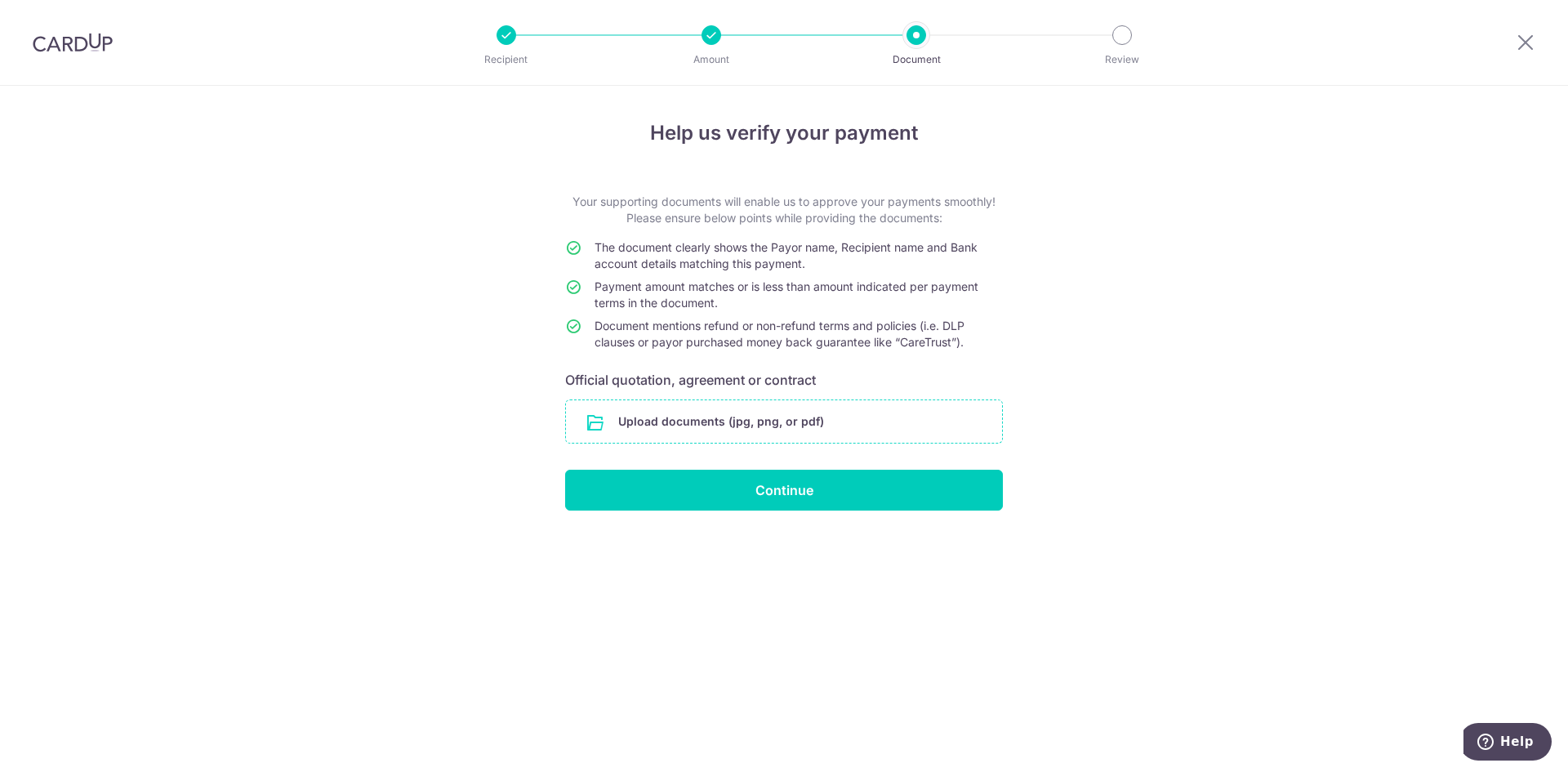
click at [676, 425] on input "file" at bounding box center [784, 421] width 436 height 43
drag, startPoint x: 734, startPoint y: 391, endPoint x: 719, endPoint y: 423, distance: 35.3
click at [729, 404] on form "Your supporting documents will enable us to approve your payments smoothly! Ple…" at bounding box center [784, 352] width 438 height 317
click at [719, 423] on input "file" at bounding box center [784, 421] width 436 height 43
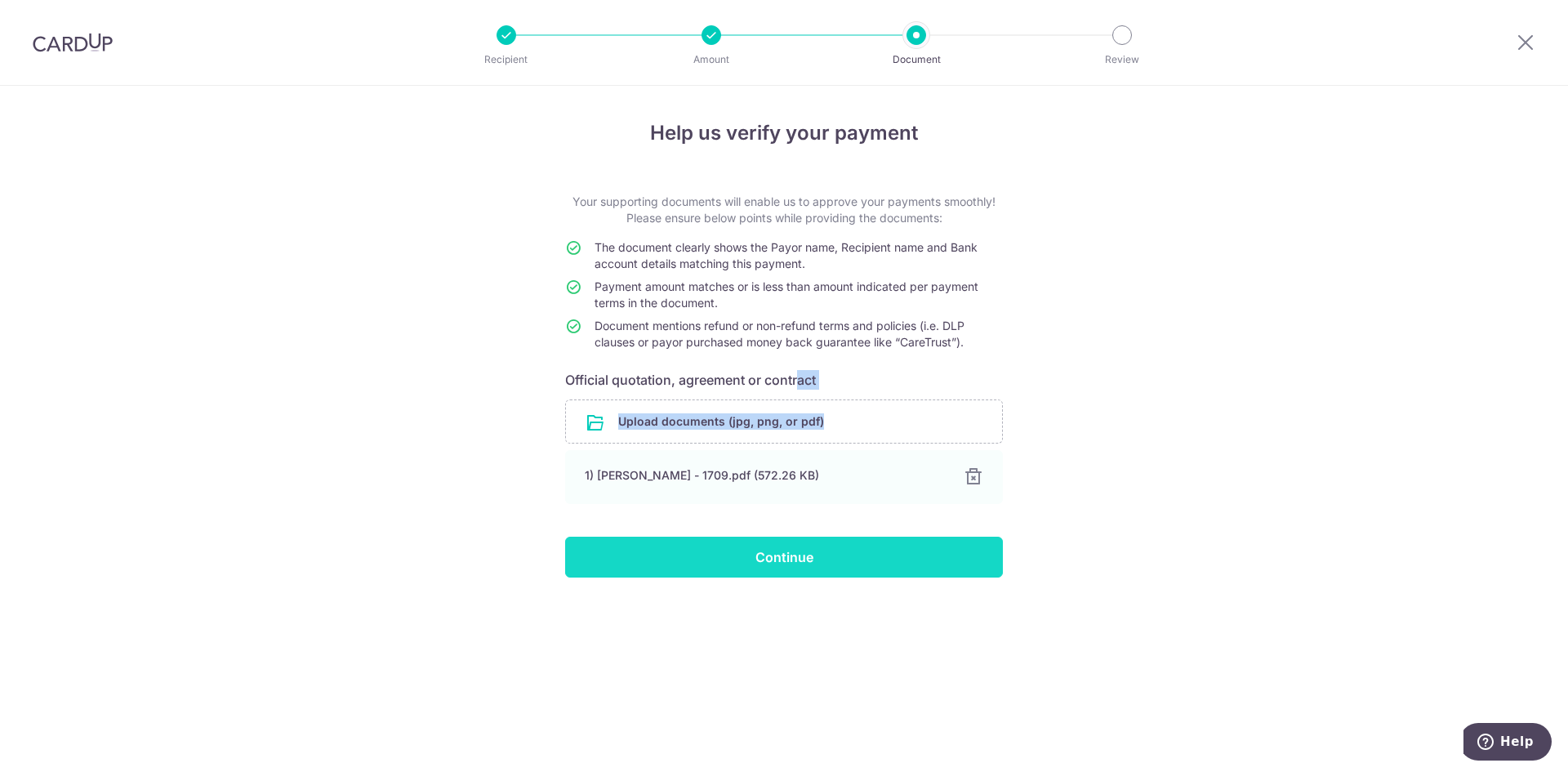
click at [792, 573] on input "Continue" at bounding box center [784, 557] width 438 height 41
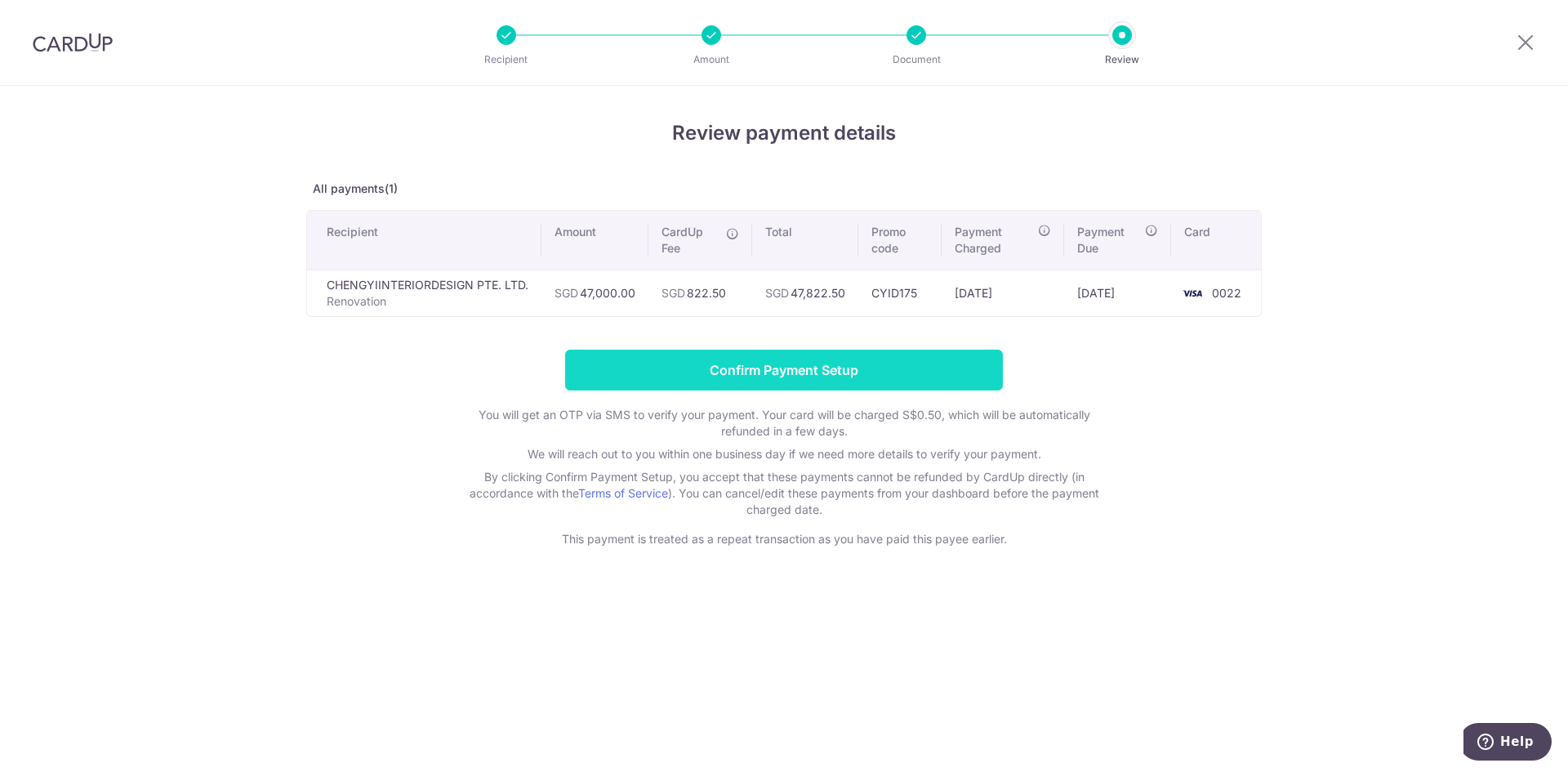
click at [981, 380] on input "Confirm Payment Setup" at bounding box center [784, 370] width 438 height 41
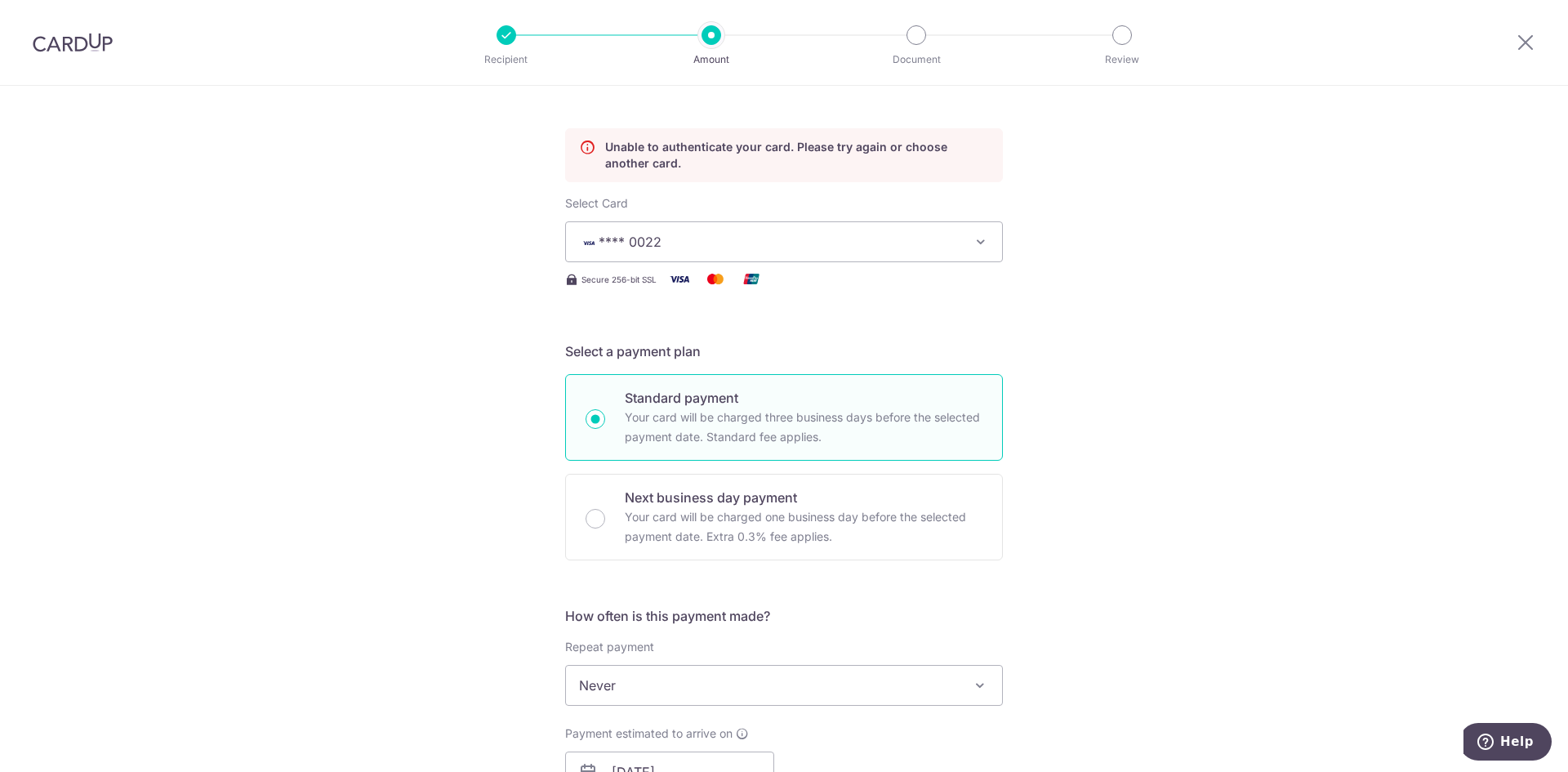
scroll to position [139, 0]
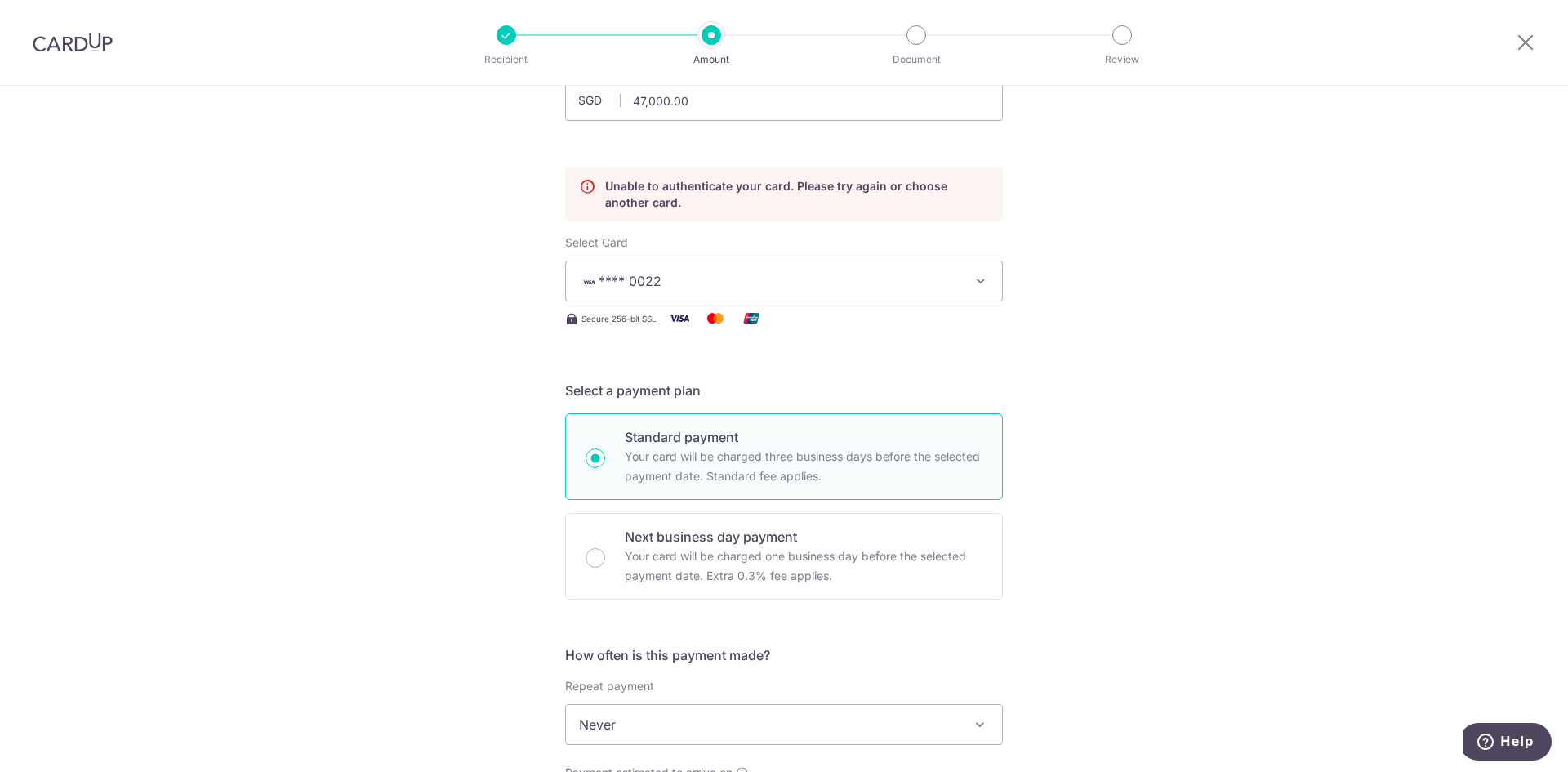
click at [974, 290] on button "**** 0022" at bounding box center [784, 280] width 438 height 41
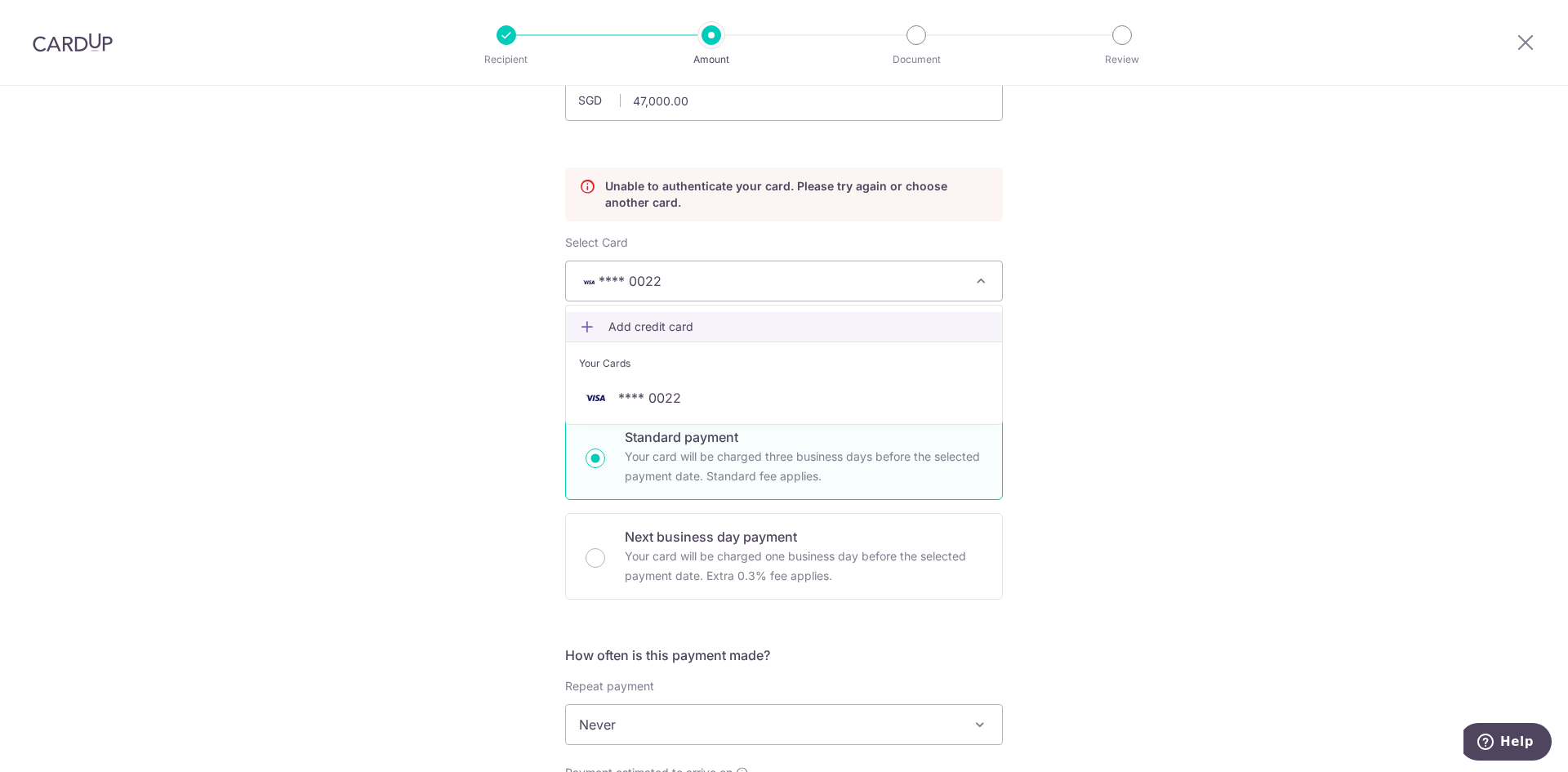
click at [860, 329] on span "Add credit card" at bounding box center [799, 327] width 381 height 17
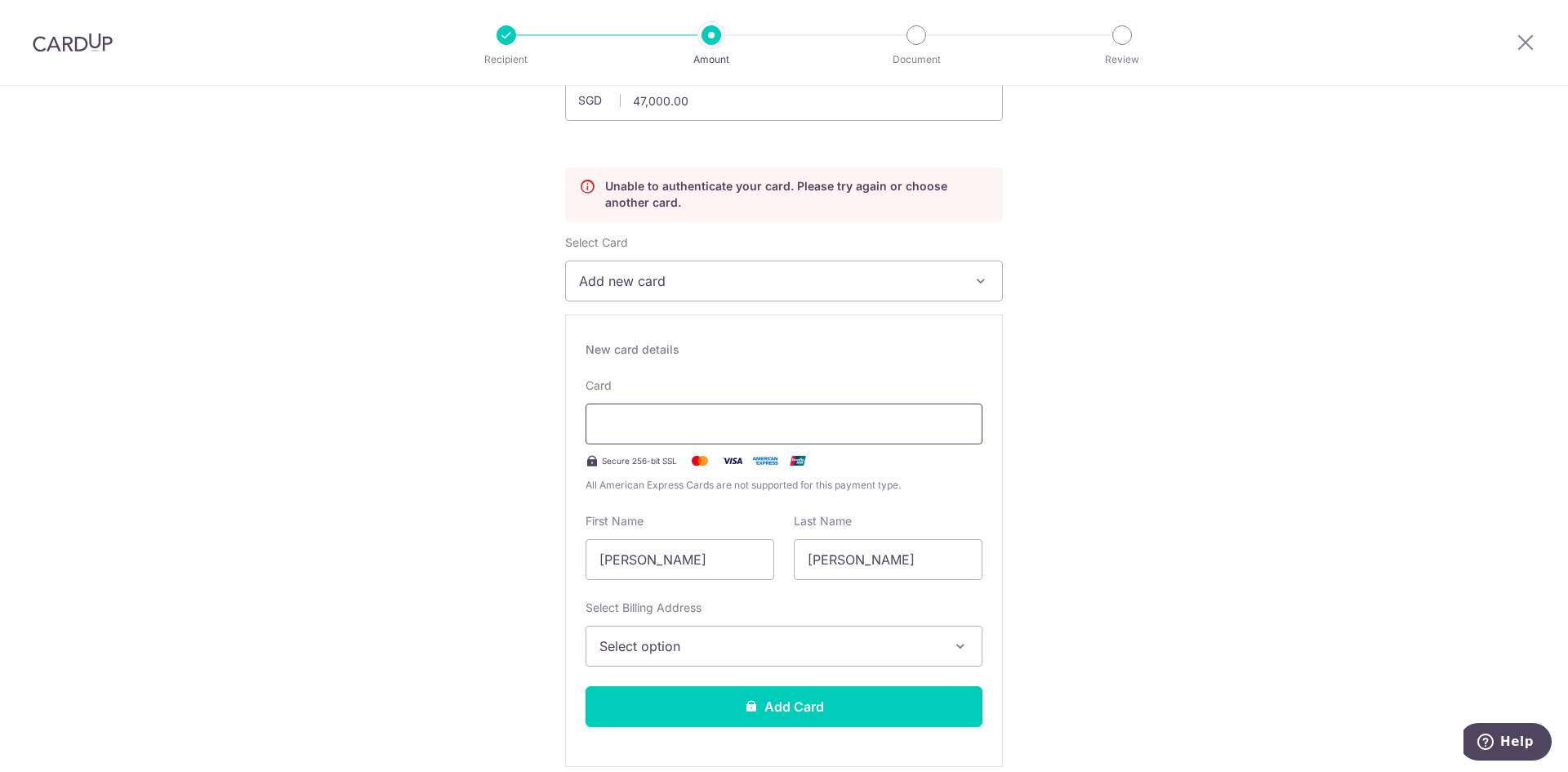
click at [710, 409] on div at bounding box center [784, 423] width 397 height 41
click at [748, 618] on div "Select Billing Address Select option Add Billing Address My Billing Addresses B…" at bounding box center [784, 633] width 397 height 67
click at [750, 547] on input "[PERSON_NAME]" at bounding box center [680, 559] width 189 height 41
type input "[PERSON_NAME]"
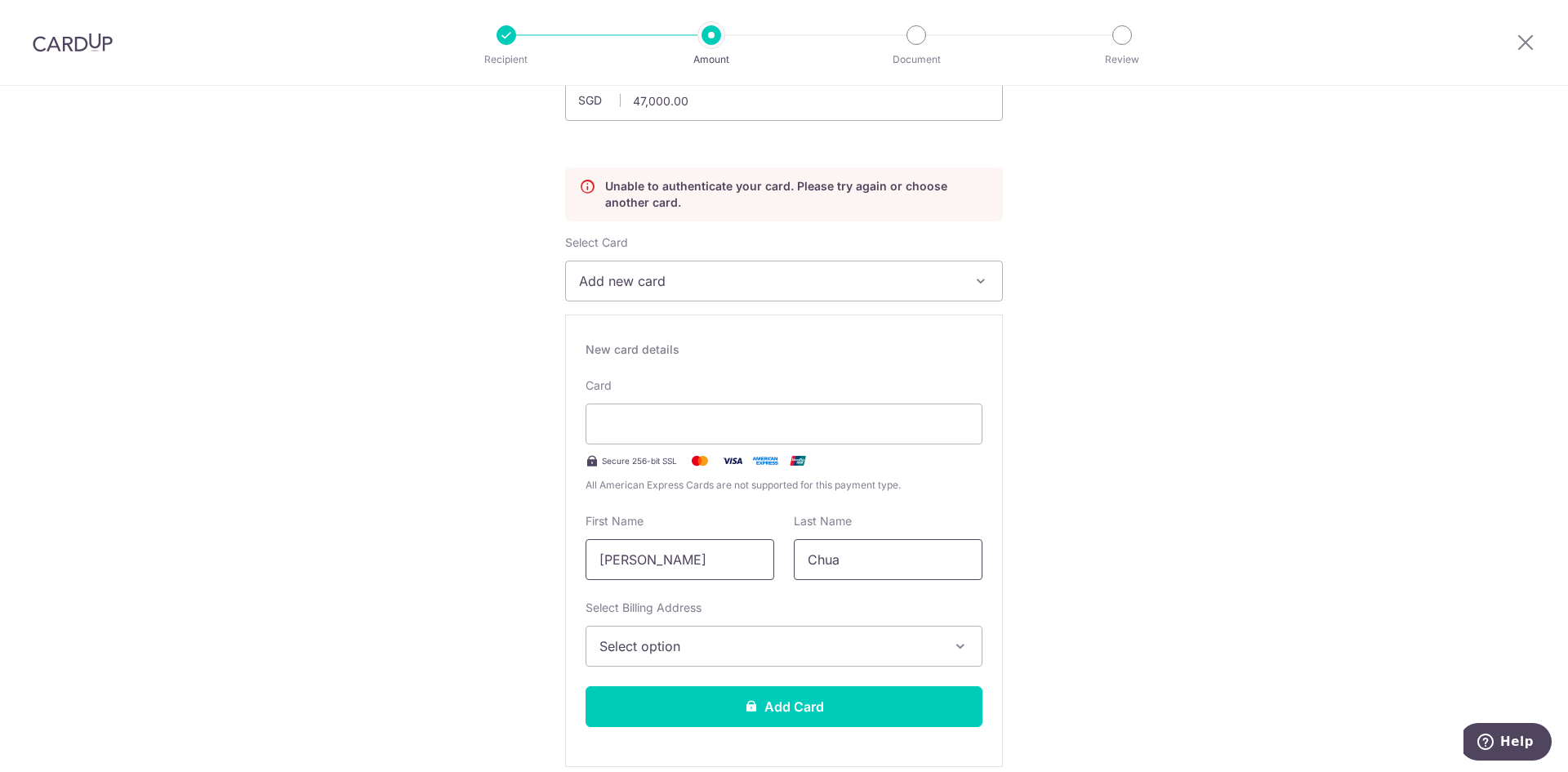
type input "Chua"
click at [738, 637] on span "Select option" at bounding box center [769, 645] width 340 height 19
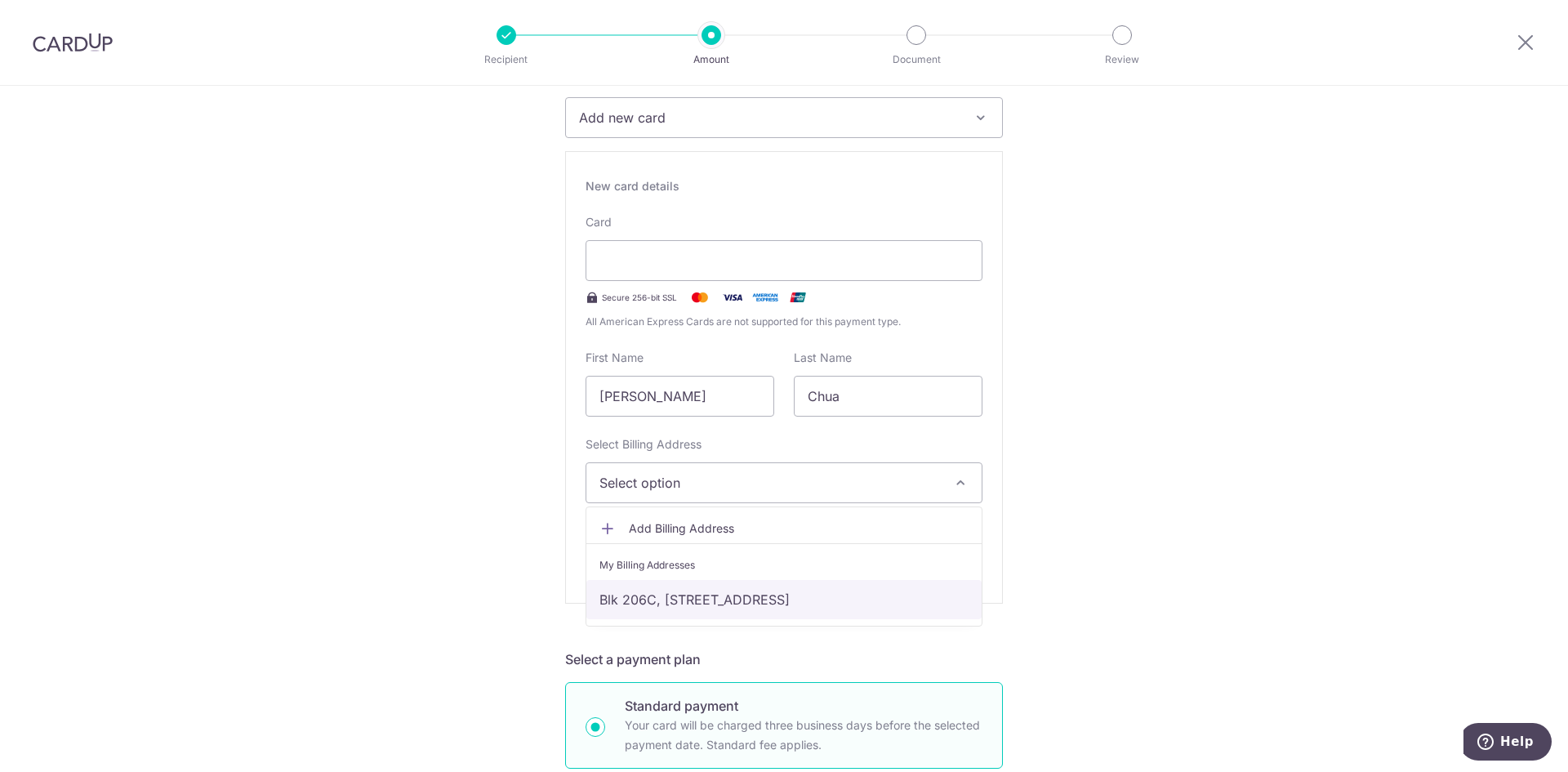
click at [789, 587] on link "Blk 206C, 15-113, Sengkang Compassvale Lane, Singapore, Singapore-543206" at bounding box center [784, 599] width 396 height 39
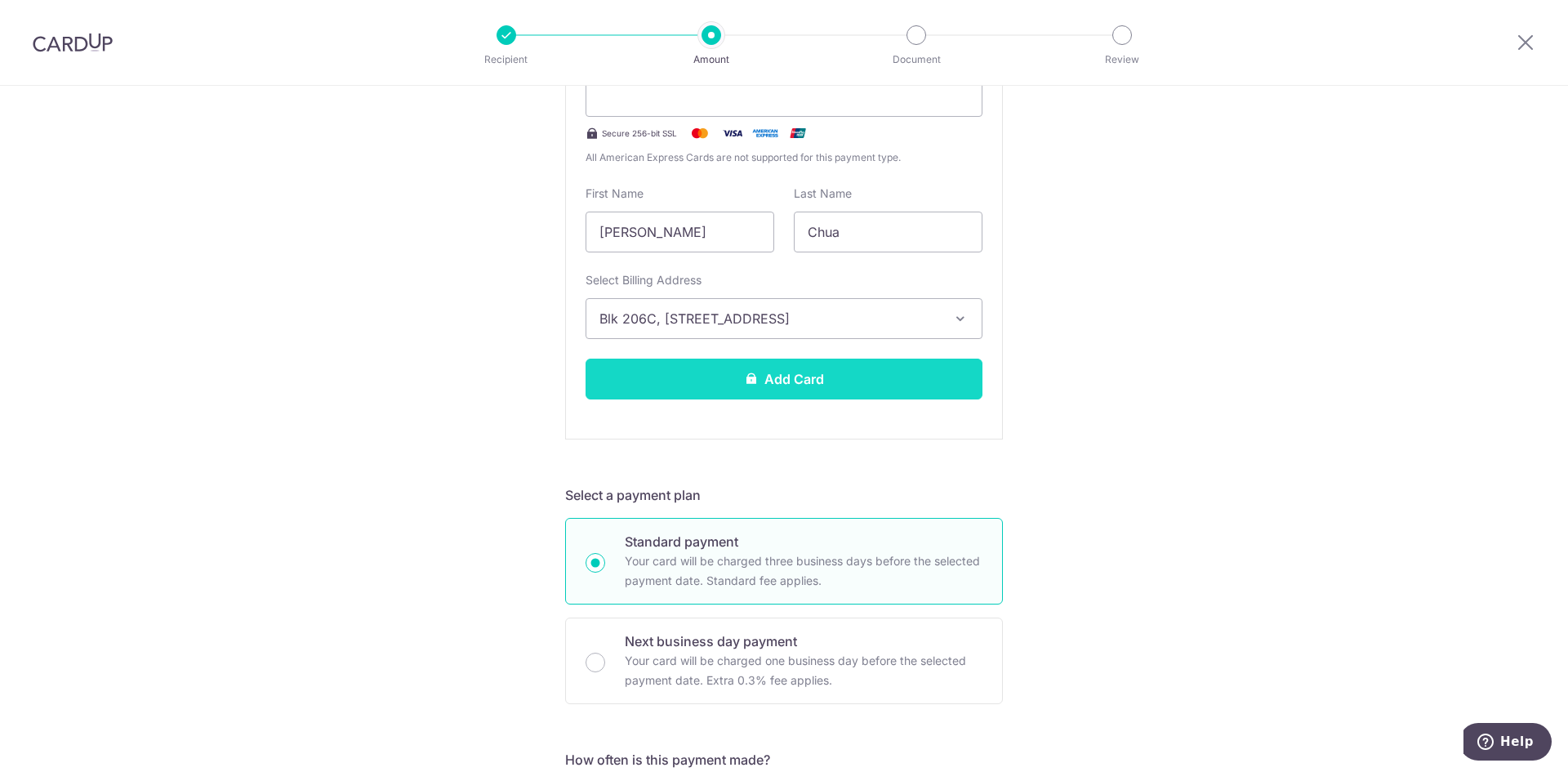
scroll to position [467, 0]
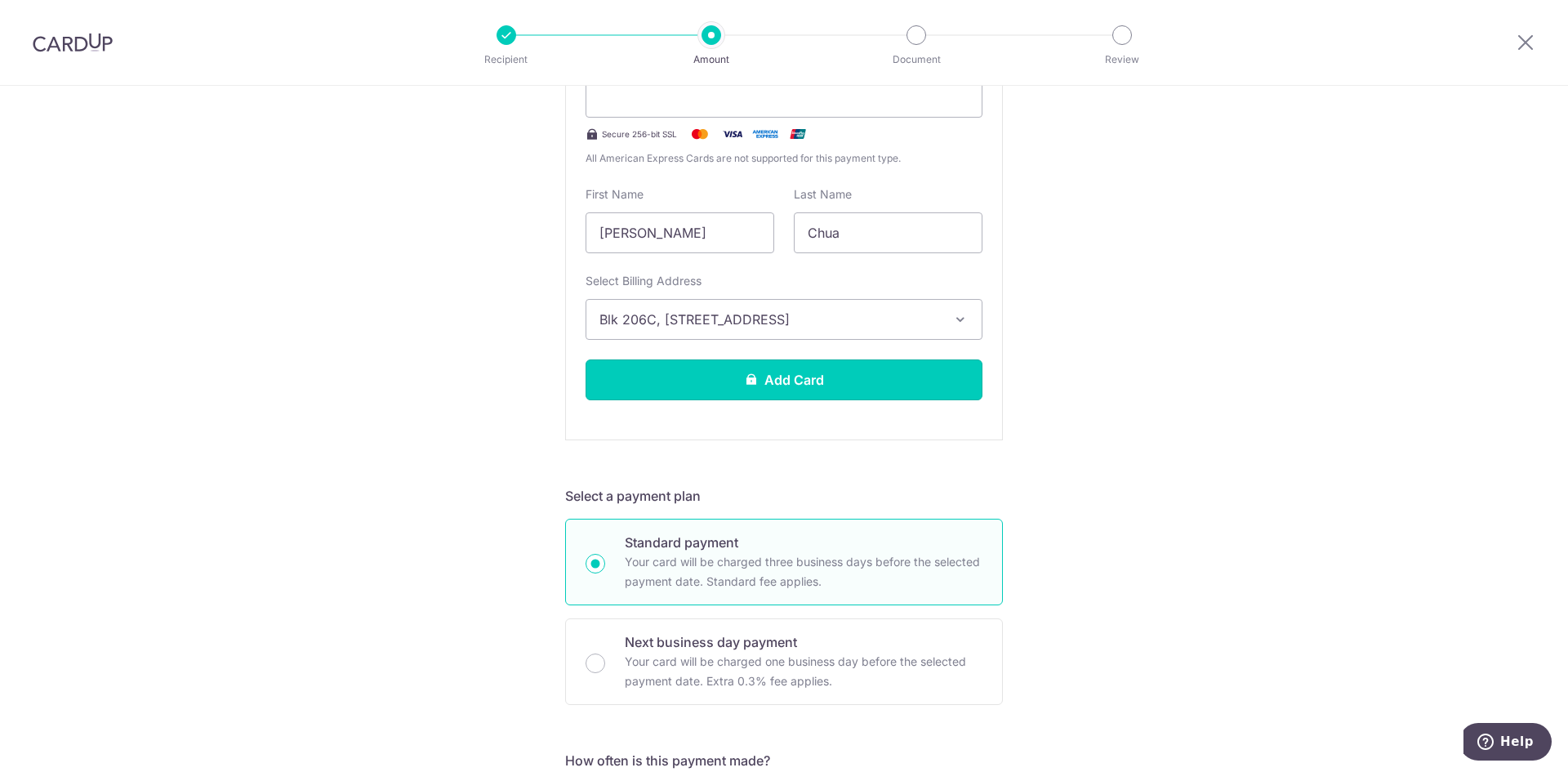
click at [821, 384] on button "Add Card" at bounding box center [784, 380] width 397 height 41
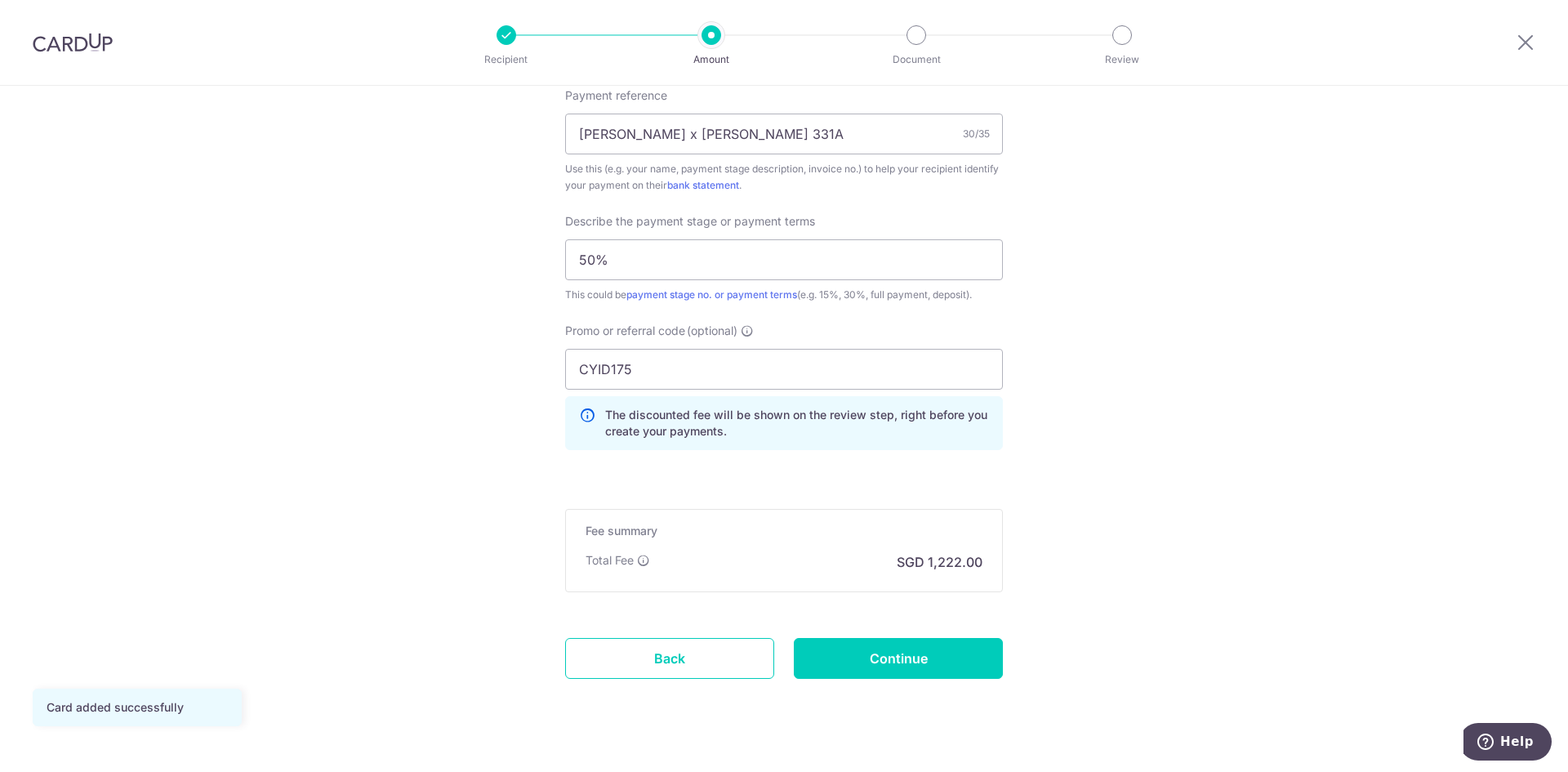
scroll to position [1042, 0]
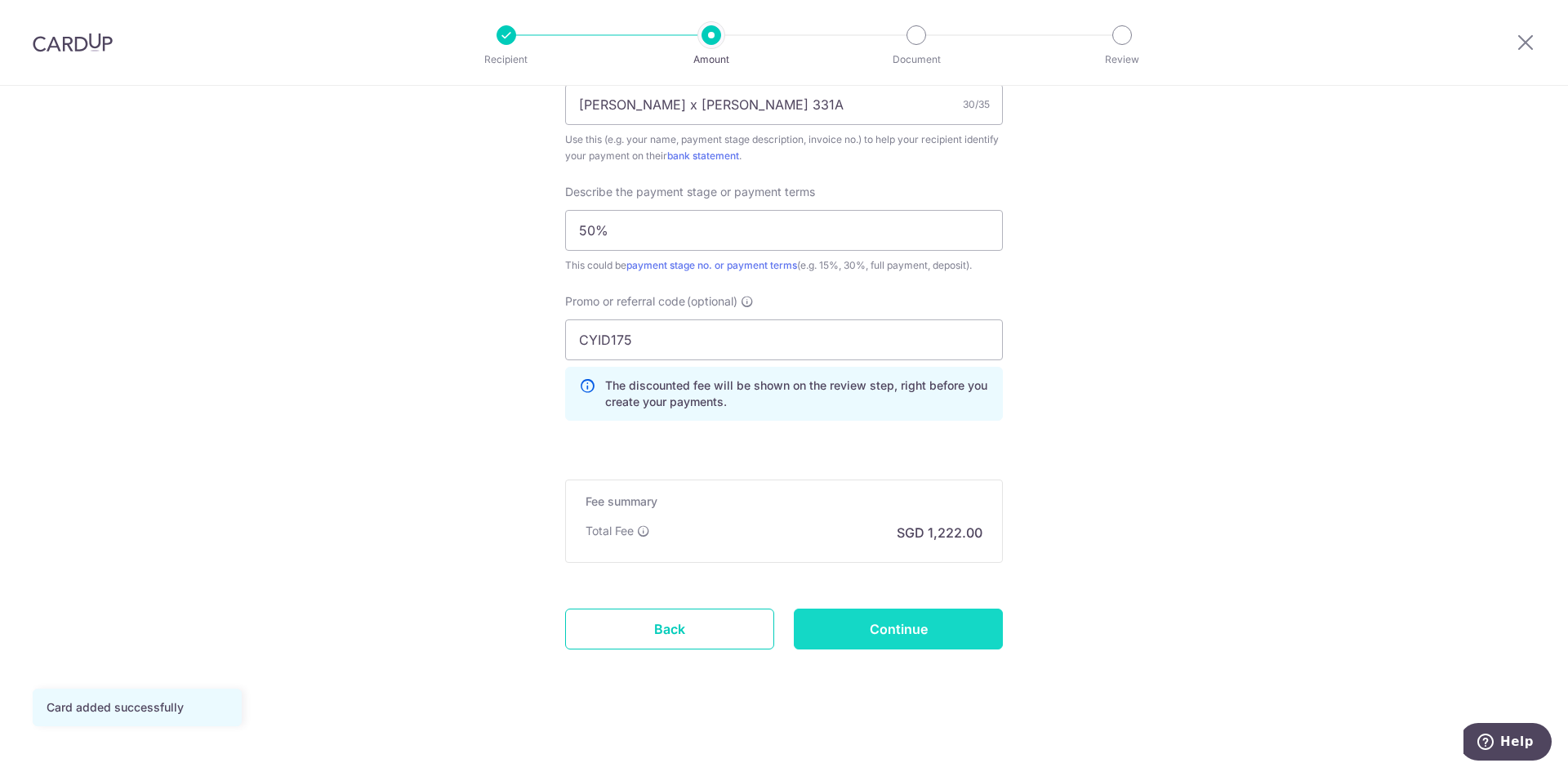
click at [910, 641] on input "Continue" at bounding box center [898, 628] width 209 height 41
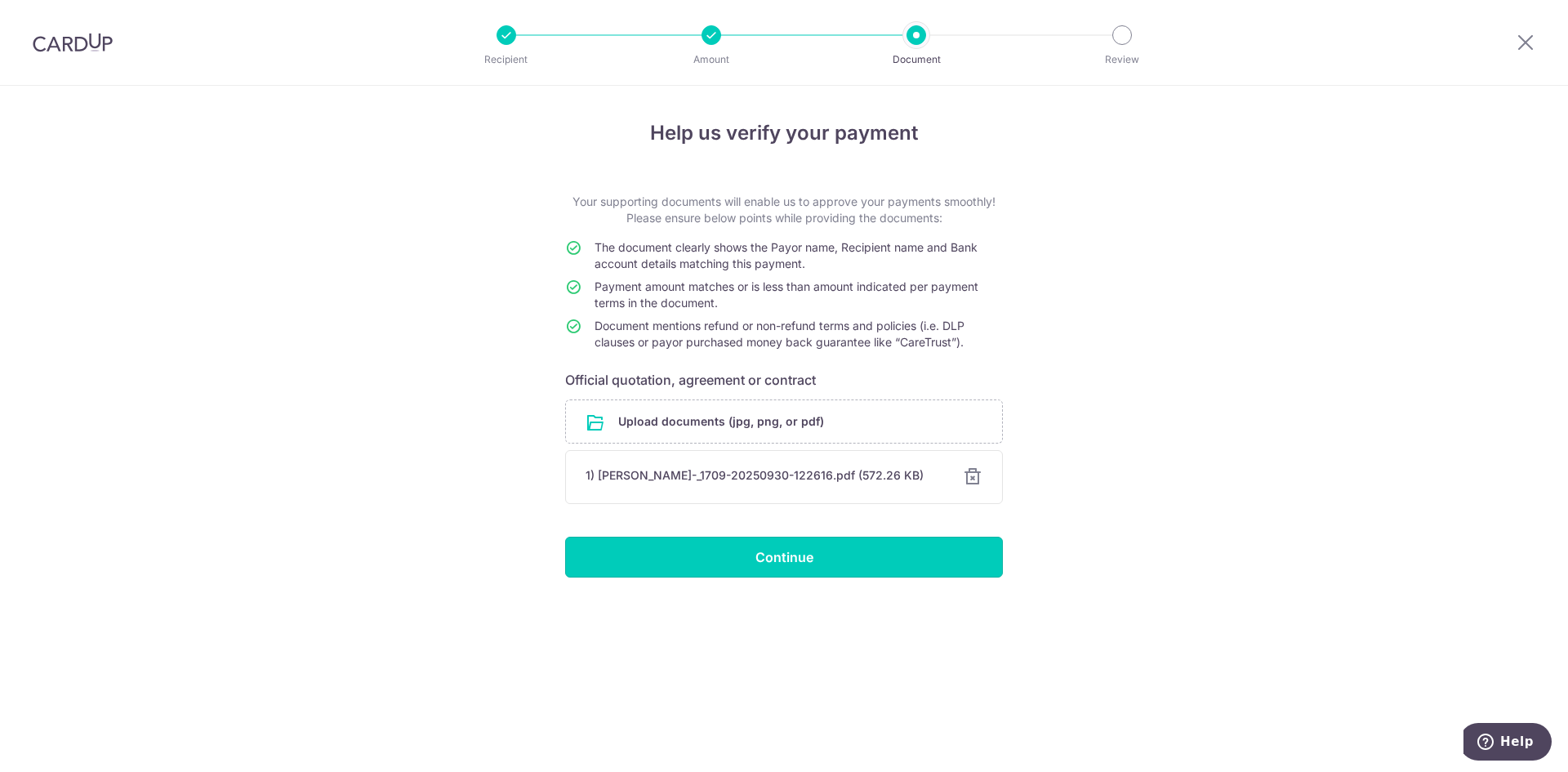
click at [873, 566] on input "Continue" at bounding box center [784, 557] width 438 height 41
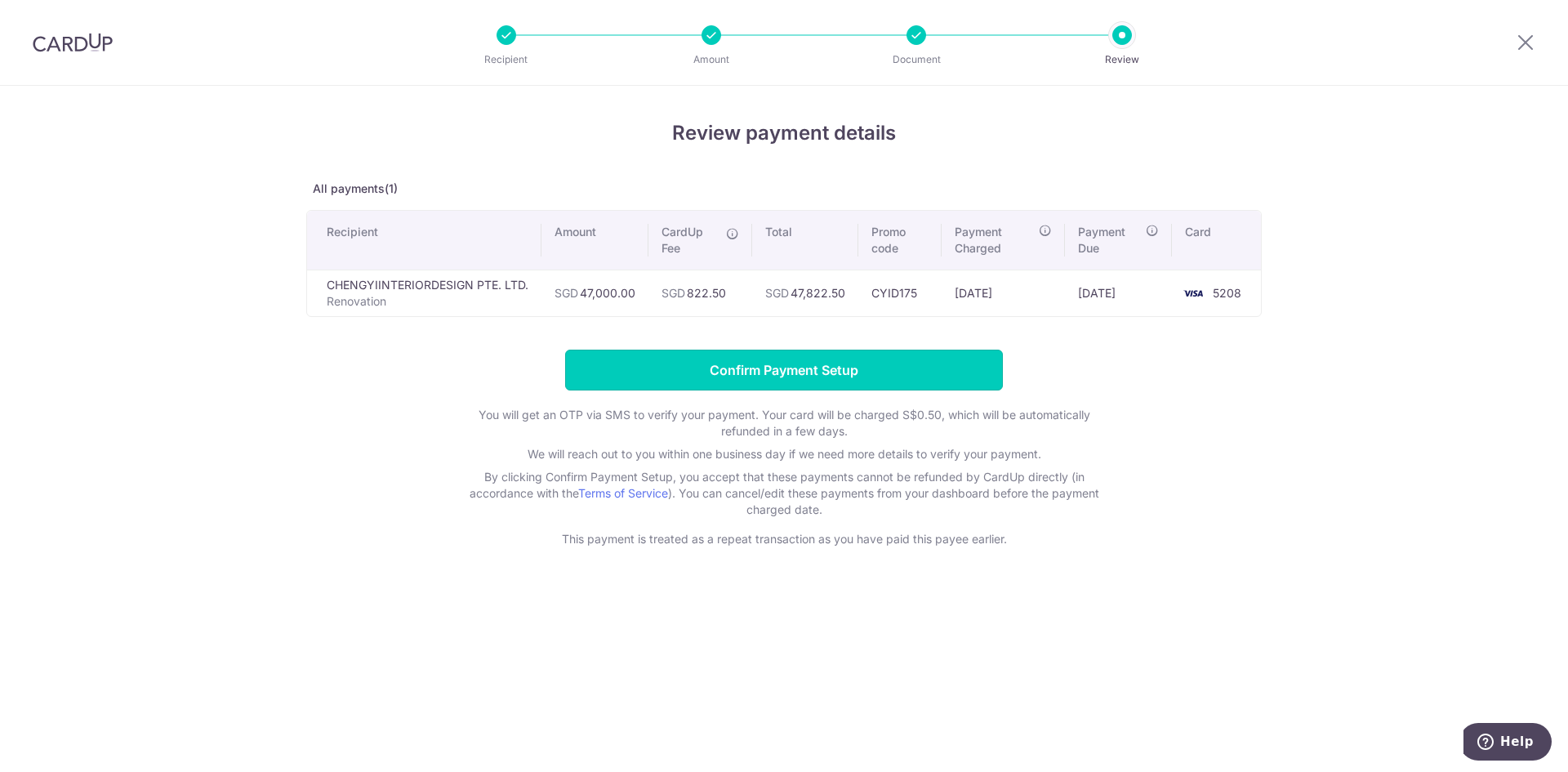
click at [901, 366] on input "Confirm Payment Setup" at bounding box center [784, 370] width 438 height 41
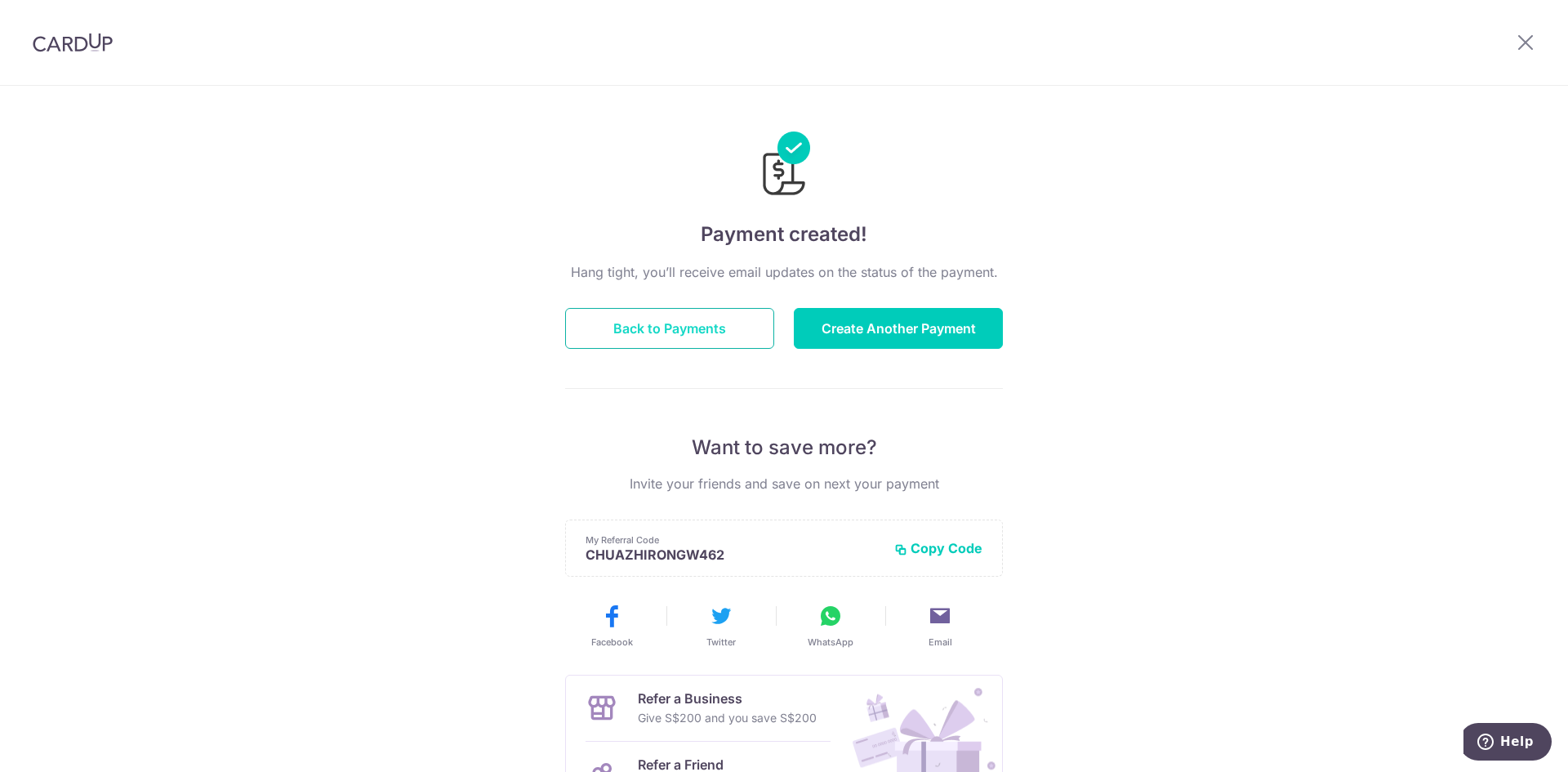
click at [706, 336] on button "Back to Payments" at bounding box center [669, 328] width 209 height 41
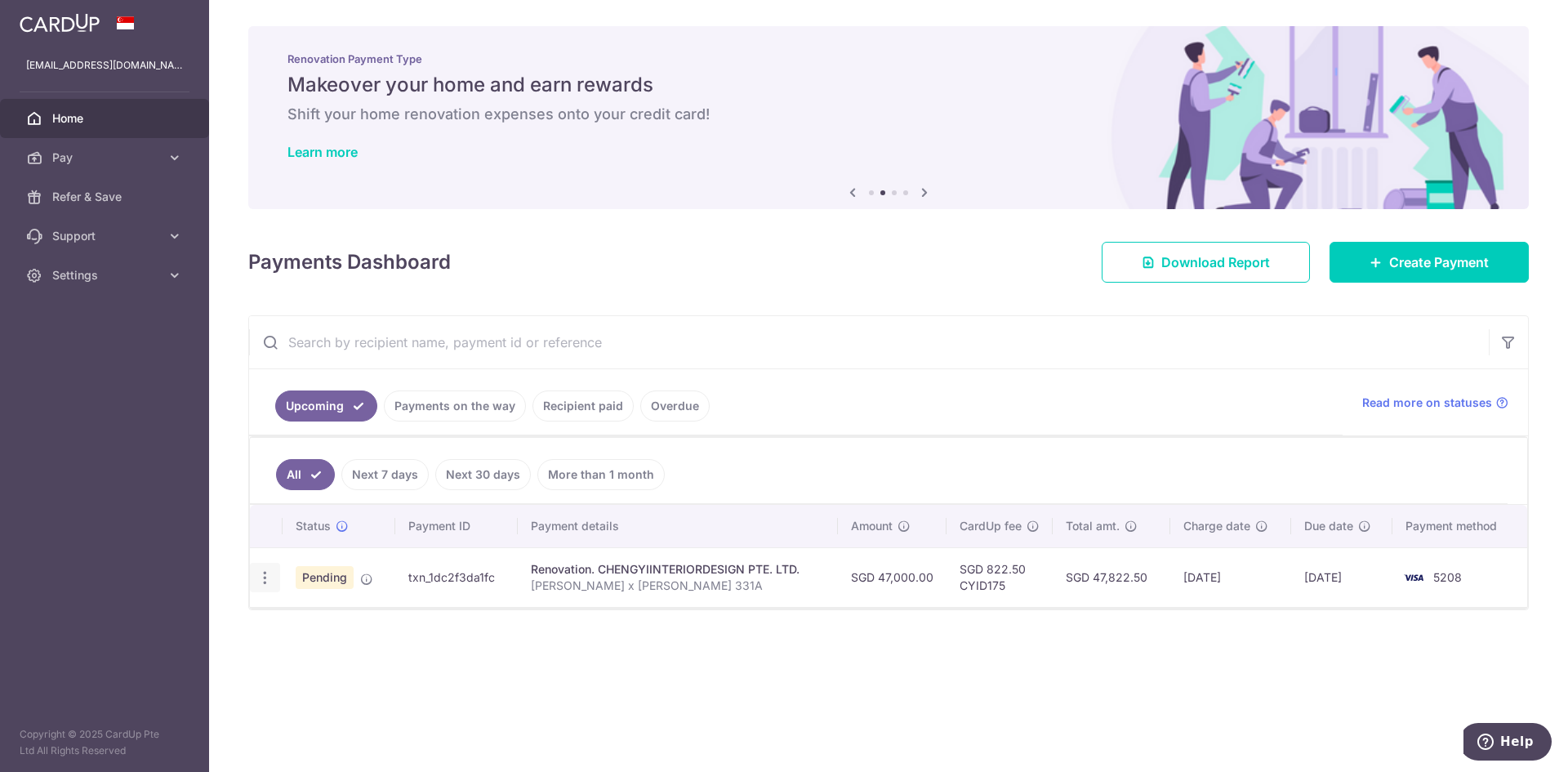
click at [260, 581] on icon "button" at bounding box center [265, 578] width 18 height 18
click at [1483, 573] on td "5208" at bounding box center [1460, 577] width 134 height 59
click at [1389, 522] on th "Due date" at bounding box center [1341, 526] width 101 height 43
click at [1172, 271] on span "Download Report" at bounding box center [1216, 261] width 108 height 19
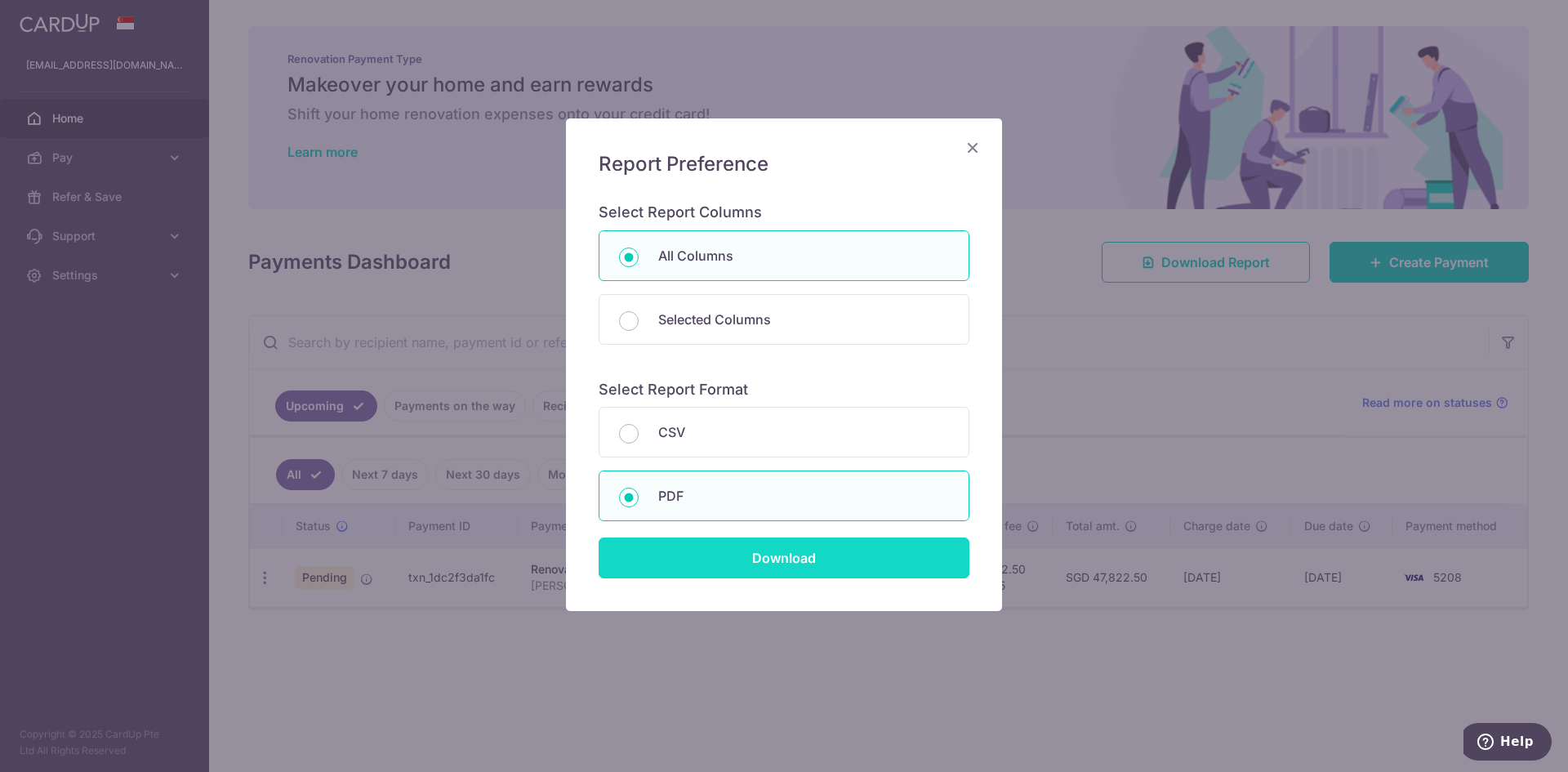
click at [769, 568] on input "Download" at bounding box center [784, 558] width 371 height 41
